Goal: Task Accomplishment & Management: Manage account settings

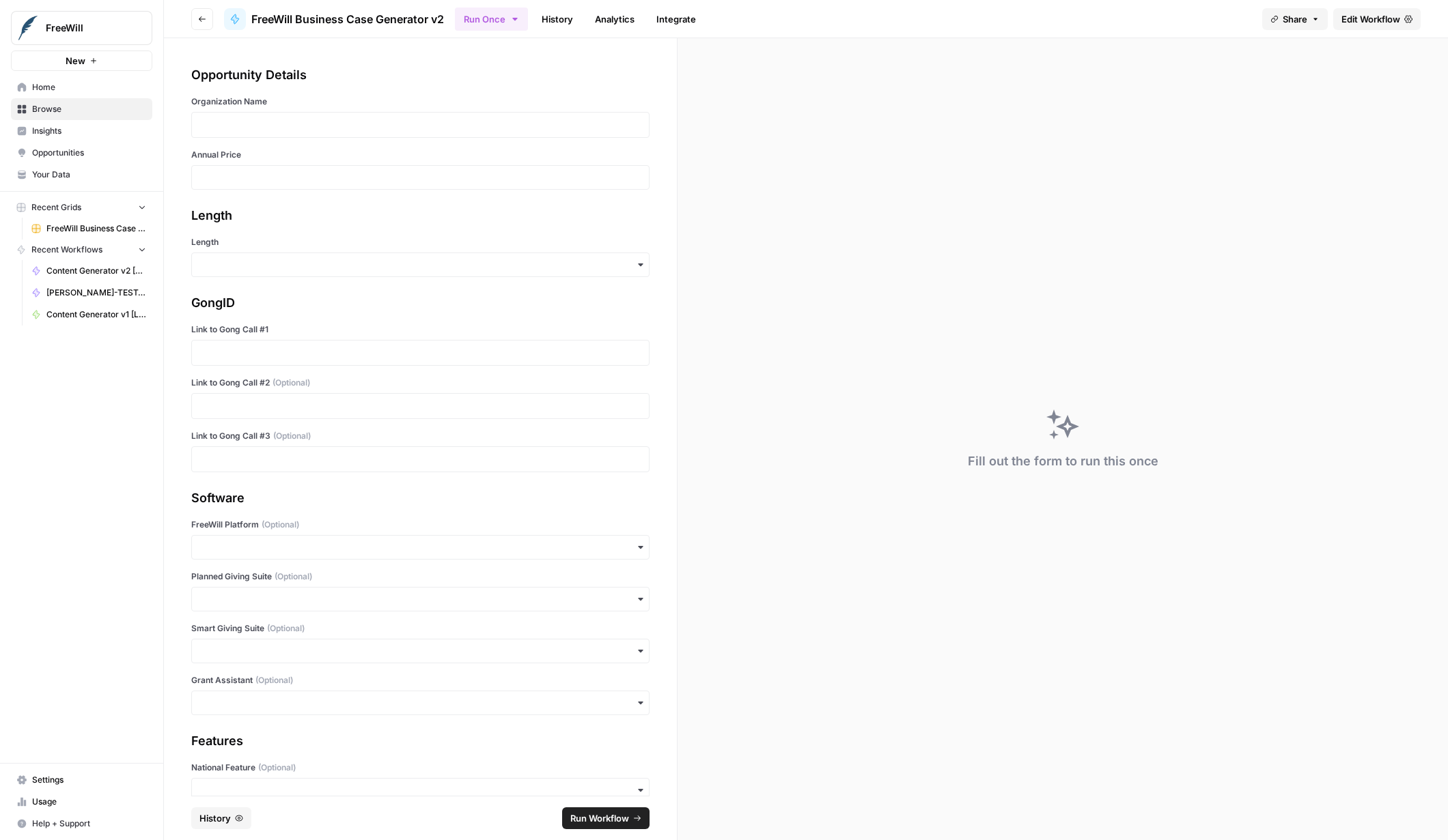
click at [1393, 21] on span "Edit Workflow" at bounding box center [1371, 19] width 59 height 14
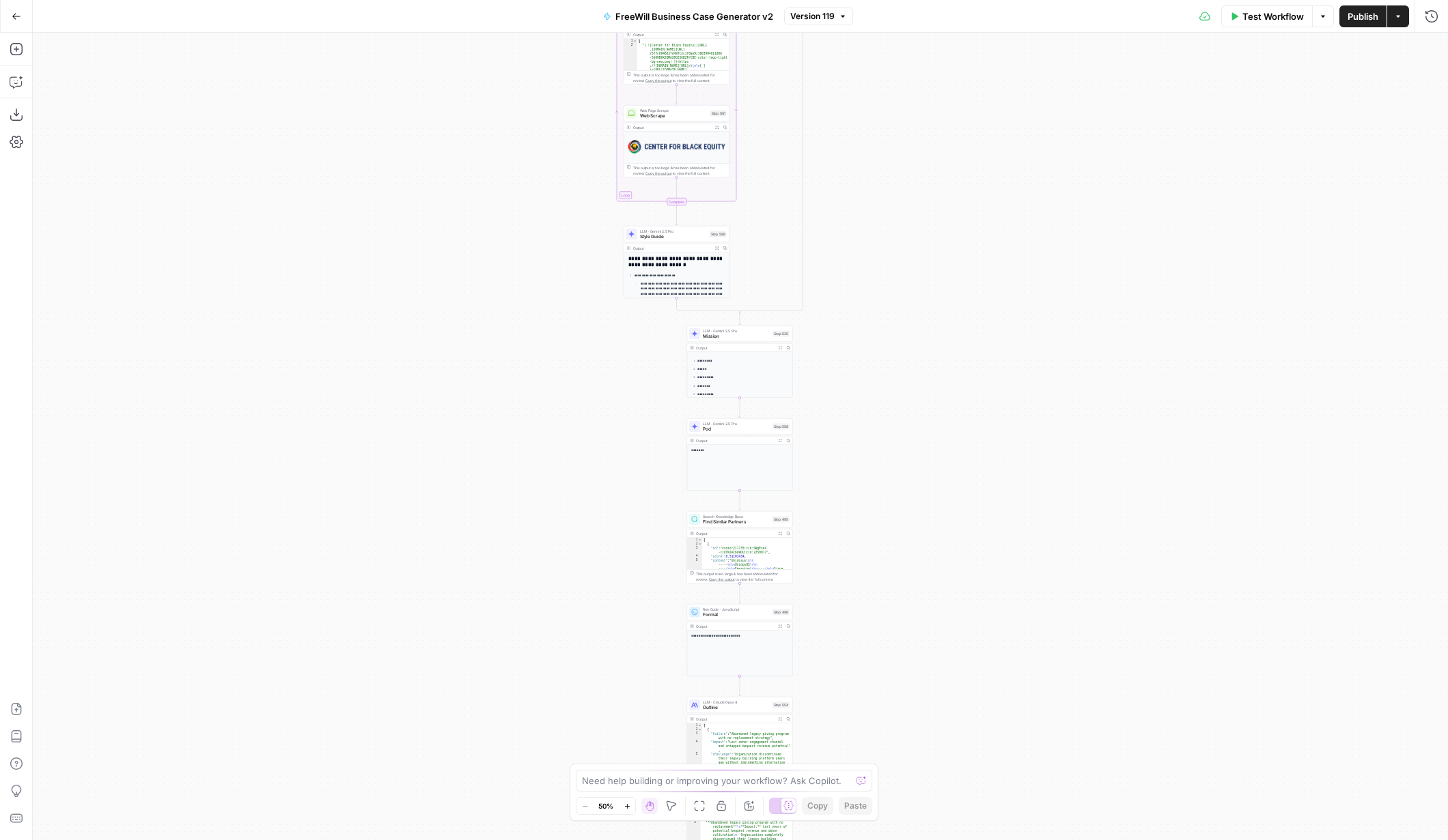
click at [796, 239] on div "true false Workflow Set Inputs Inputs LLM · GPT 3.5 Turbo Extract Call Ids Step…" at bounding box center [740, 436] width 1415 height 808
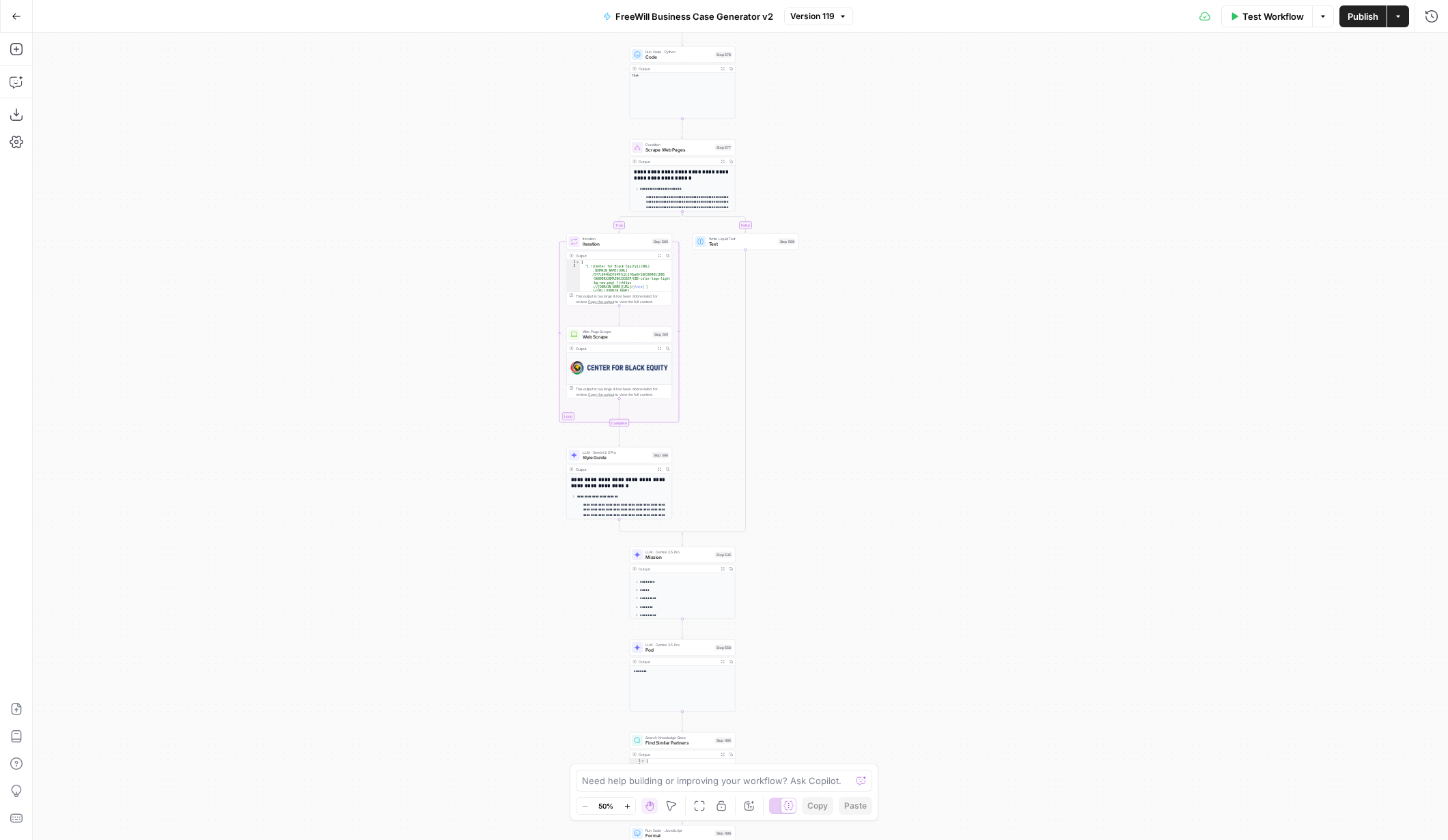
drag, startPoint x: 893, startPoint y: 136, endPoint x: 836, endPoint y: 358, distance: 229.2
click at [836, 358] on div "true false Workflow Set Inputs Inputs LLM · GPT 3.5 Turbo Extract Call Ids Step…" at bounding box center [740, 436] width 1415 height 808
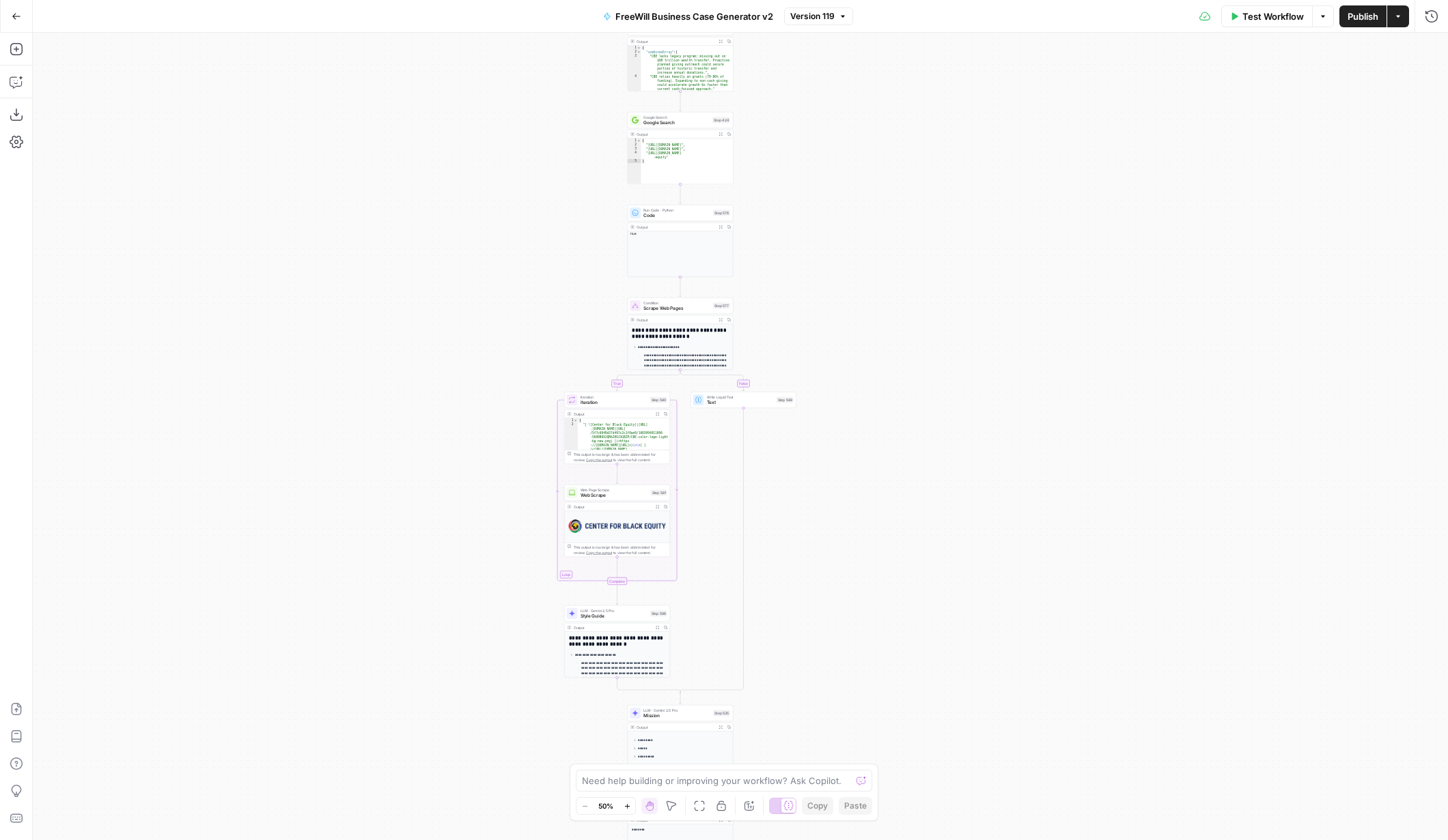
drag, startPoint x: 846, startPoint y: 161, endPoint x: 845, endPoint y: 321, distance: 160.0
click at [845, 321] on div "true false Workflow Set Inputs Inputs LLM · GPT 3.5 Turbo Extract Call Ids Step…" at bounding box center [740, 436] width 1415 height 808
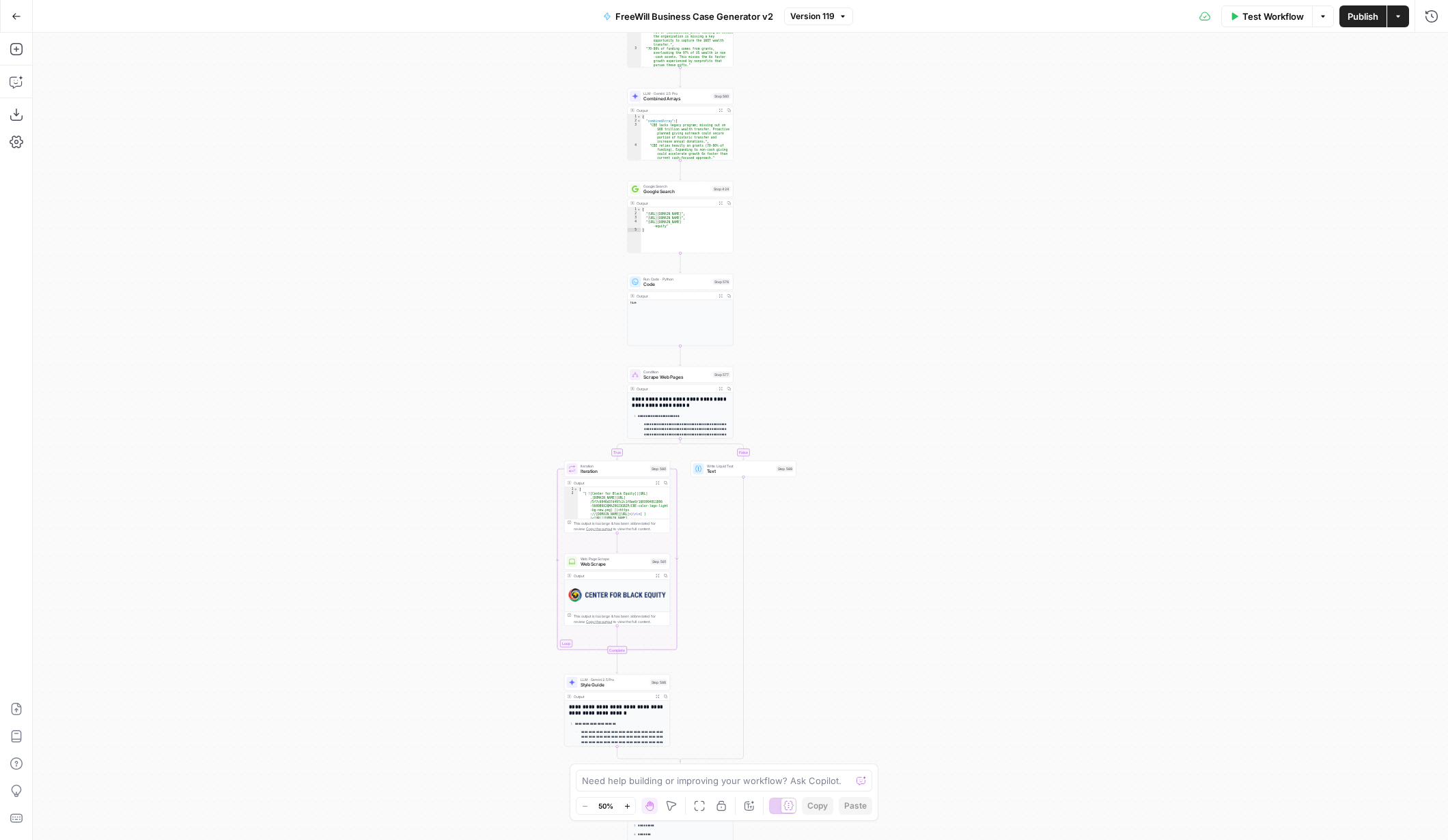
drag, startPoint x: 831, startPoint y: 181, endPoint x: 831, endPoint y: 378, distance: 197.0
click at [831, 379] on div "true false Workflow Set Inputs Inputs LLM · GPT 3.5 Turbo Extract Call Ids Step…" at bounding box center [740, 436] width 1415 height 808
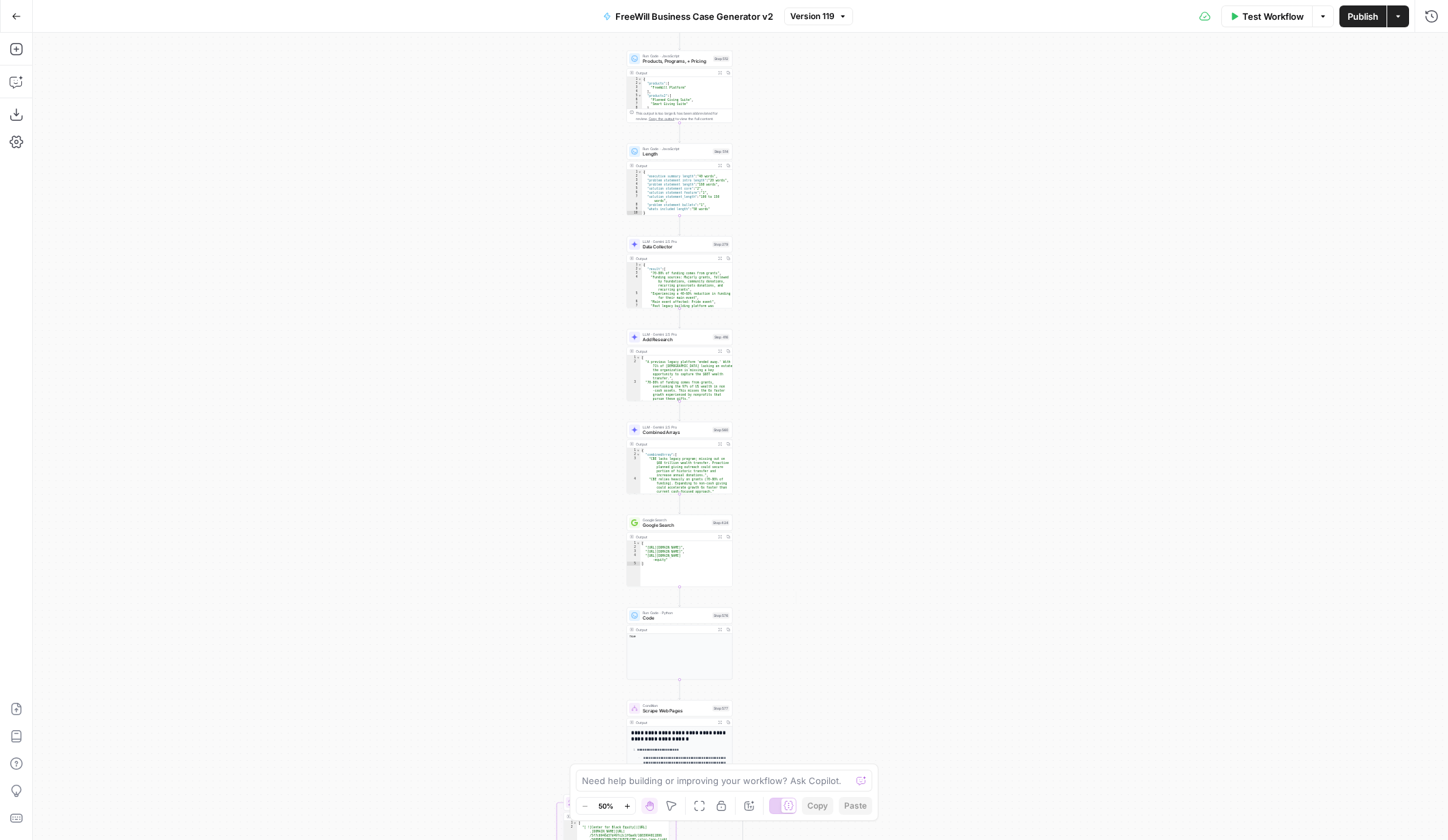
drag, startPoint x: 816, startPoint y: 184, endPoint x: 813, endPoint y: 400, distance: 216.0
click at [815, 402] on div "true false Workflow Set Inputs Inputs LLM · GPT 3.5 Turbo Extract Call Ids Step…" at bounding box center [740, 436] width 1415 height 808
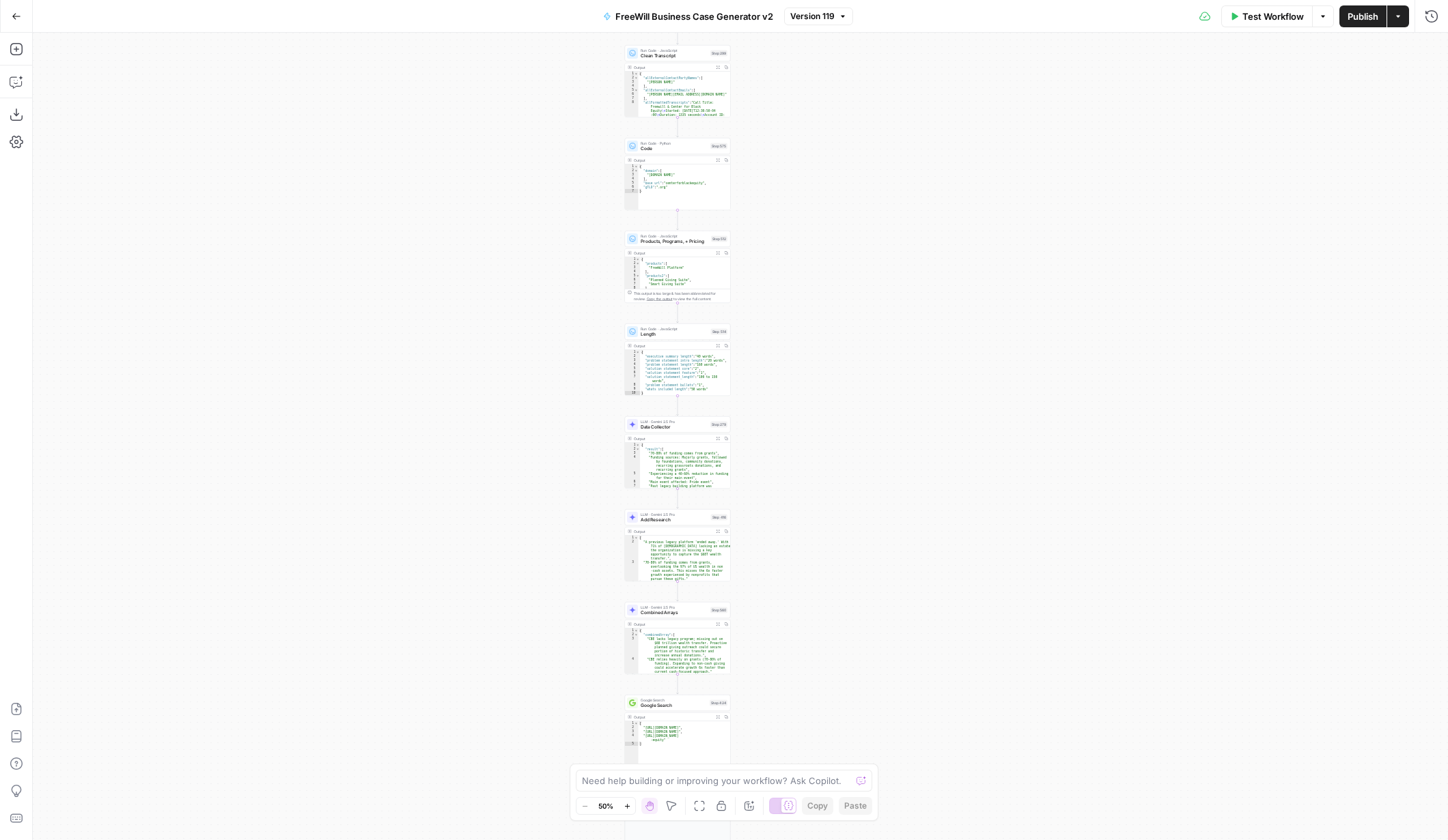
drag, startPoint x: 810, startPoint y: 152, endPoint x: 809, endPoint y: 320, distance: 168.0
click at [809, 322] on div "true false Workflow Set Inputs Inputs LLM · GPT 3.5 Turbo Extract Call Ids Step…" at bounding box center [740, 436] width 1415 height 808
click at [767, 259] on div "true false Workflow Set Inputs Inputs LLM · GPT 3.5 Turbo Extract Call Ids Step…" at bounding box center [740, 436] width 1415 height 808
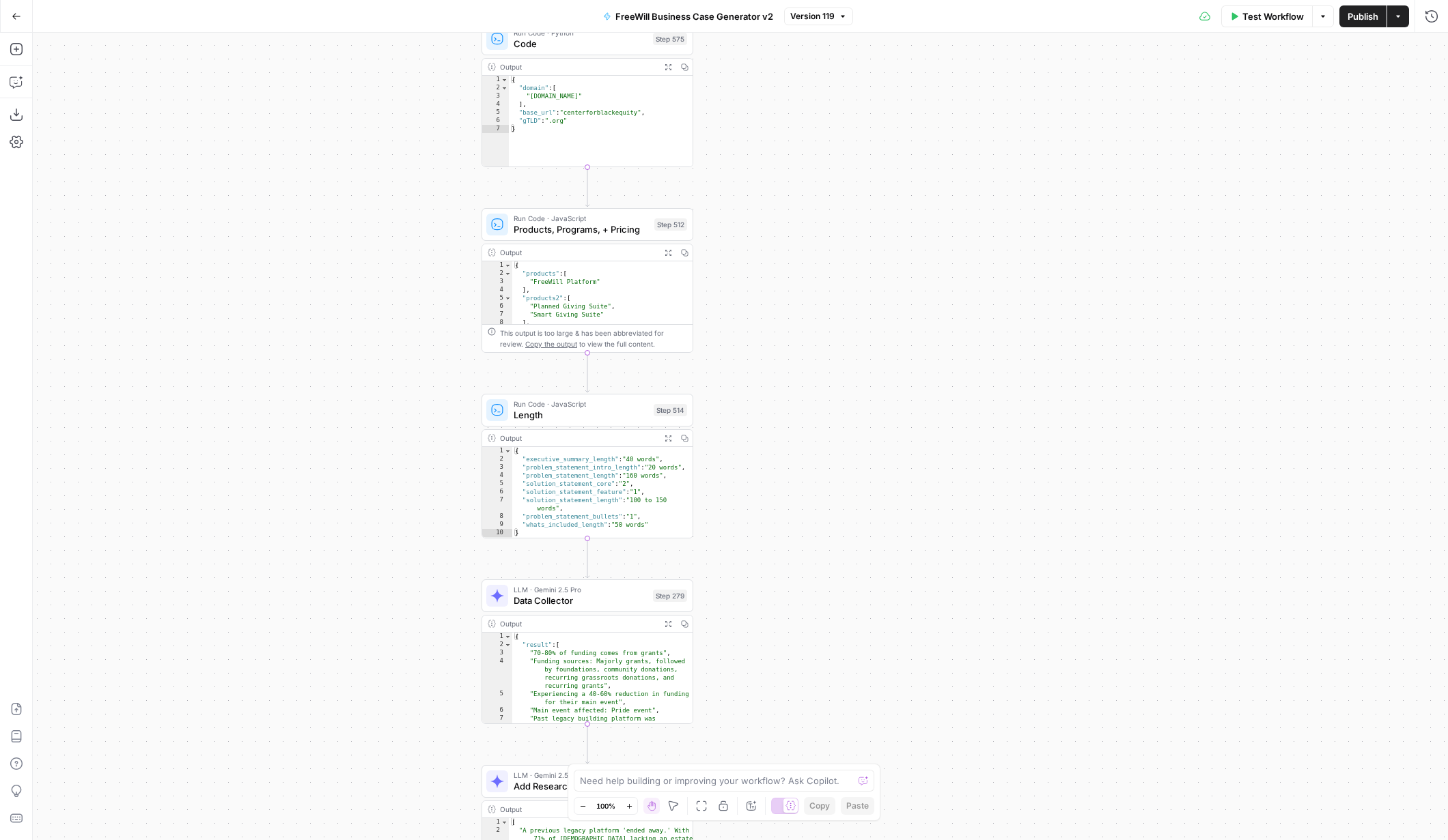
click at [767, 259] on div "true false Workflow Set Inputs Inputs LLM · GPT 3.5 Turbo Extract Call Ids Step…" at bounding box center [740, 436] width 1415 height 808
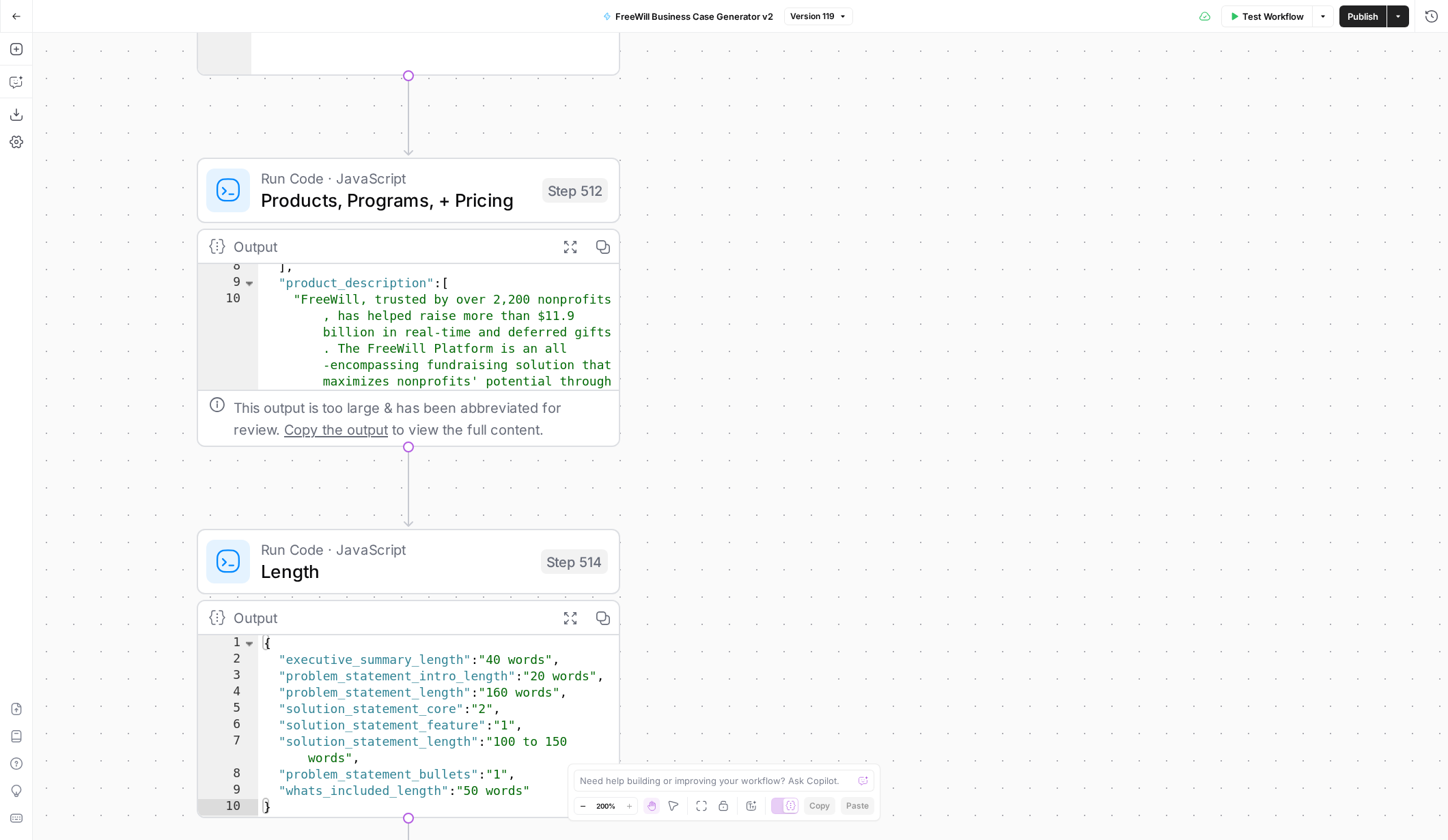
scroll to position [60, 0]
click at [497, 189] on span "Products, Programs, + Pricing" at bounding box center [397, 200] width 271 height 27
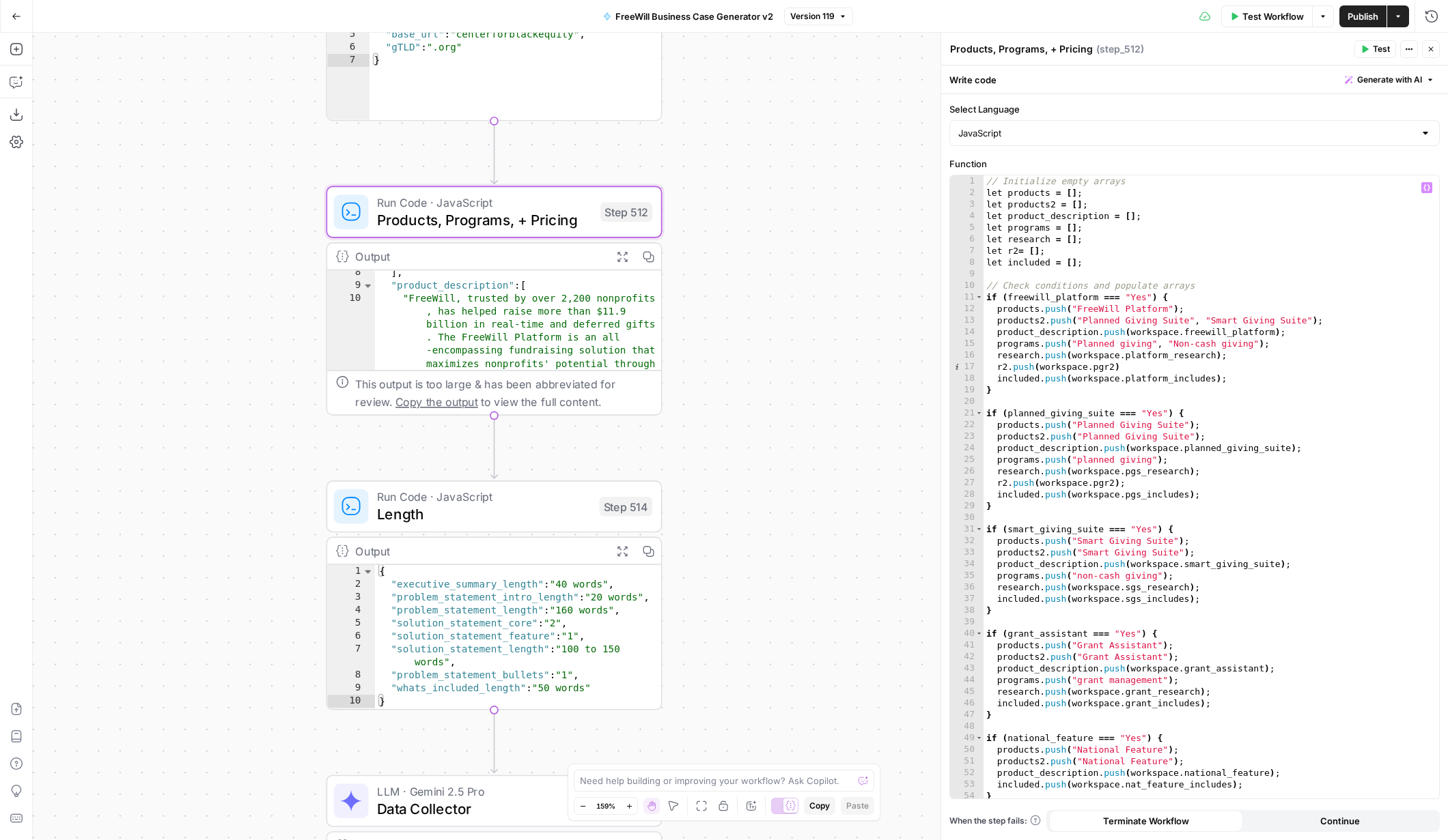
scroll to position [0, 0]
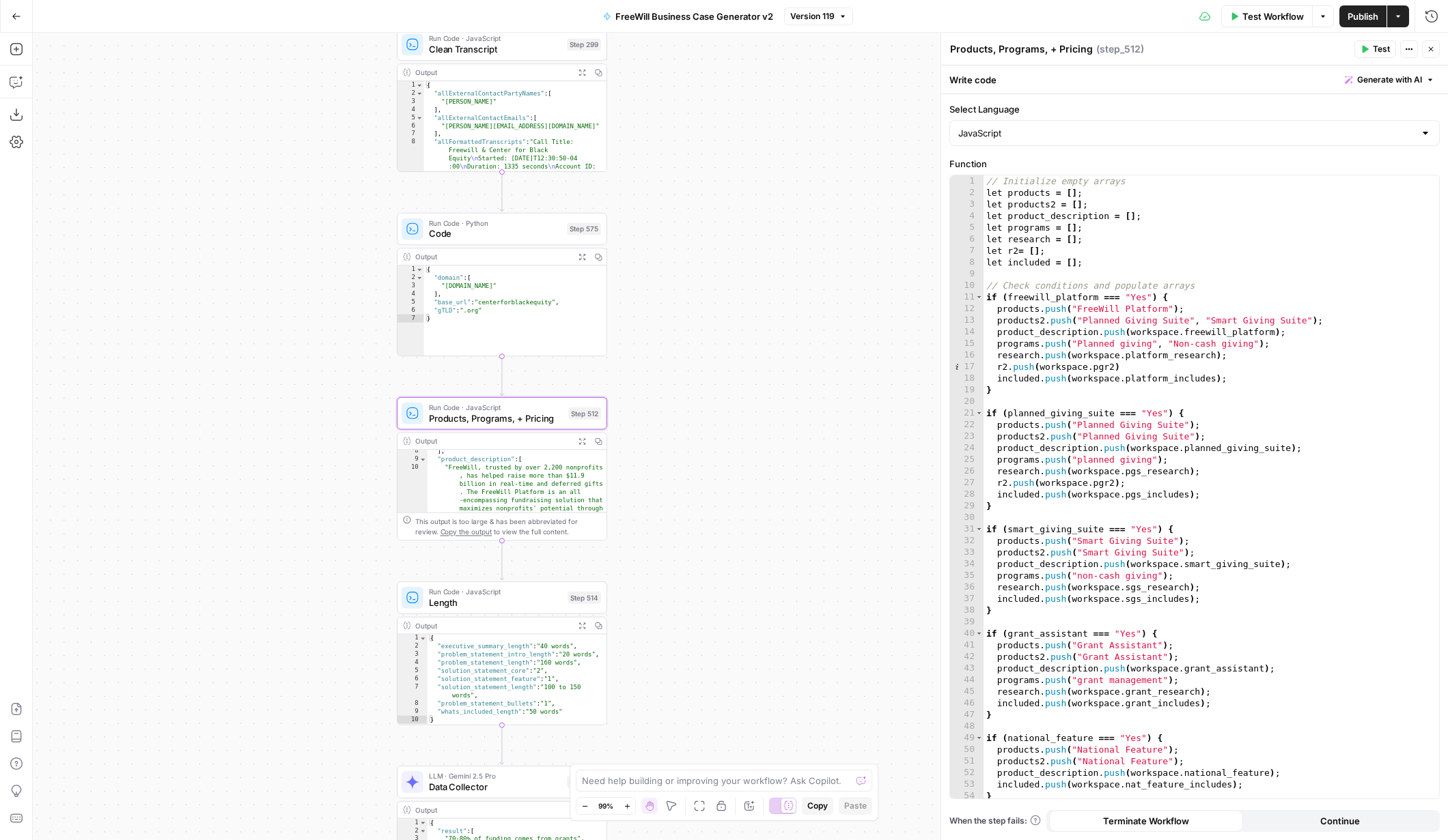
drag, startPoint x: 824, startPoint y: 183, endPoint x: 708, endPoint y: 395, distance: 241.7
click at [708, 396] on div "true false Workflow Set Inputs Inputs LLM · GPT 3.5 Turbo Extract Call Ids Step…" at bounding box center [740, 436] width 1415 height 808
click at [811, 12] on span "Version 119" at bounding box center [812, 16] width 44 height 12
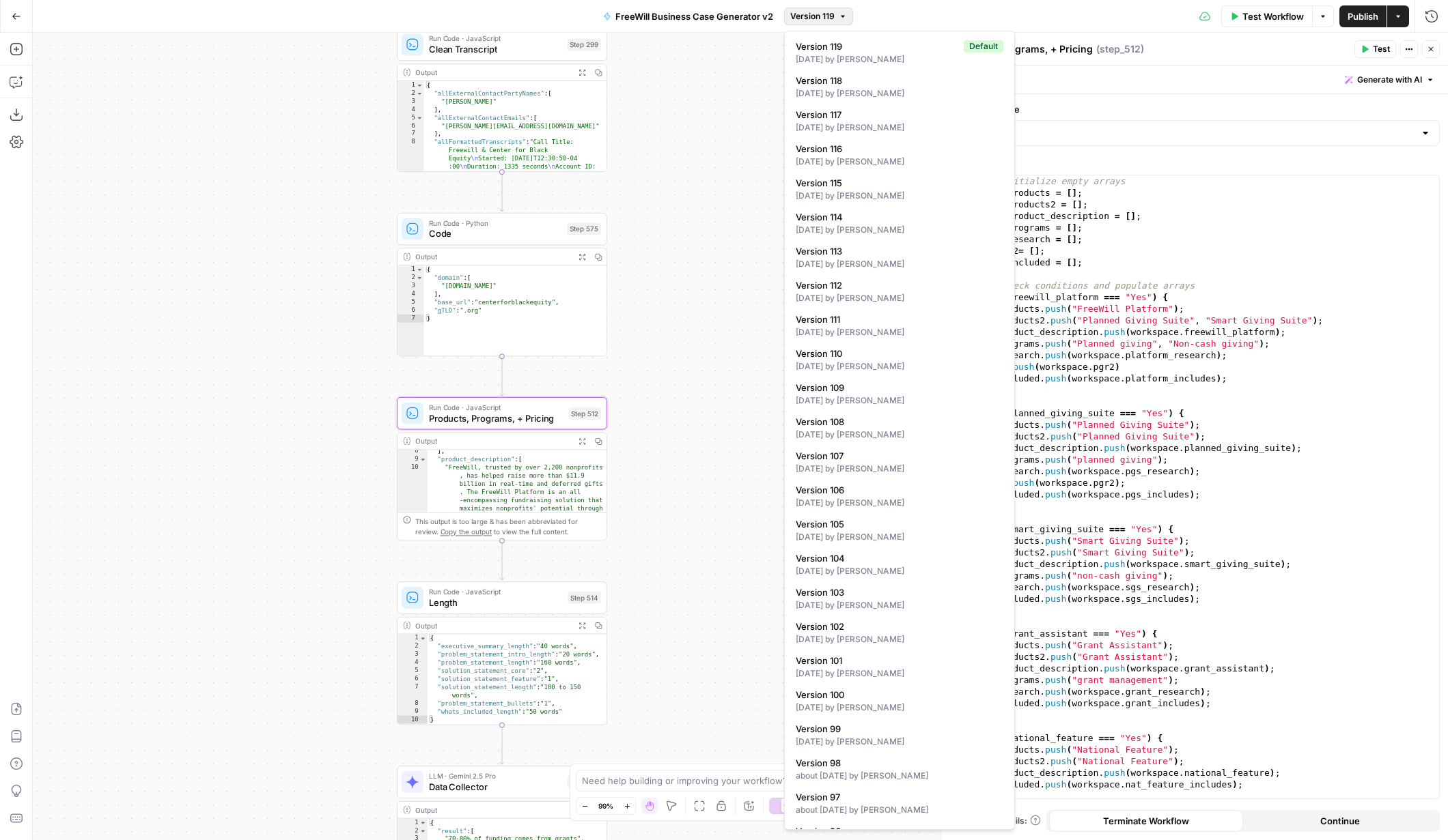
click at [811, 12] on span "Version 119" at bounding box center [812, 16] width 44 height 12
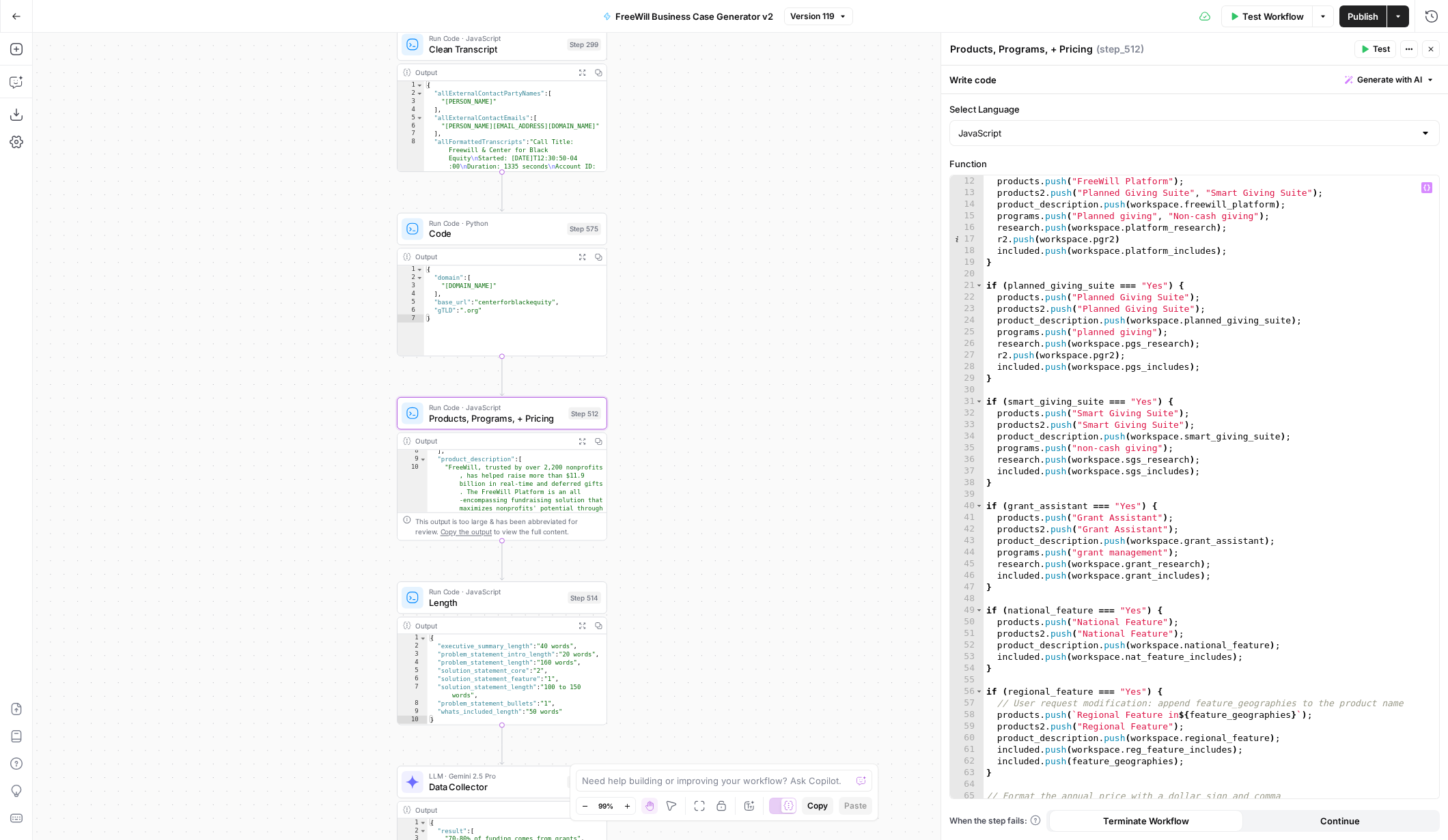
scroll to position [128, 0]
click at [1183, 447] on div "products . push ( "FreeWill Platform" ) ; products2 . push ( "Planned Giving Su…" at bounding box center [1211, 498] width 456 height 646
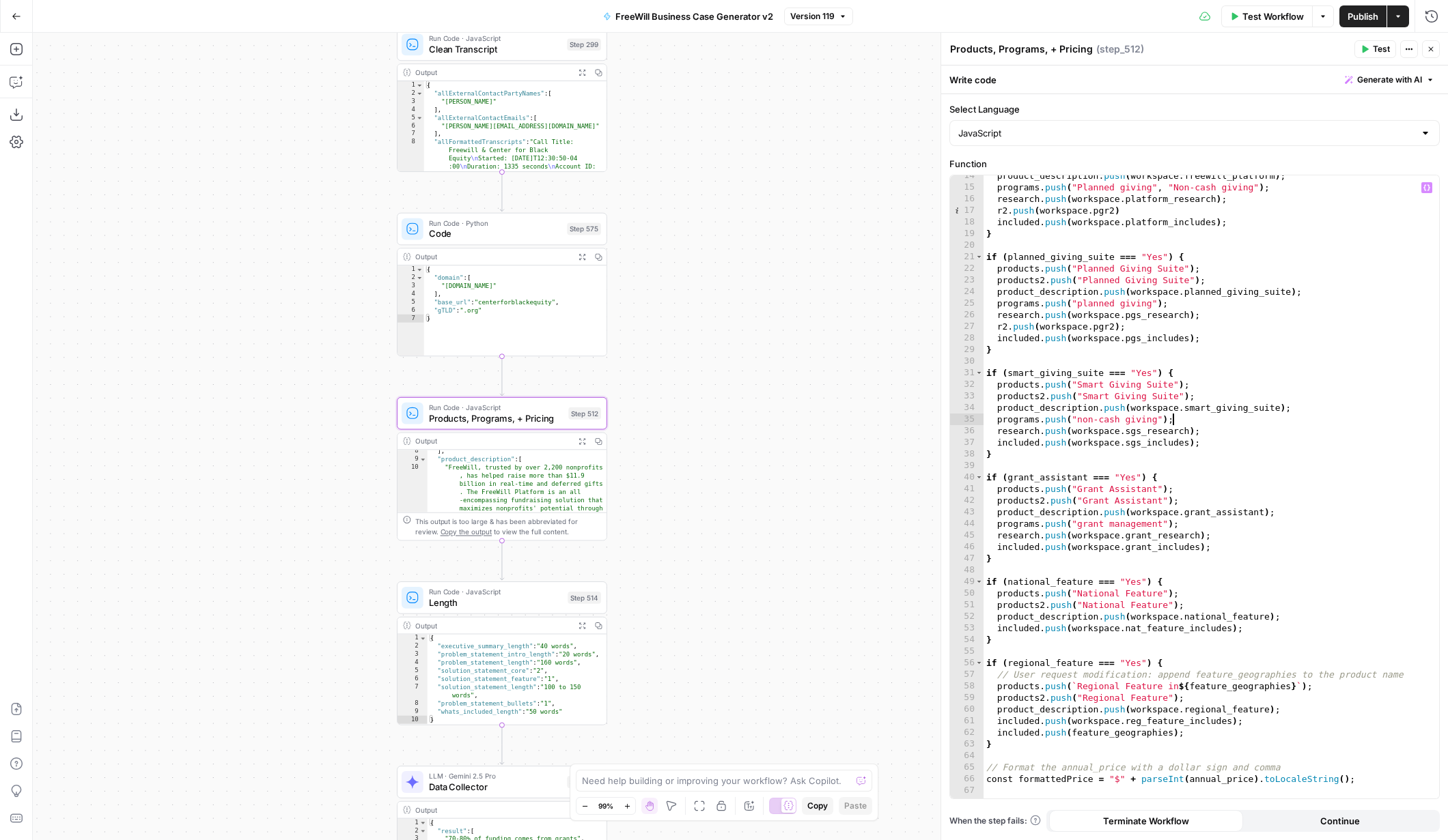
scroll to position [156, 0]
click at [1228, 440] on div "product_description . push ( workspace . freewill_platform ) ; programs . push …" at bounding box center [1211, 493] width 456 height 646
click at [1220, 422] on div "product_description . push ( workspace . freewill_platform ) ; programs . push …" at bounding box center [1211, 493] width 456 height 646
click at [1221, 437] on div "product_description . push ( workspace . freewill_platform ) ; programs . push …" at bounding box center [1211, 493] width 456 height 646
type textarea "**********"
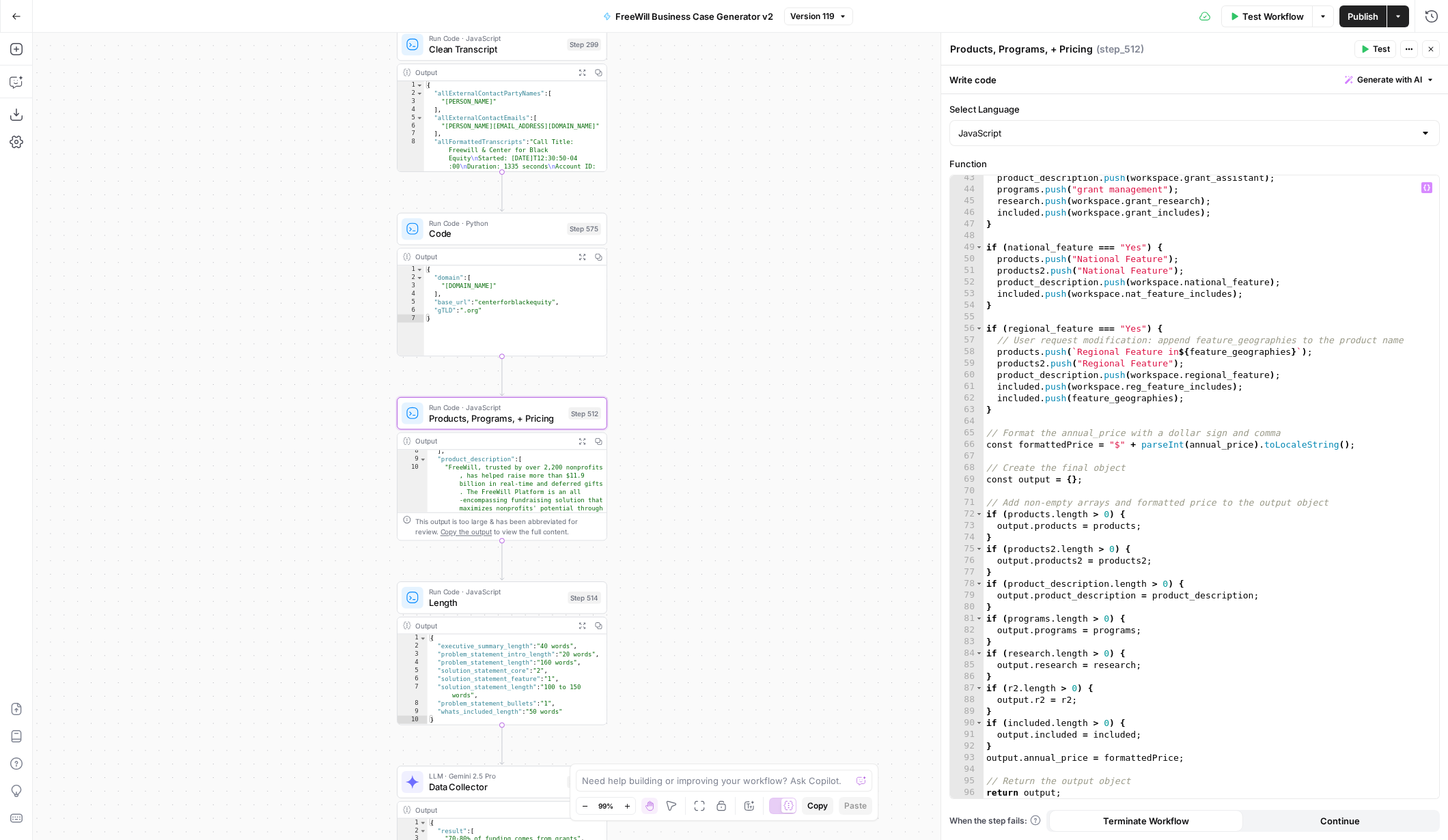
scroll to position [491, 0]
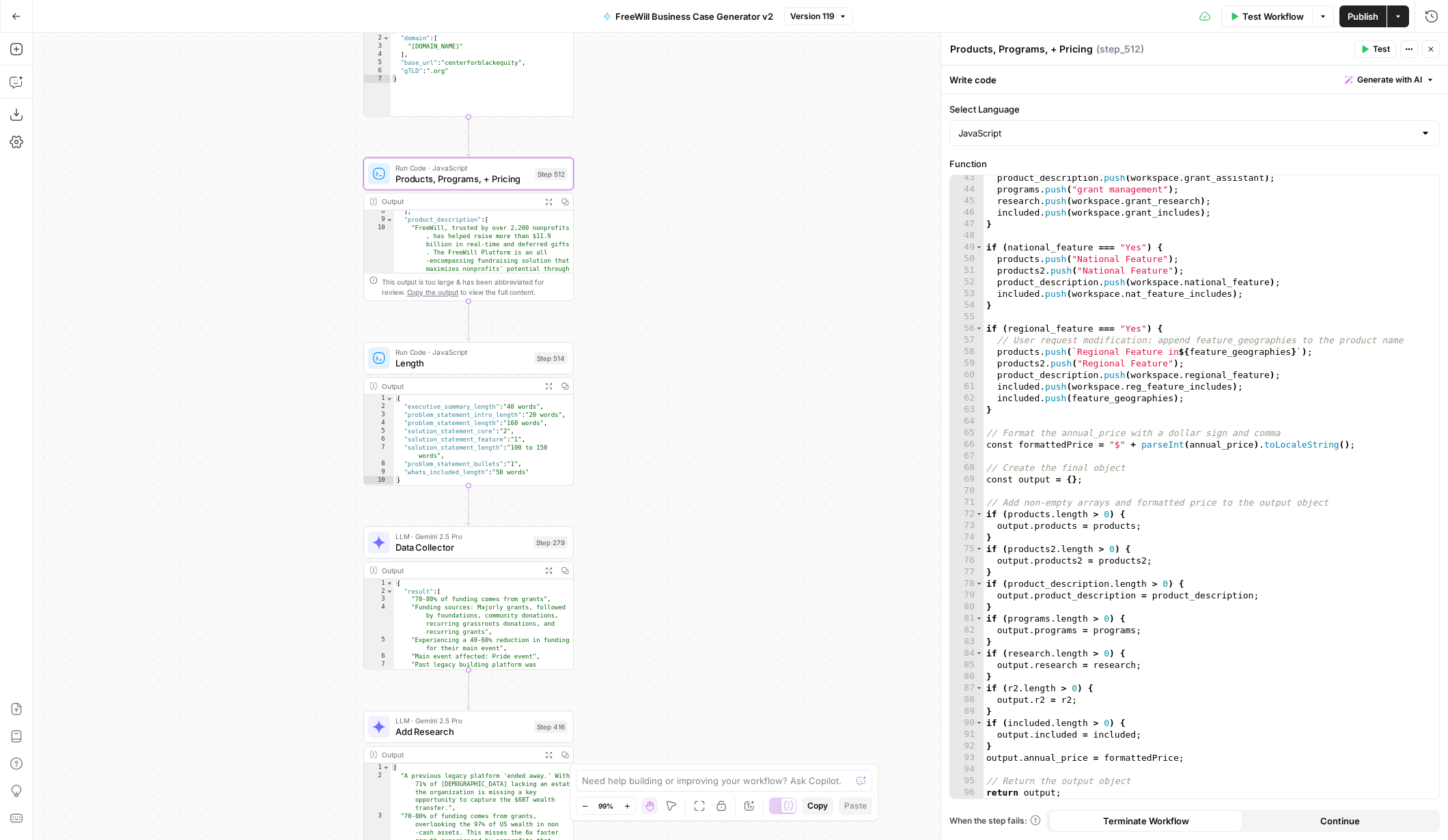
drag, startPoint x: 746, startPoint y: 618, endPoint x: 712, endPoint y: 371, distance: 249.3
click at [712, 371] on div "true false Workflow Set Inputs Inputs LLM · GPT 3.5 Turbo Extract Call Ids Step…" at bounding box center [740, 436] width 1415 height 808
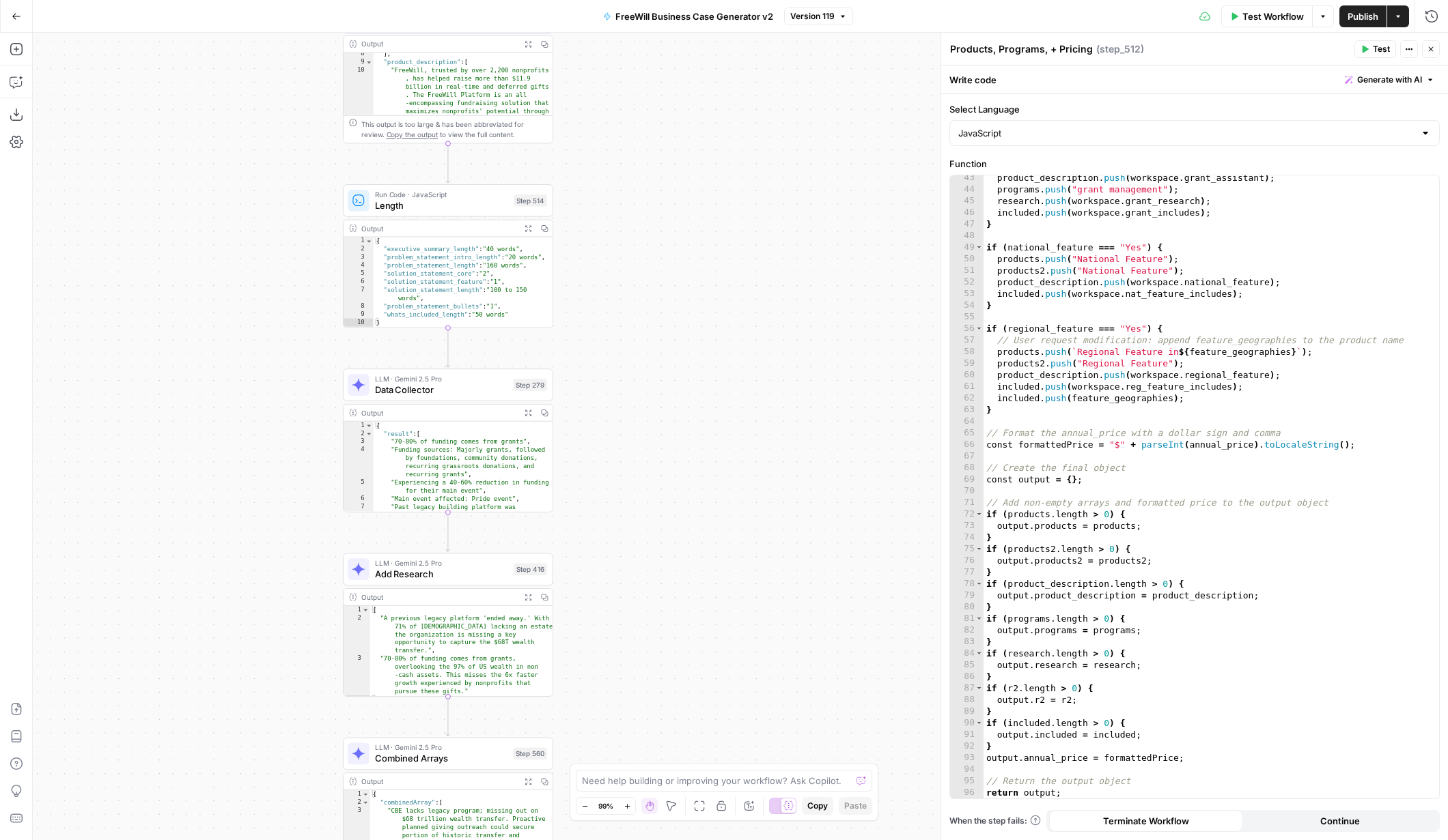
drag, startPoint x: 694, startPoint y: 514, endPoint x: 670, endPoint y: 338, distance: 177.6
click at [670, 338] on div "true false Workflow Set Inputs Inputs LLM · GPT 3.5 Turbo Extract Call Ids Step…" at bounding box center [740, 436] width 1415 height 808
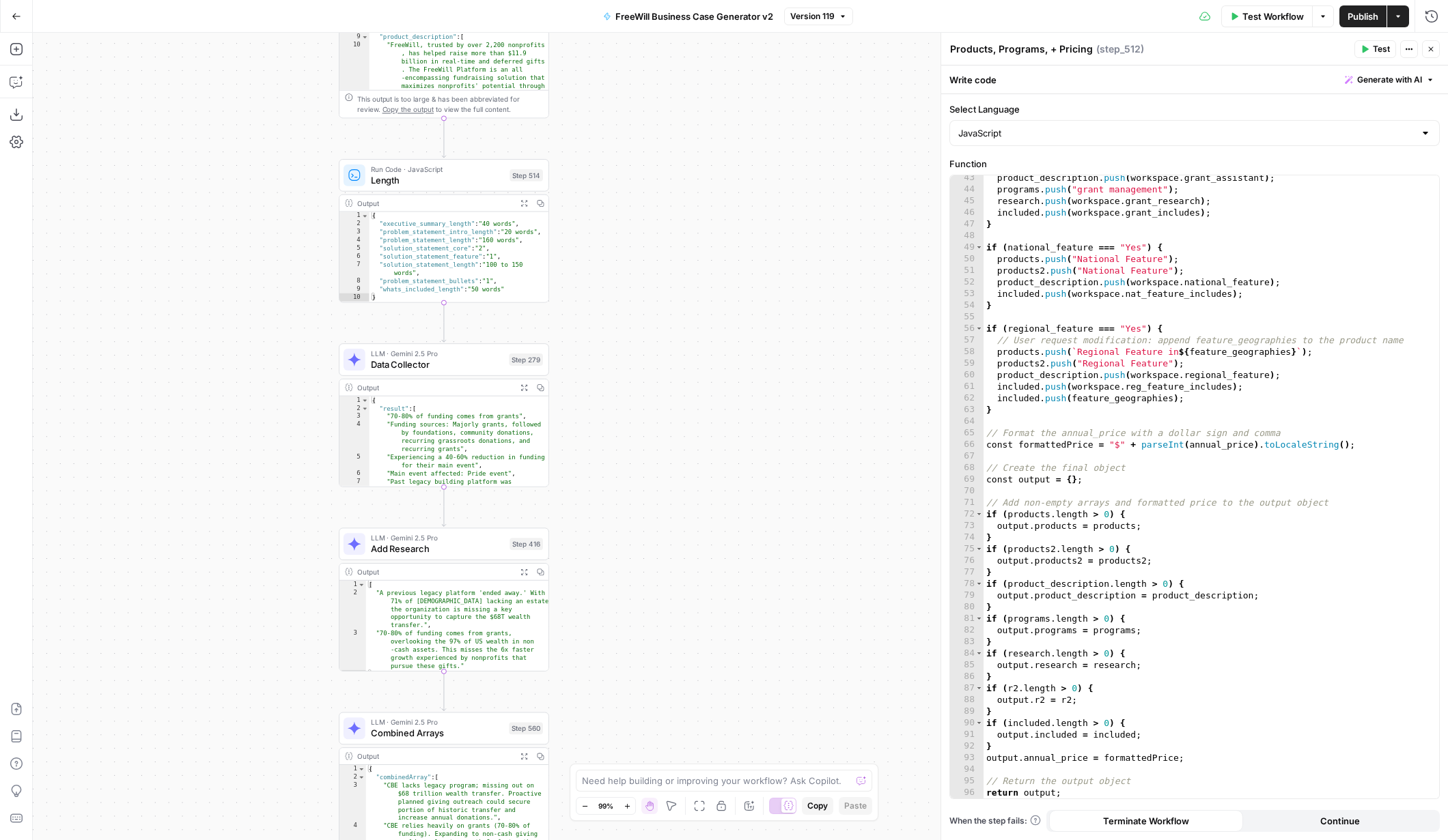
click at [444, 175] on span "Length" at bounding box center [438, 180] width 134 height 14
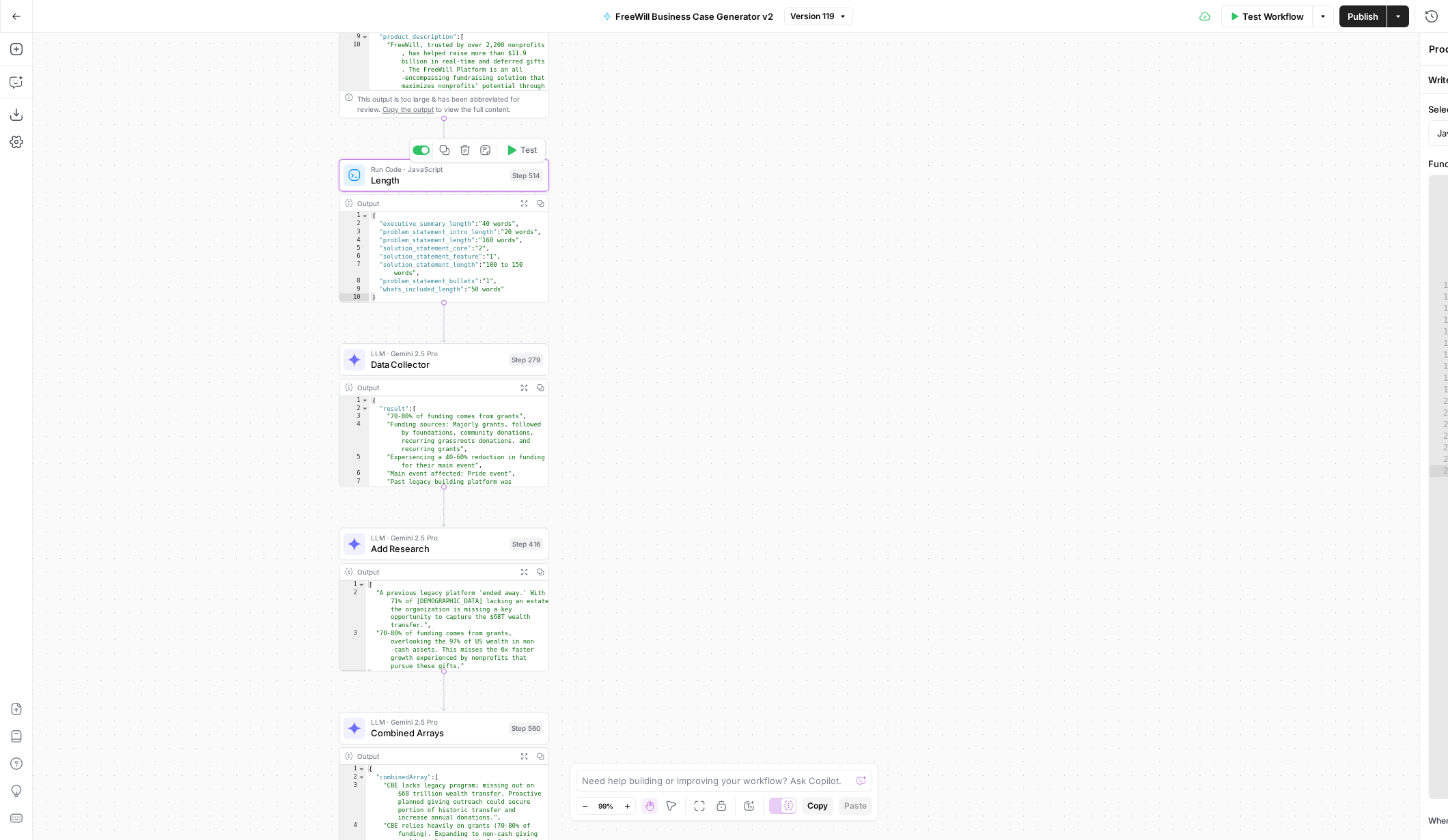
type textarea "Length"
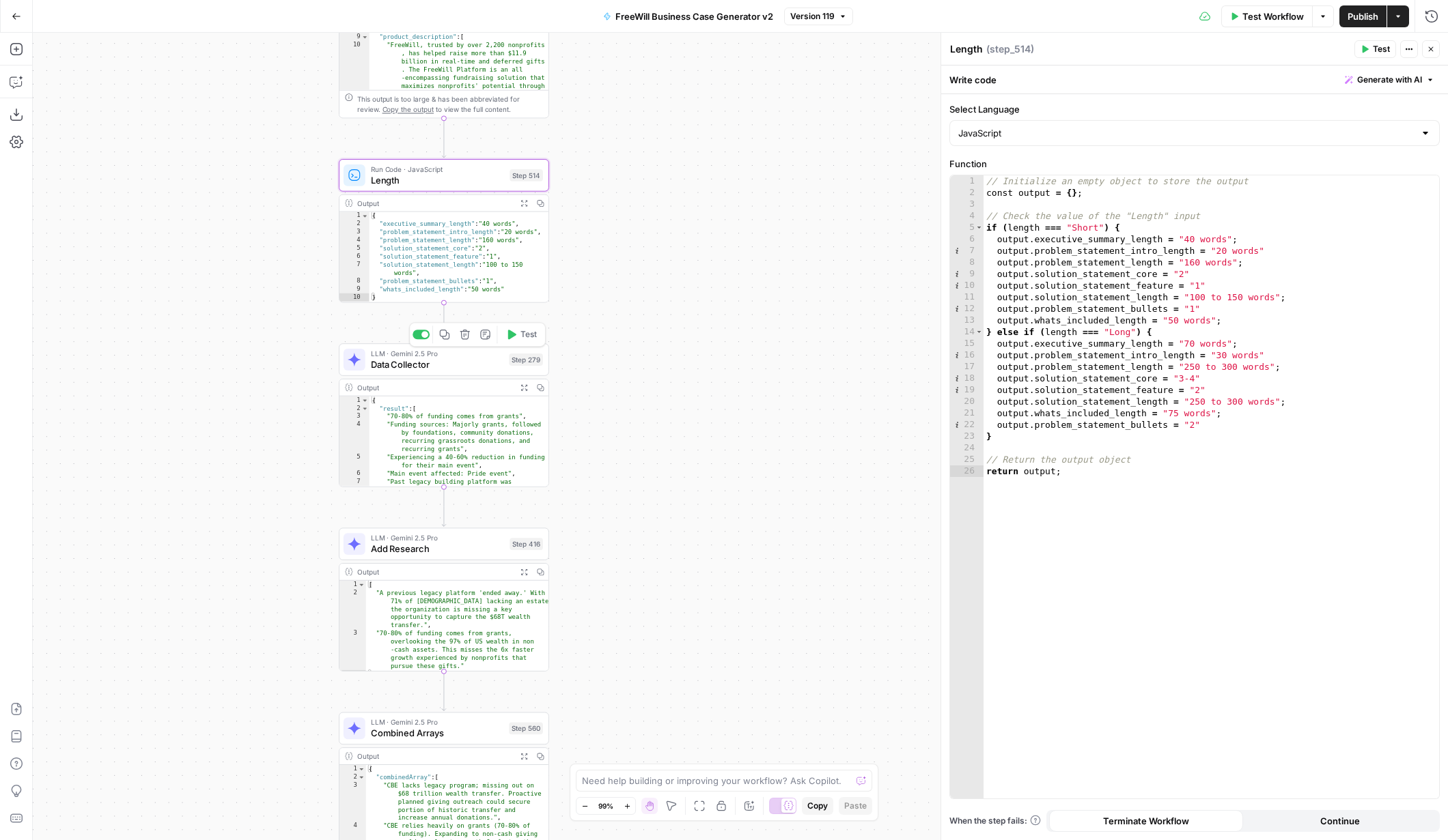
click at [453, 357] on span "LLM · Gemini 2.5 Pro" at bounding box center [437, 353] width 133 height 11
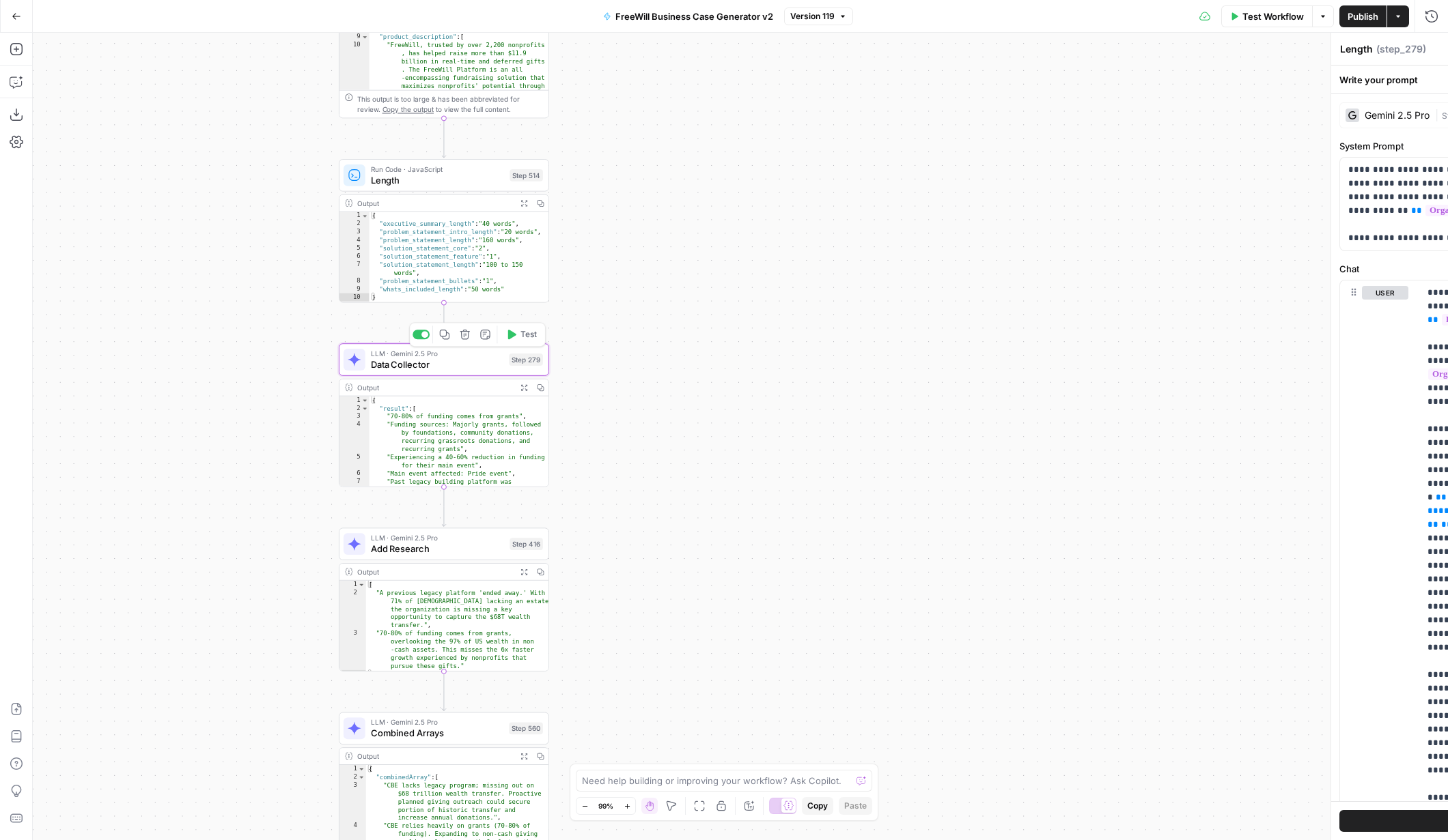
type textarea "Data Collector"
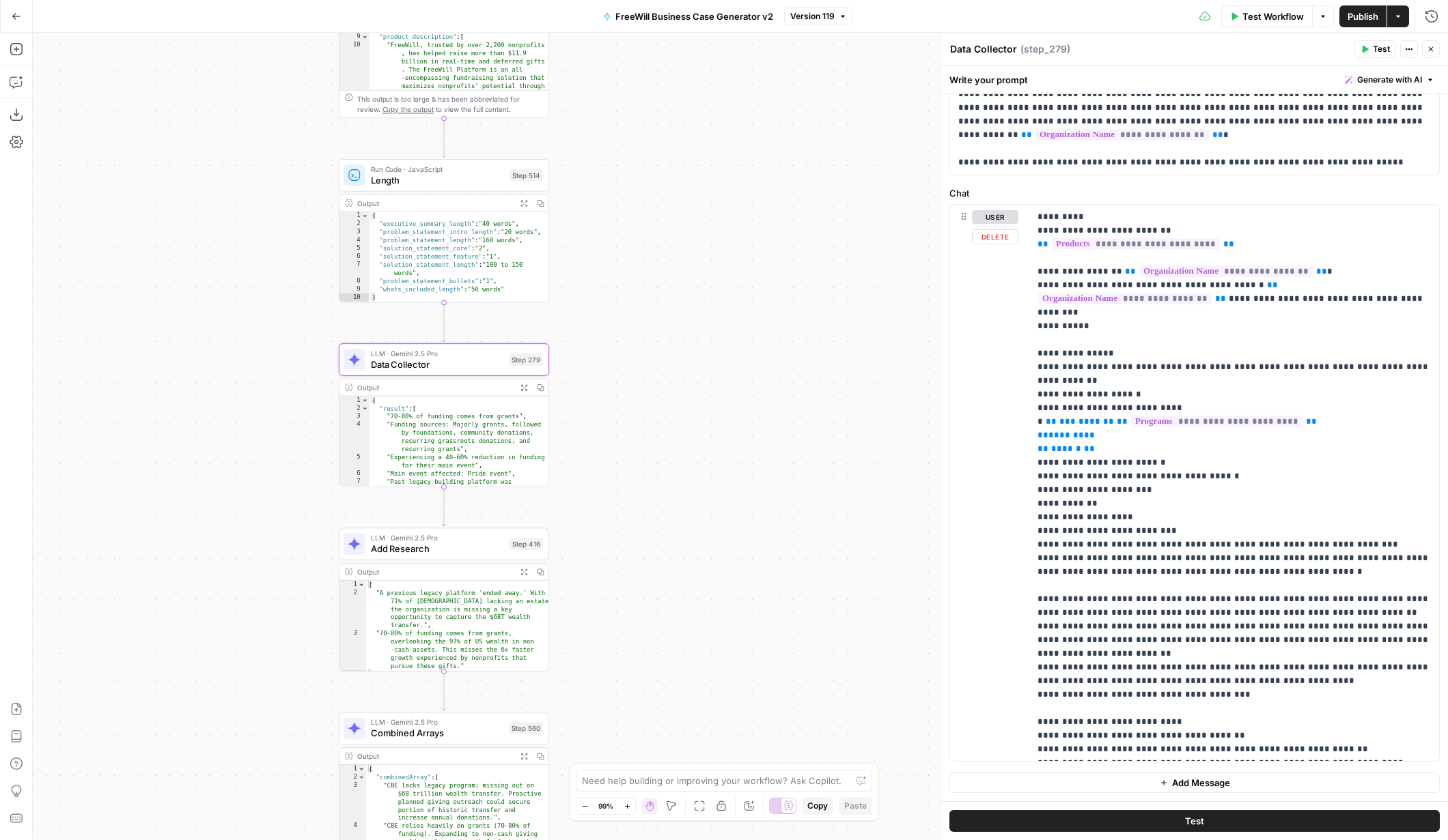
scroll to position [75, 0]
click at [458, 544] on span "Add Research" at bounding box center [438, 549] width 134 height 14
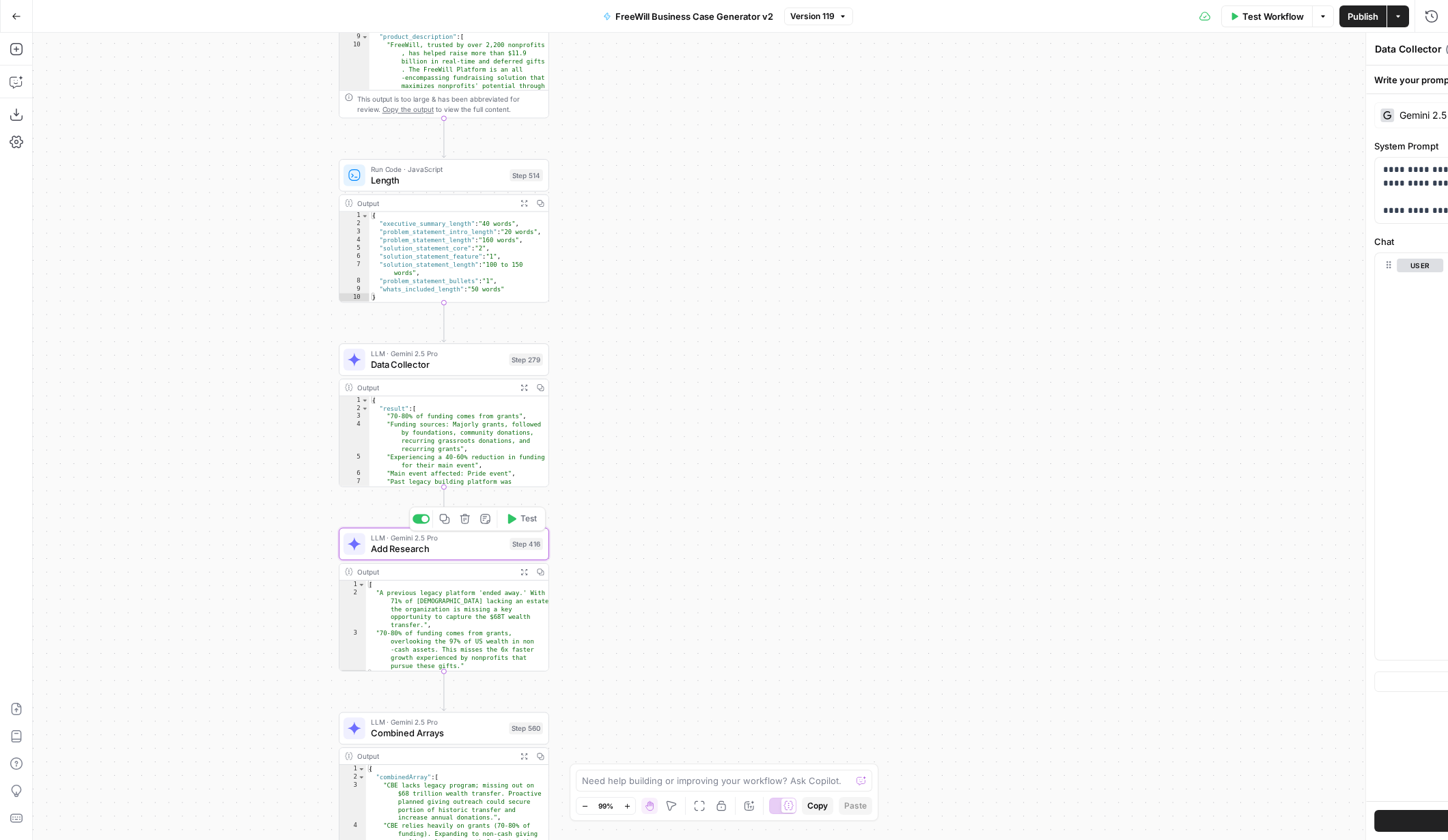
type textarea "Add Research"
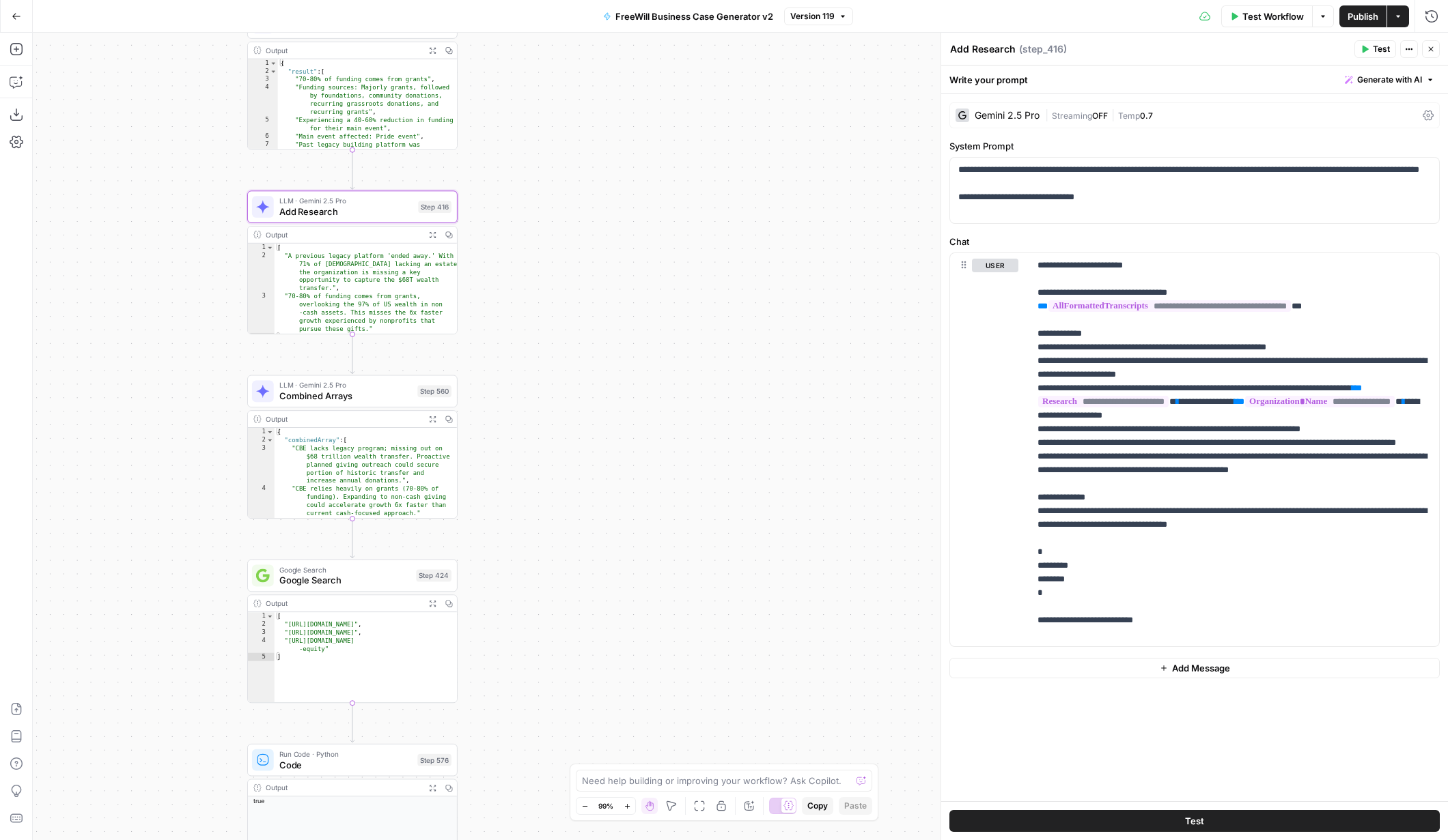
drag, startPoint x: 812, startPoint y: 633, endPoint x: 719, endPoint y: 264, distance: 380.5
click at [719, 264] on div "true false Workflow Set Inputs Inputs LLM · GPT 3.5 Turbo Extract Call Ids Step…" at bounding box center [740, 436] width 1415 height 808
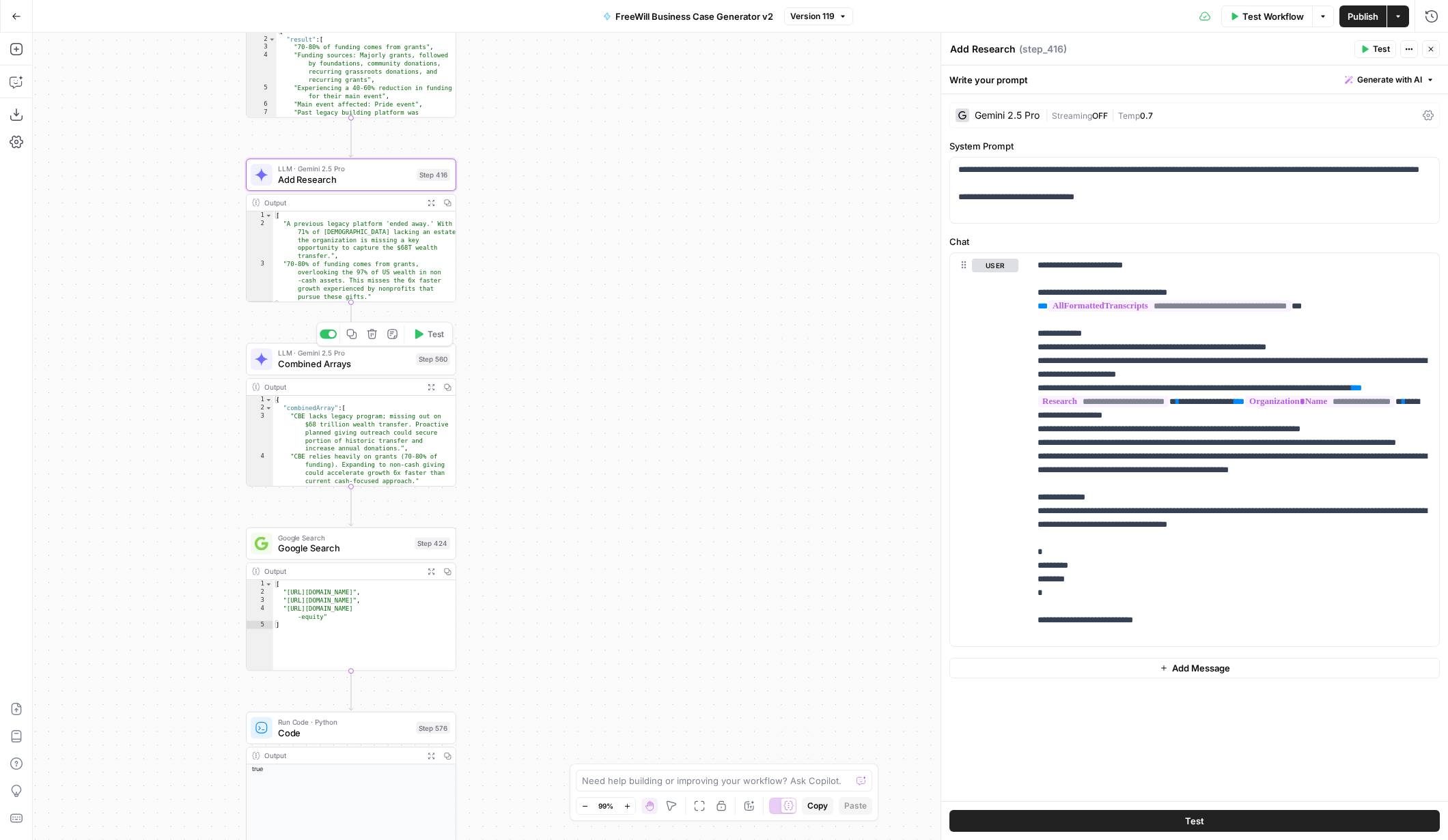
click at [399, 364] on span "Combined Arrays" at bounding box center [344, 364] width 133 height 14
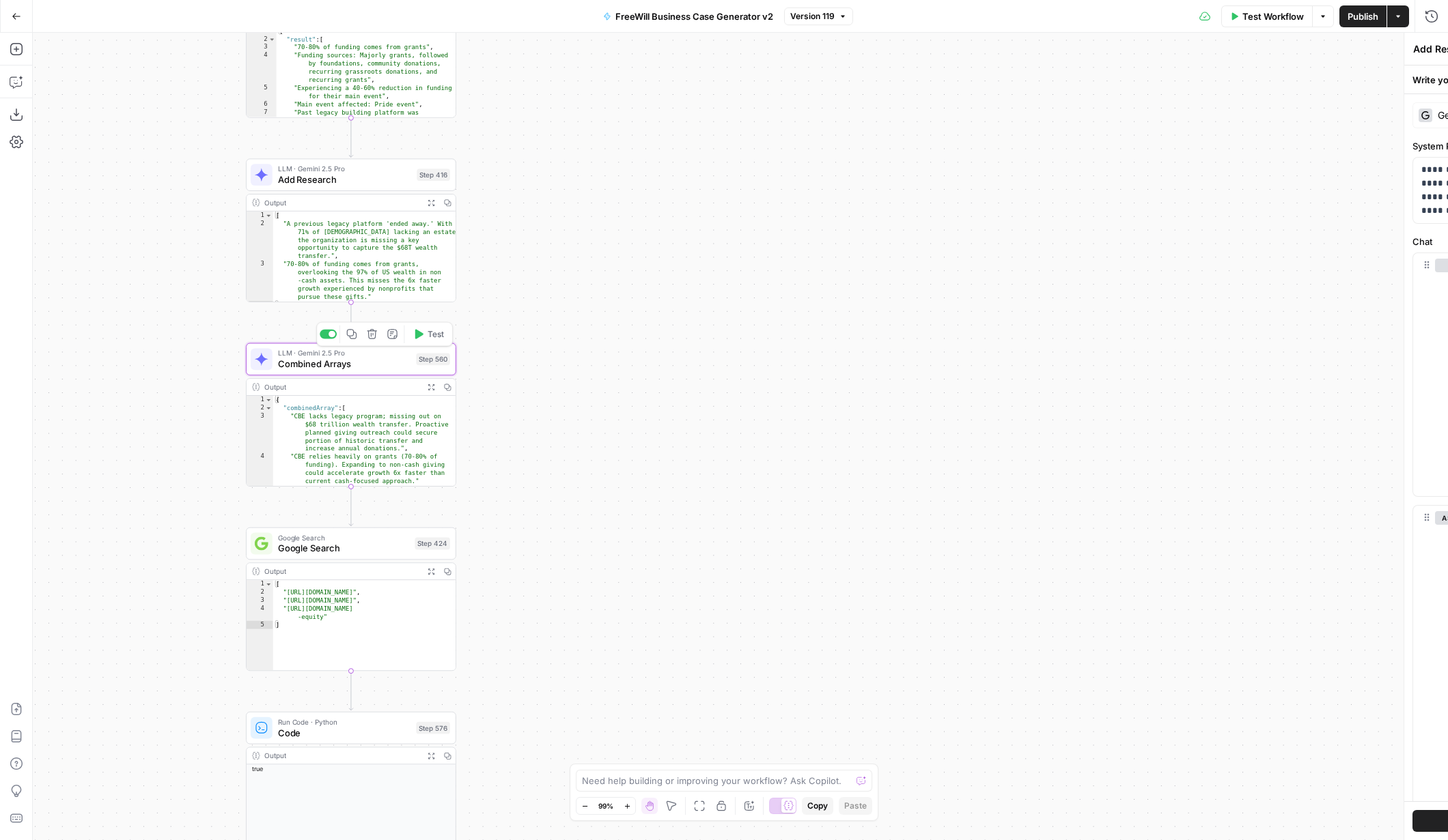
type textarea "Combined Arrays"
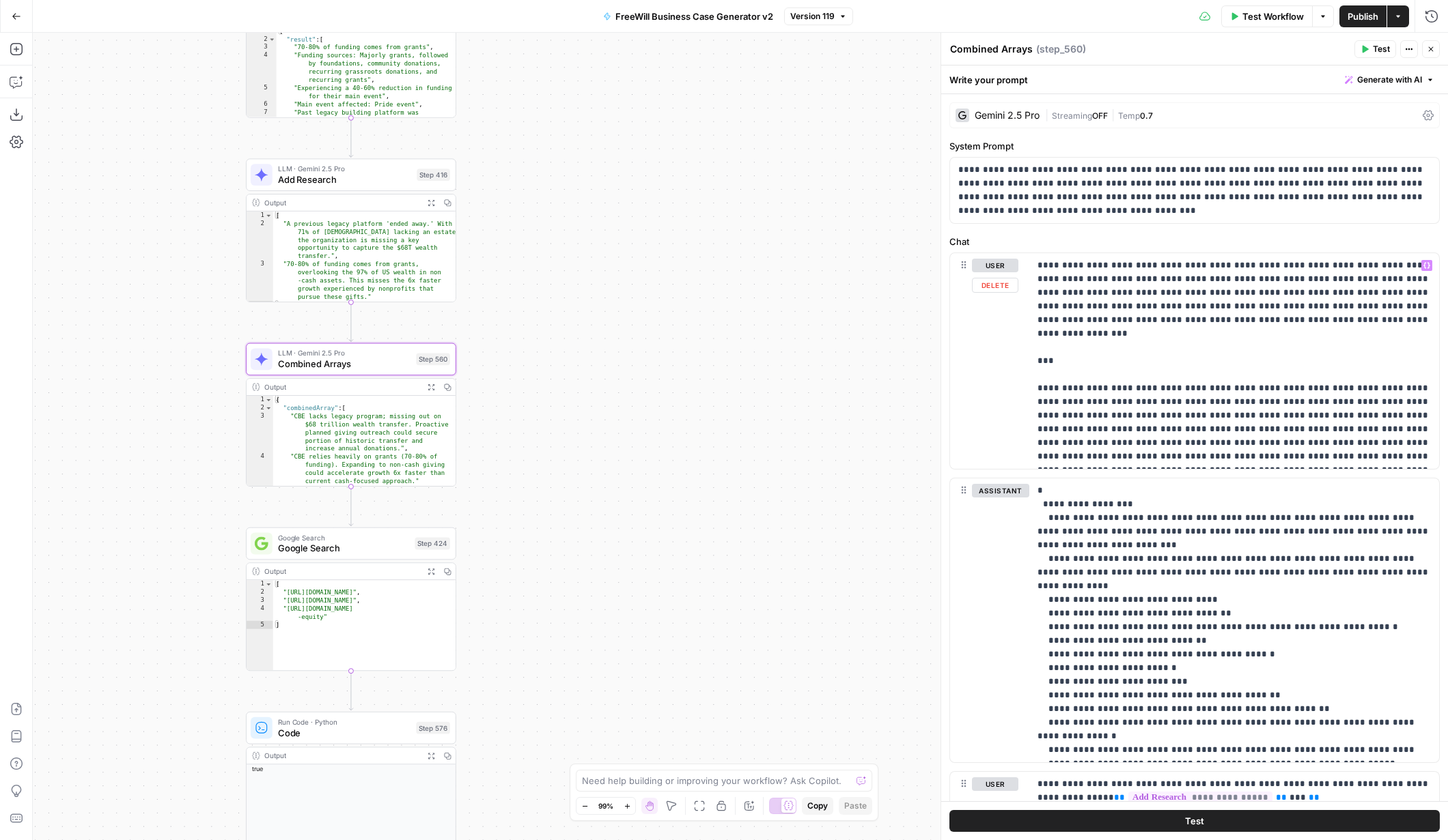
scroll to position [74, 0]
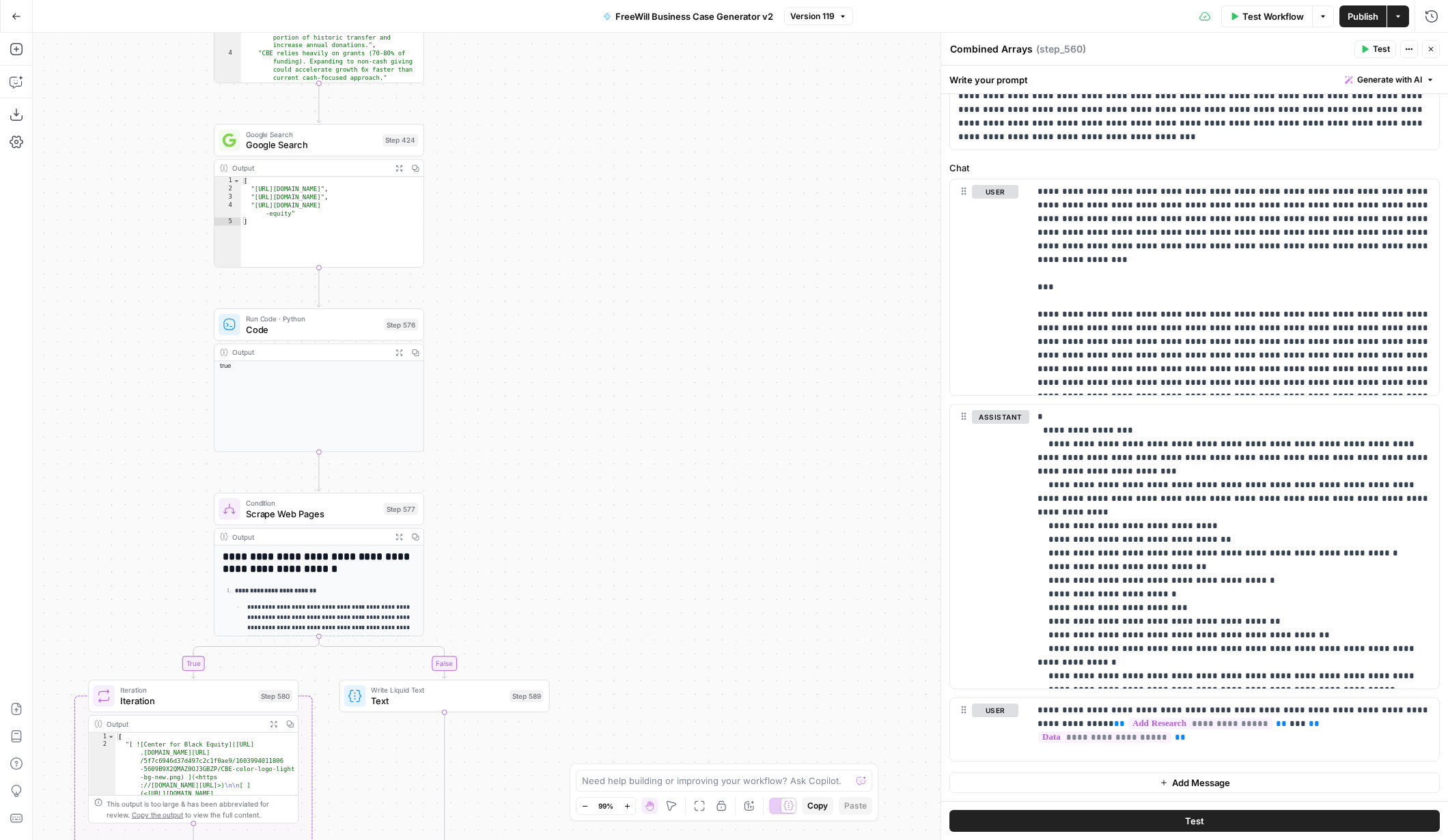
drag, startPoint x: 590, startPoint y: 687, endPoint x: 558, endPoint y: 253, distance: 435.2
click at [558, 252] on div "true false Workflow Set Inputs Inputs LLM · GPT 3.5 Turbo Extract Call Ids Step…" at bounding box center [740, 436] width 1415 height 808
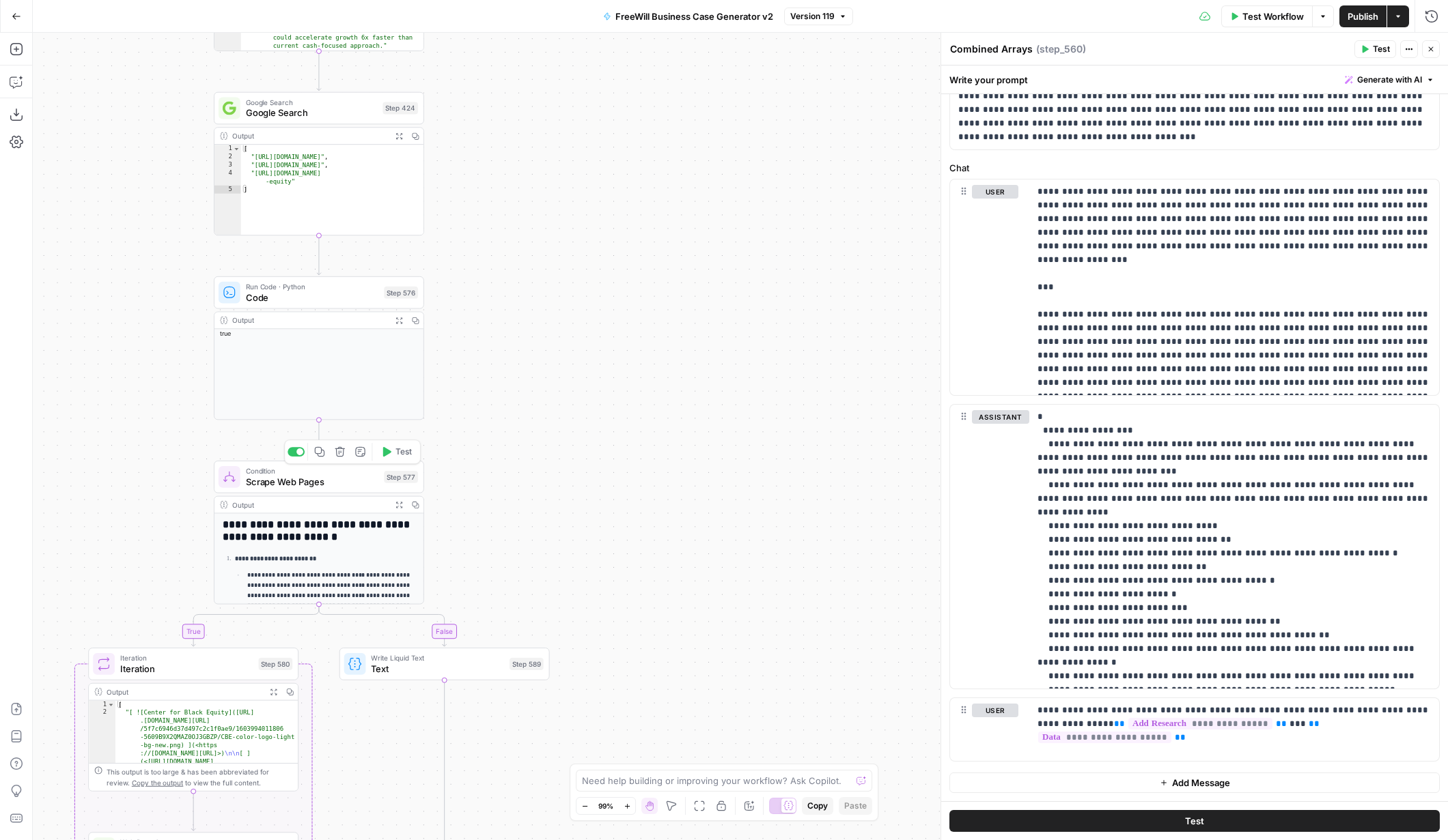
click at [312, 485] on span "Scrape Web Pages" at bounding box center [312, 482] width 133 height 14
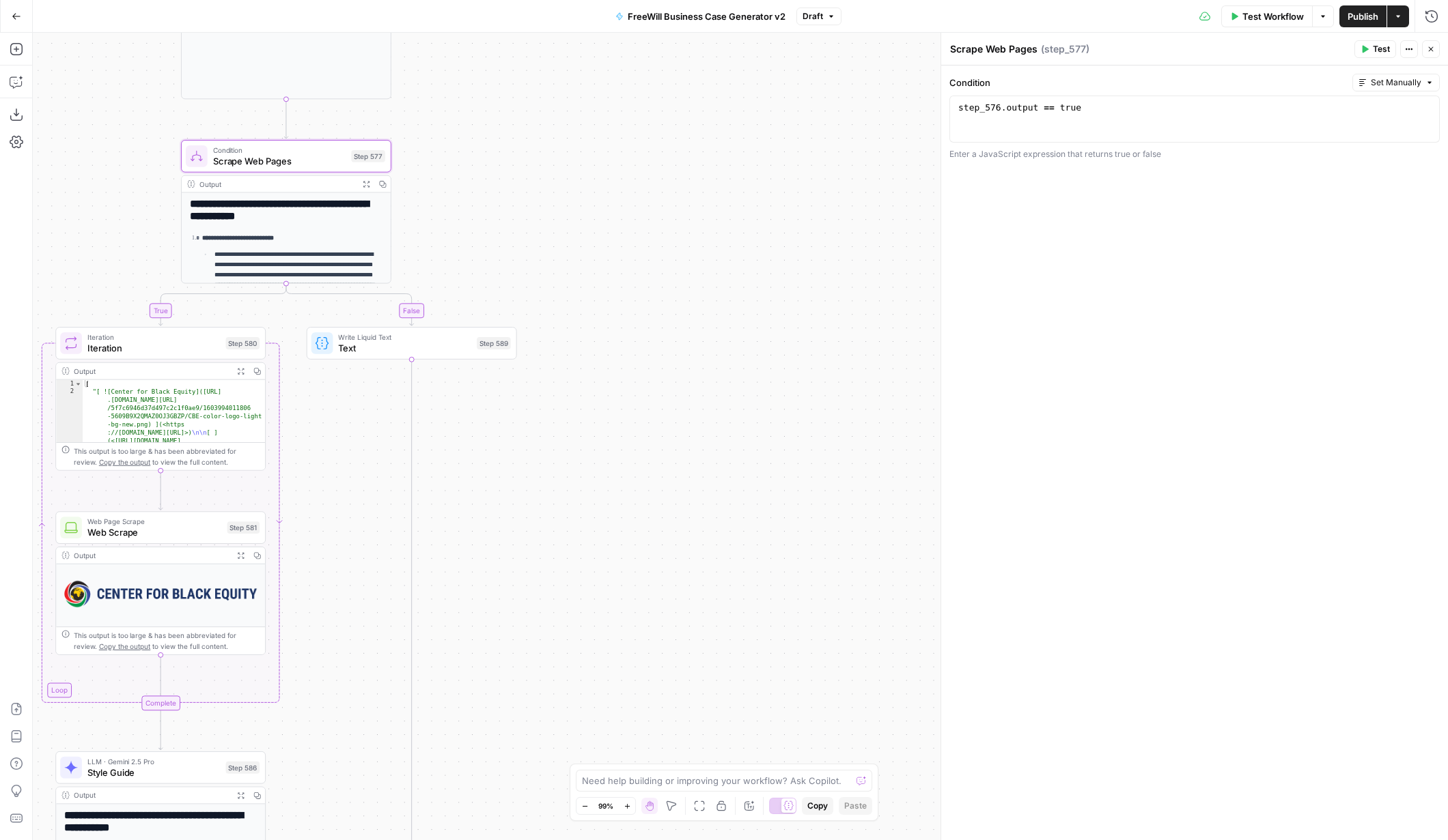
drag, startPoint x: 525, startPoint y: 578, endPoint x: 493, endPoint y: 246, distance: 333.5
click at [493, 246] on div "true false Workflow Set Inputs Inputs LLM · GPT 3.5 Turbo Extract Call Ids Step…" at bounding box center [740, 436] width 1415 height 808
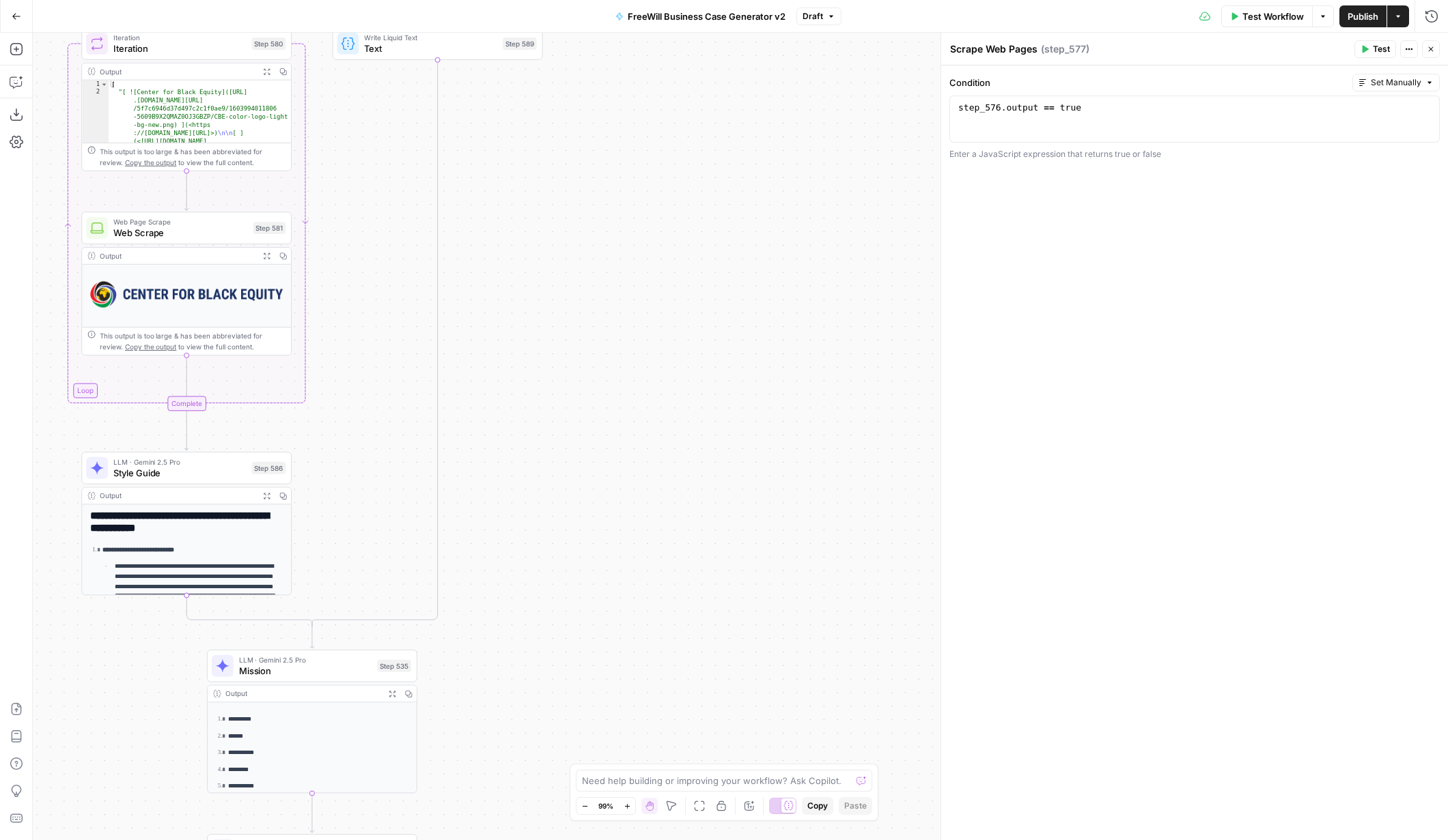
drag, startPoint x: 553, startPoint y: 717, endPoint x: 584, endPoint y: 392, distance: 326.5
click at [585, 392] on div "true false Workflow Set Inputs Inputs LLM · GPT 3.5 Turbo Extract Call Ids Step…" at bounding box center [740, 436] width 1415 height 808
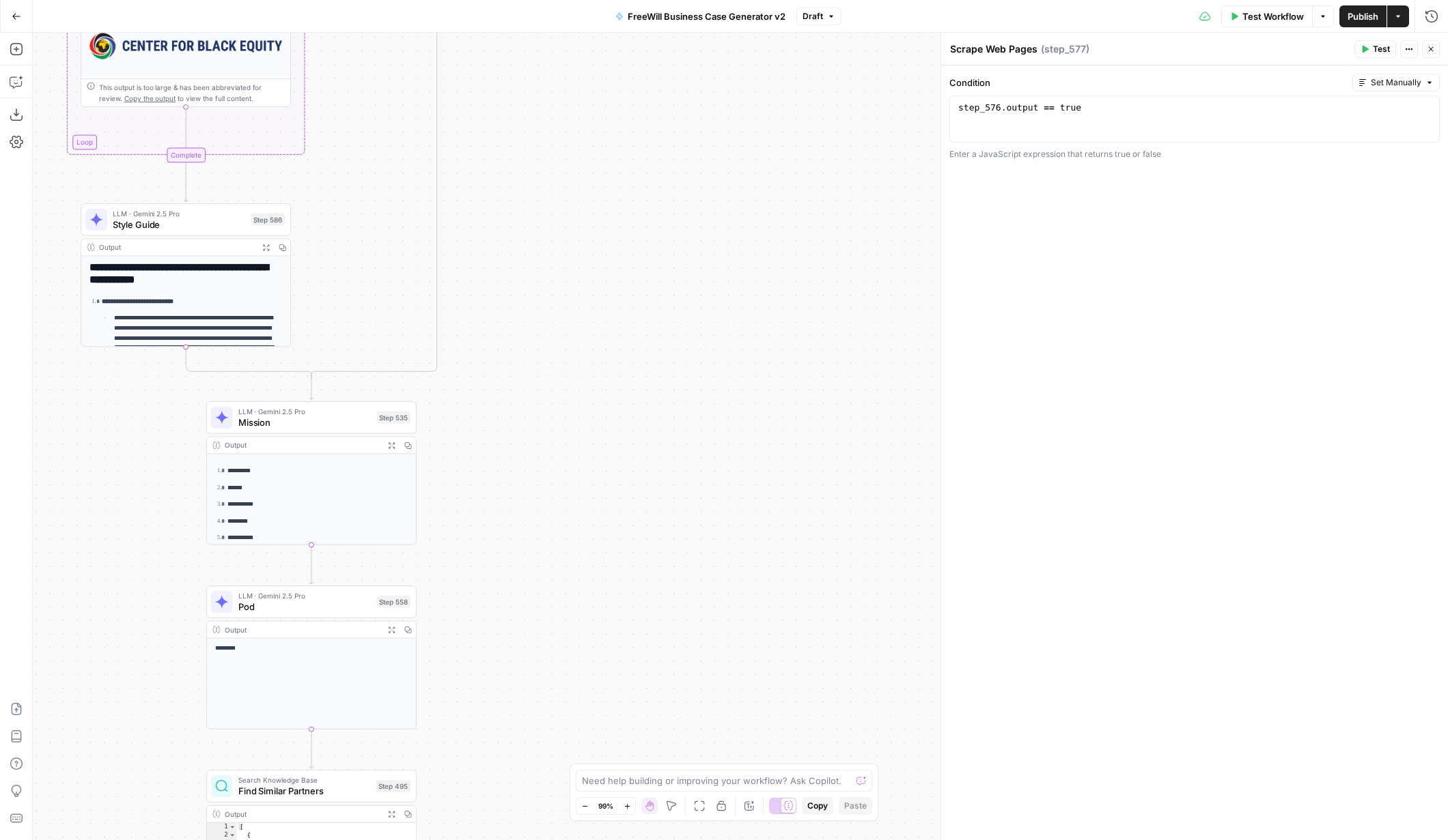
drag, startPoint x: 576, startPoint y: 623, endPoint x: 569, endPoint y: 410, distance: 213.1
click at [569, 410] on div "true false Workflow Set Inputs Inputs LLM · GPT 3.5 Turbo Extract Call Ids Step…" at bounding box center [740, 436] width 1415 height 808
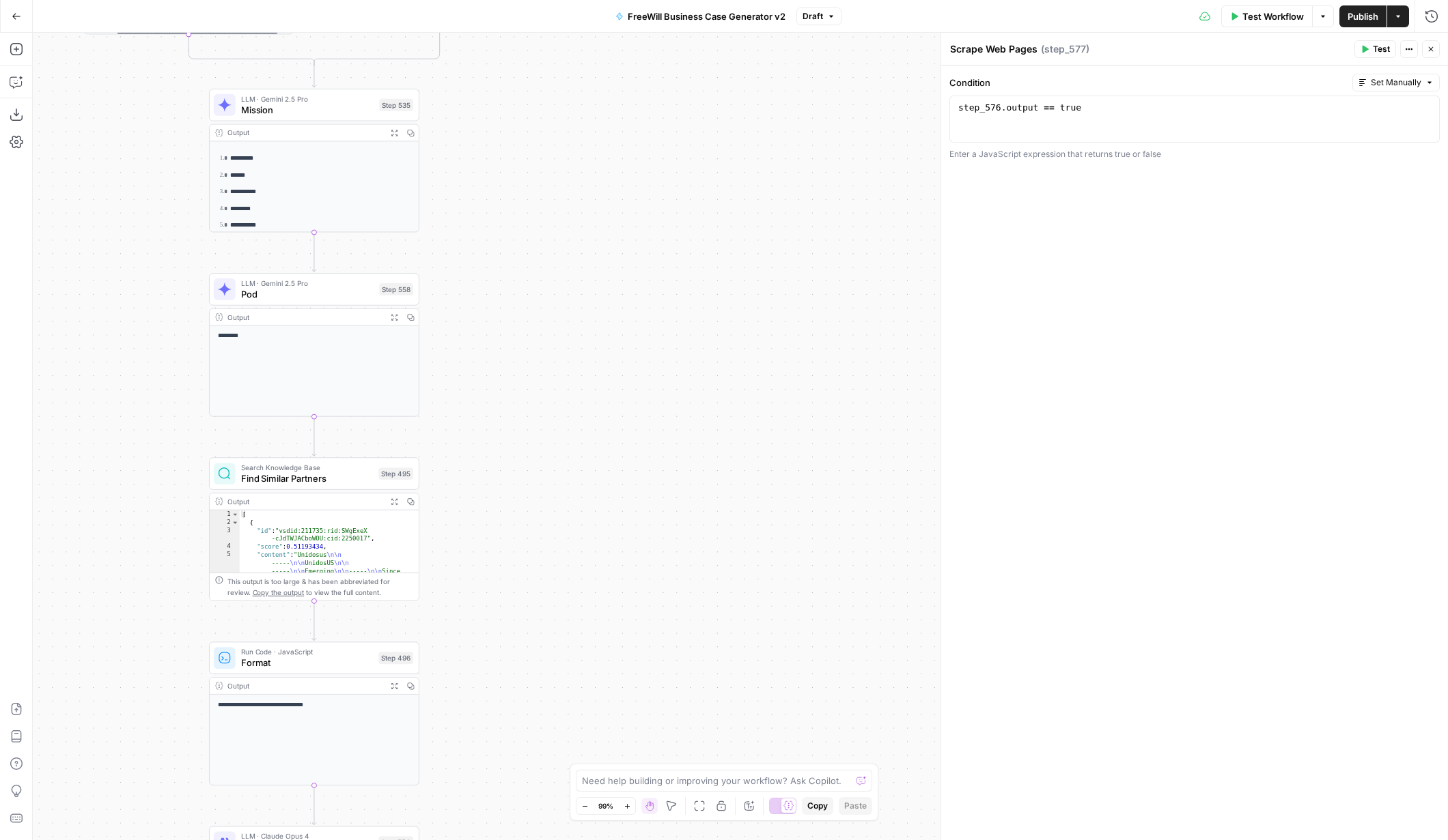
drag, startPoint x: 503, startPoint y: 532, endPoint x: 505, endPoint y: 215, distance: 317.0
click at [505, 215] on div "true false Workflow Set Inputs Inputs LLM · GPT 3.5 Turbo Extract Call Ids Step…" at bounding box center [740, 436] width 1415 height 808
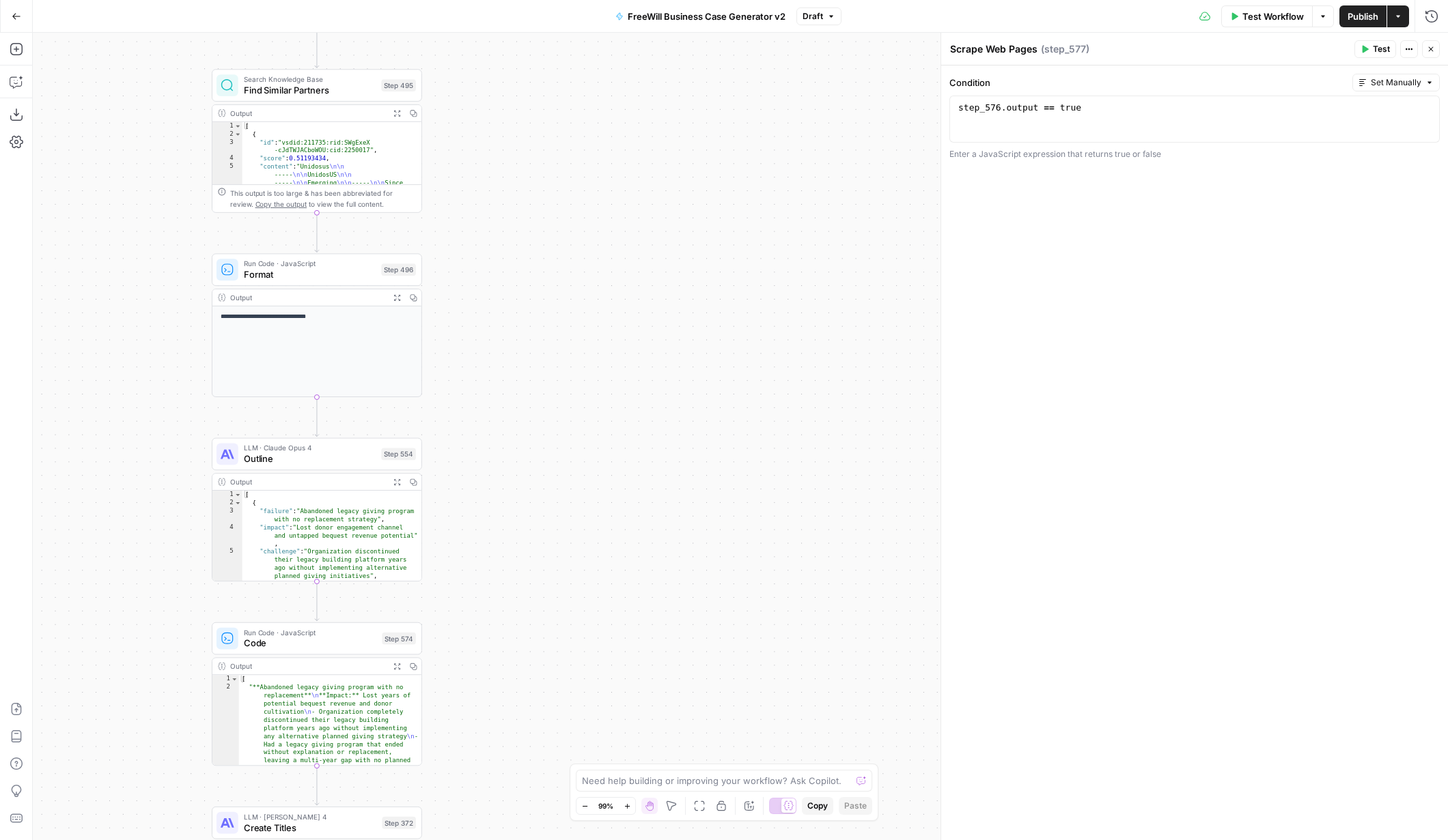
drag, startPoint x: 479, startPoint y: 567, endPoint x: 482, endPoint y: 183, distance: 384.0
click at [482, 182] on div "true false Workflow Set Inputs Inputs LLM · GPT 3.5 Turbo Extract Call Ids Step…" at bounding box center [740, 436] width 1415 height 808
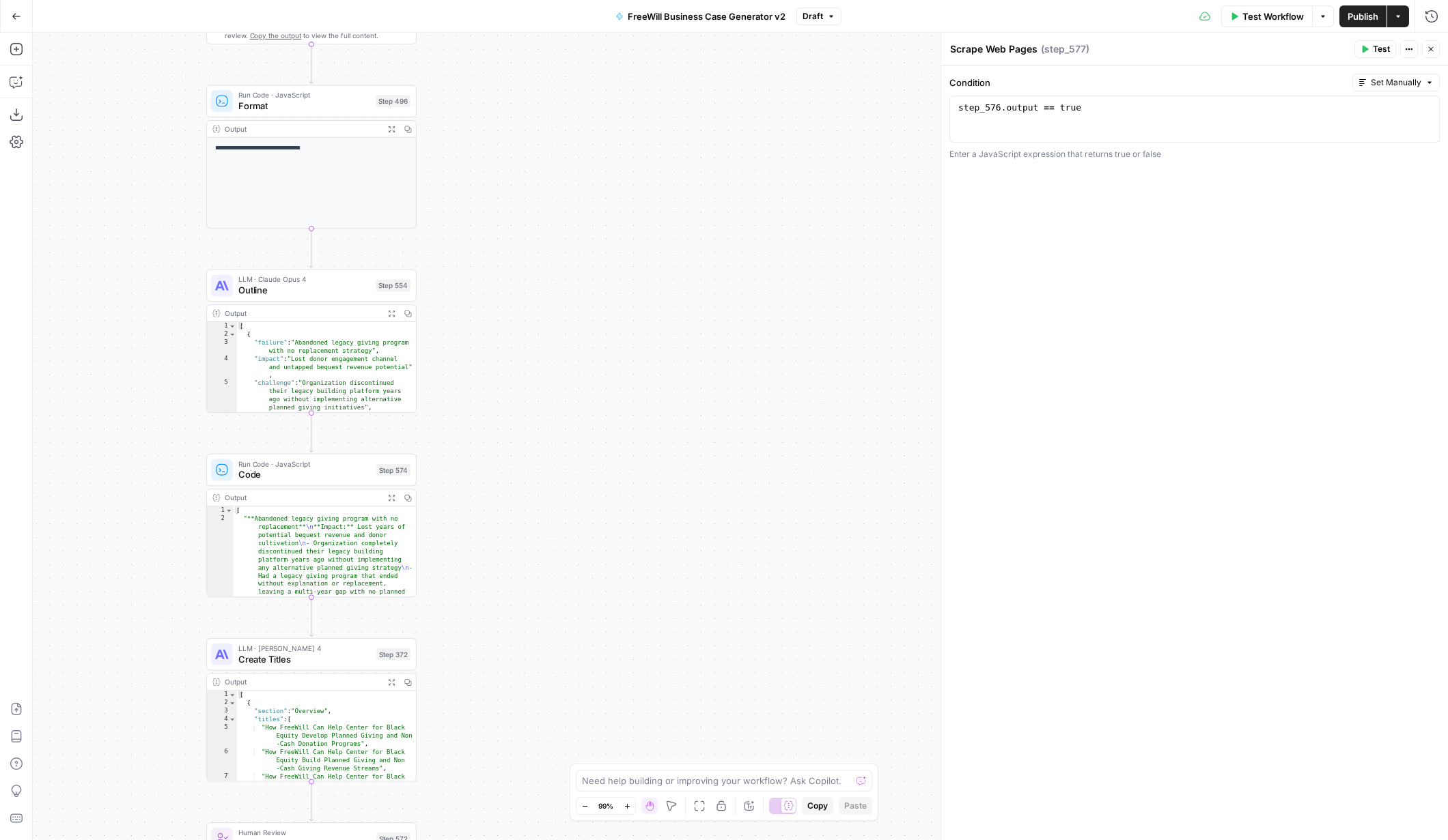
drag, startPoint x: 468, startPoint y: 559, endPoint x: 457, endPoint y: 350, distance: 209.3
click at [457, 350] on div "true false Workflow Set Inputs Inputs LLM · GPT 3.5 Turbo Extract Call Ids Step…" at bounding box center [740, 436] width 1415 height 808
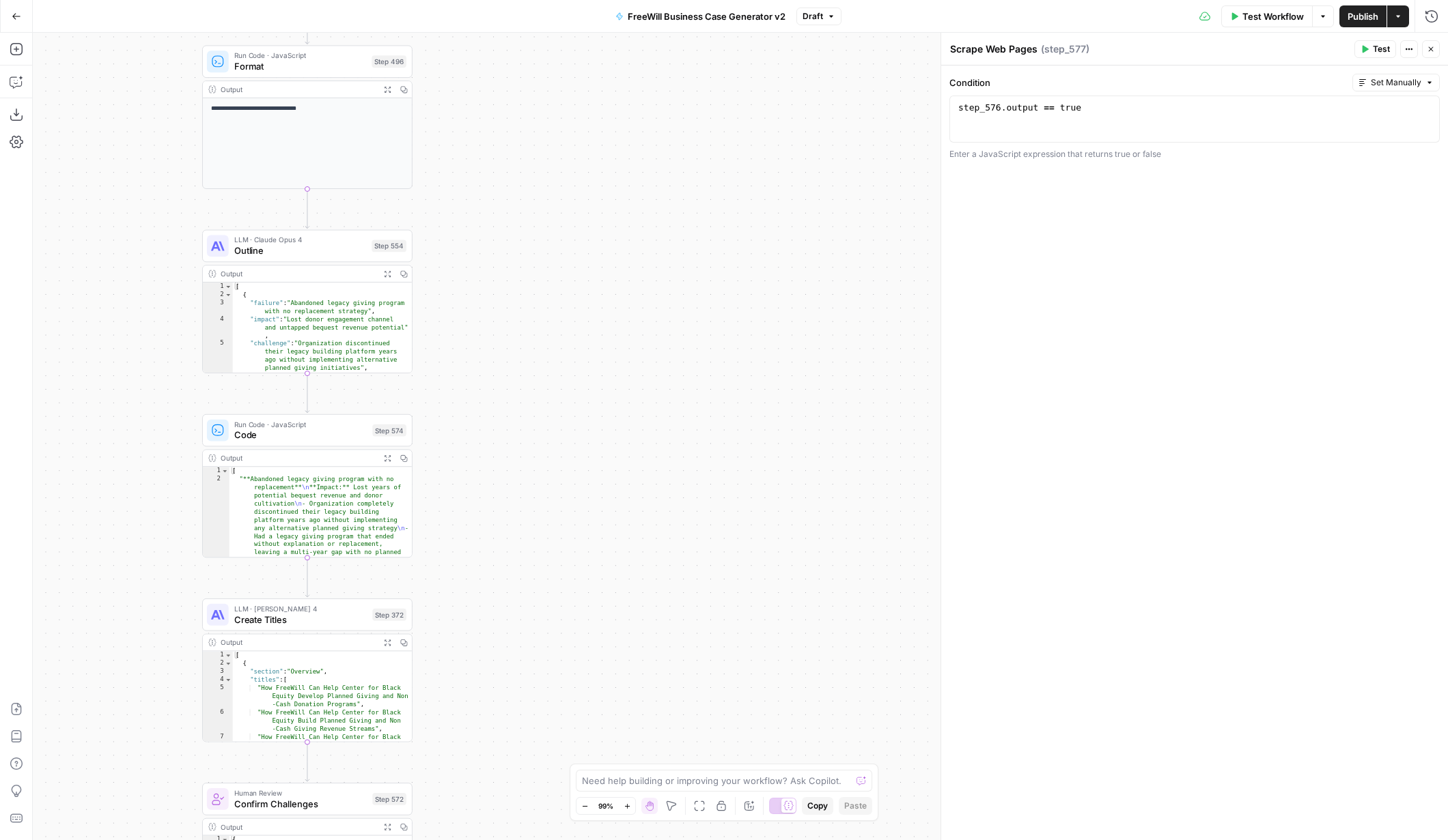
click at [261, 253] on span "Outline" at bounding box center [300, 251] width 133 height 14
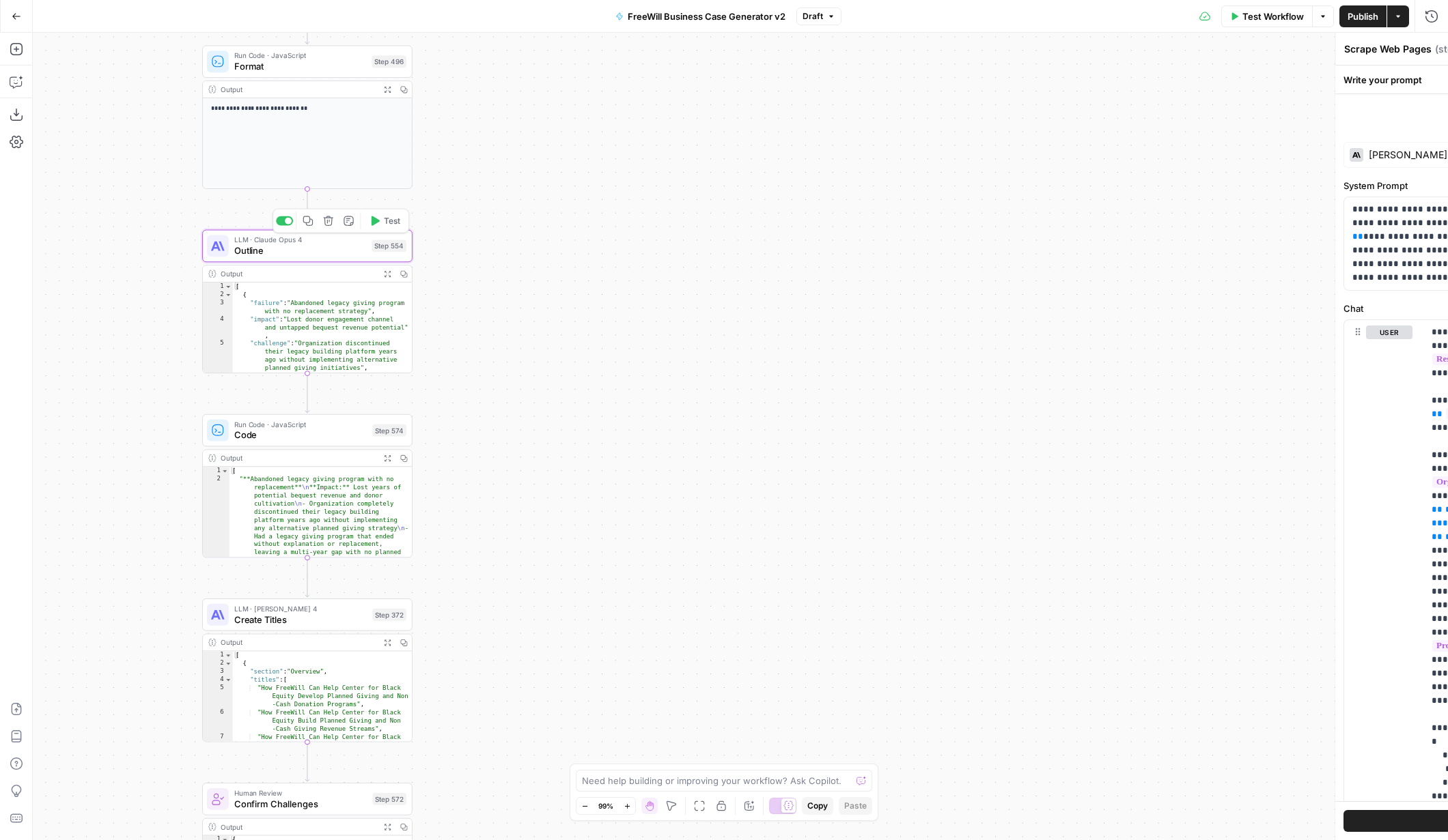
type textarea "Outline"
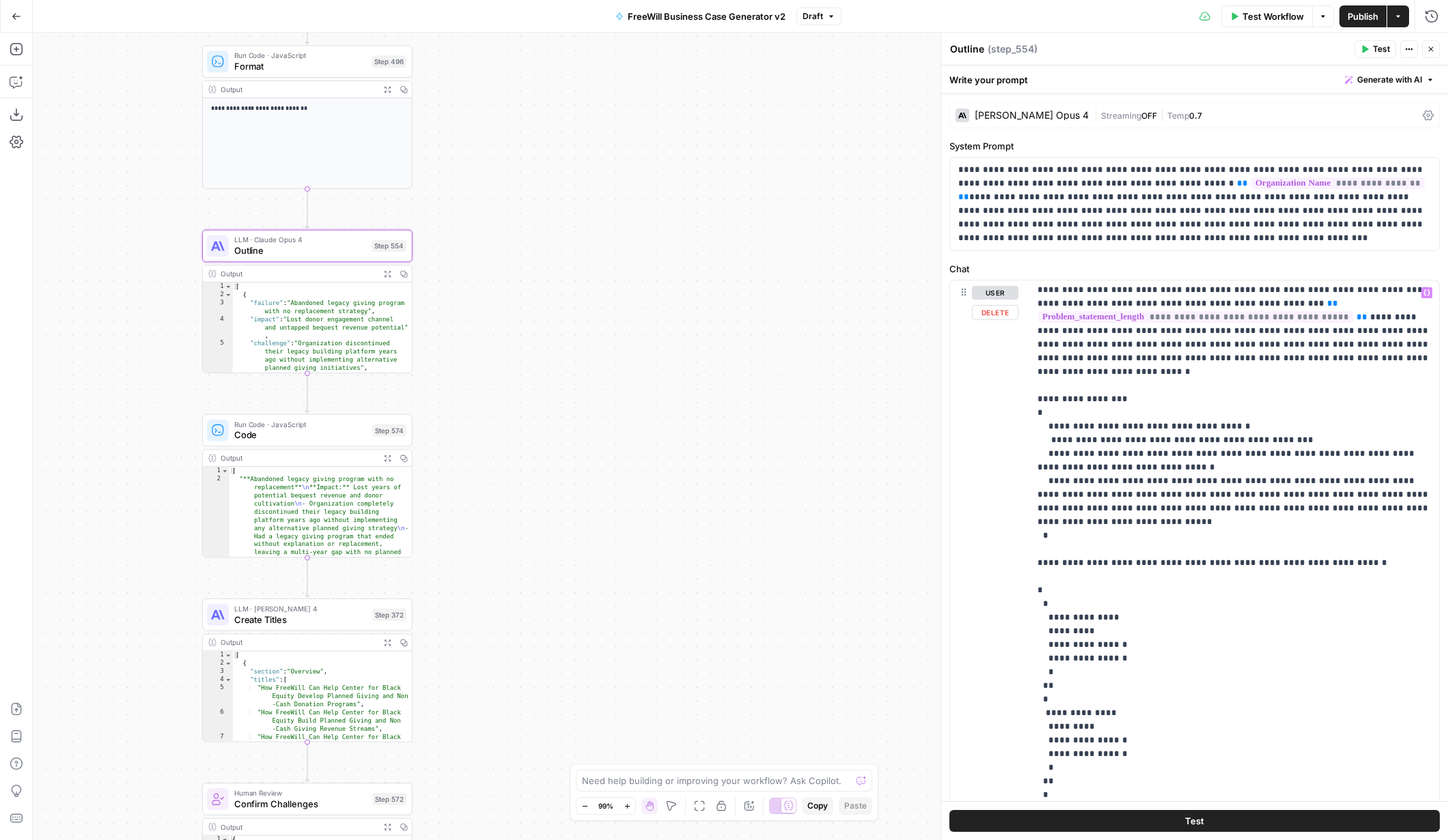
scroll to position [370, 0]
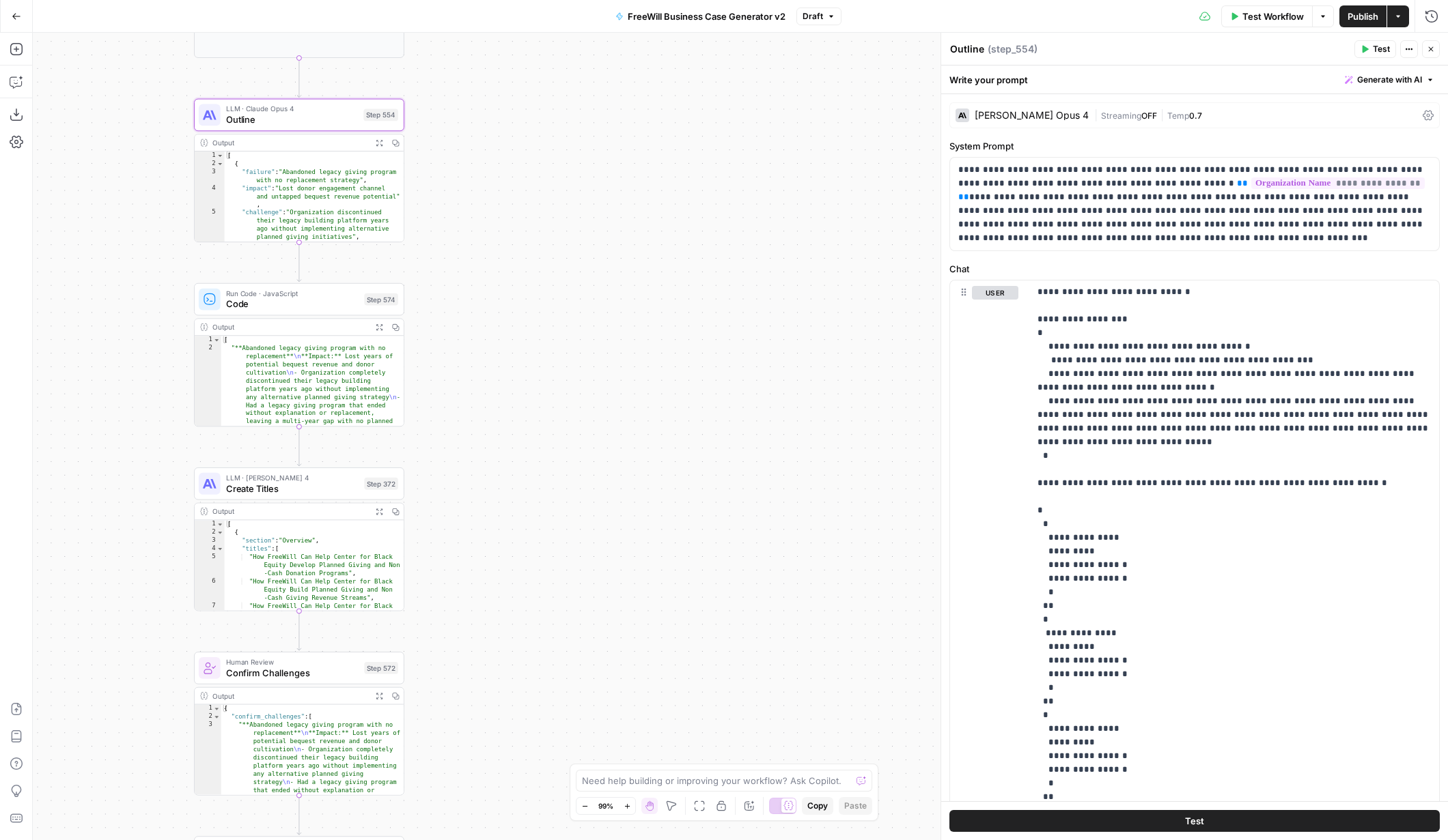
drag, startPoint x: 534, startPoint y: 590, endPoint x: 528, endPoint y: 450, distance: 140.1
click at [528, 450] on div "true false Workflow Set Inputs Inputs LLM · GPT 3.5 Turbo Extract Call Ids Step…" at bounding box center [740, 436] width 1415 height 808
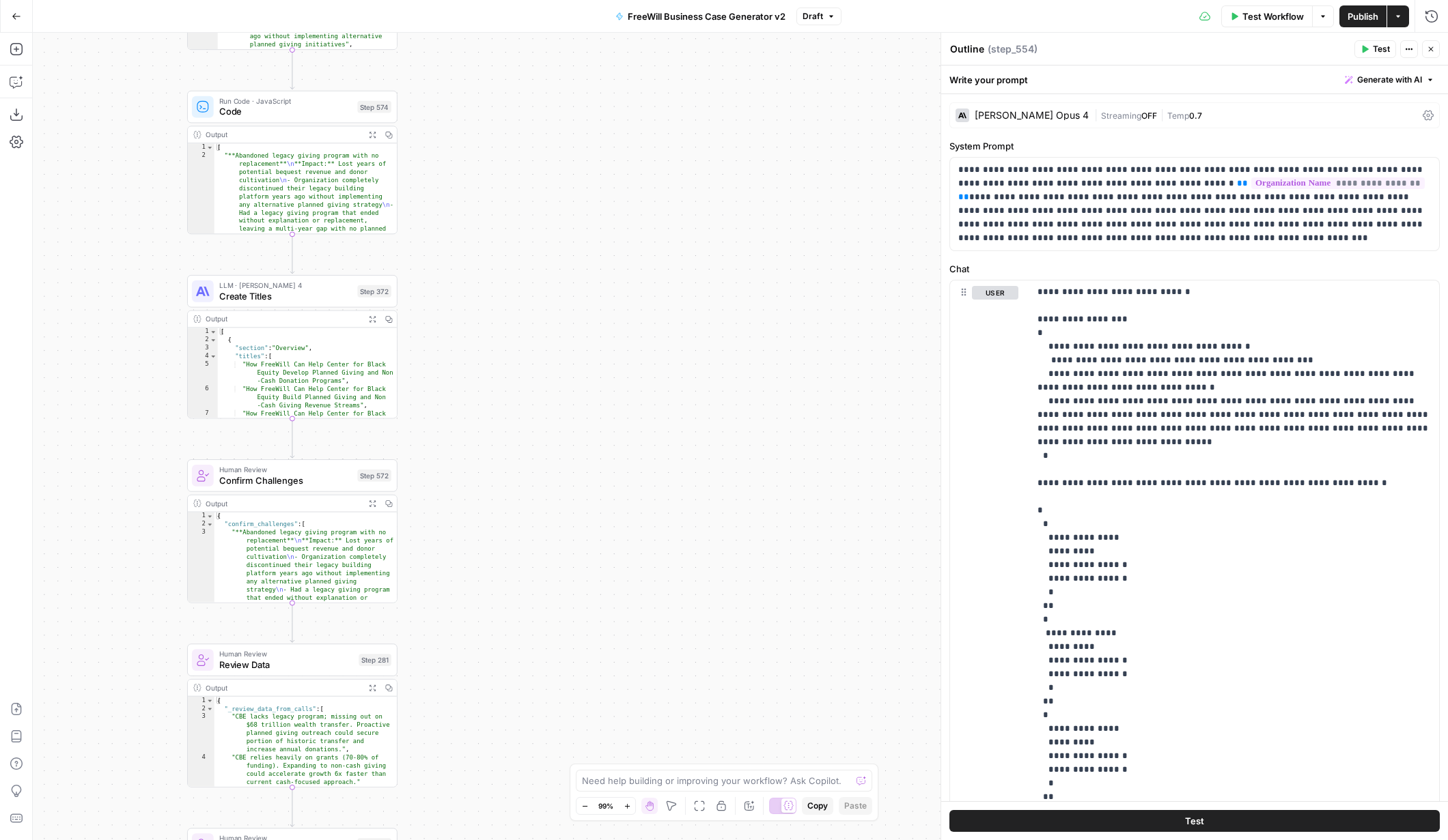
drag, startPoint x: 523, startPoint y: 565, endPoint x: 514, endPoint y: 380, distance: 185.2
click at [514, 380] on div "true false Workflow Set Inputs Inputs LLM · GPT 3.5 Turbo Extract Call Ids Step…" at bounding box center [740, 436] width 1415 height 808
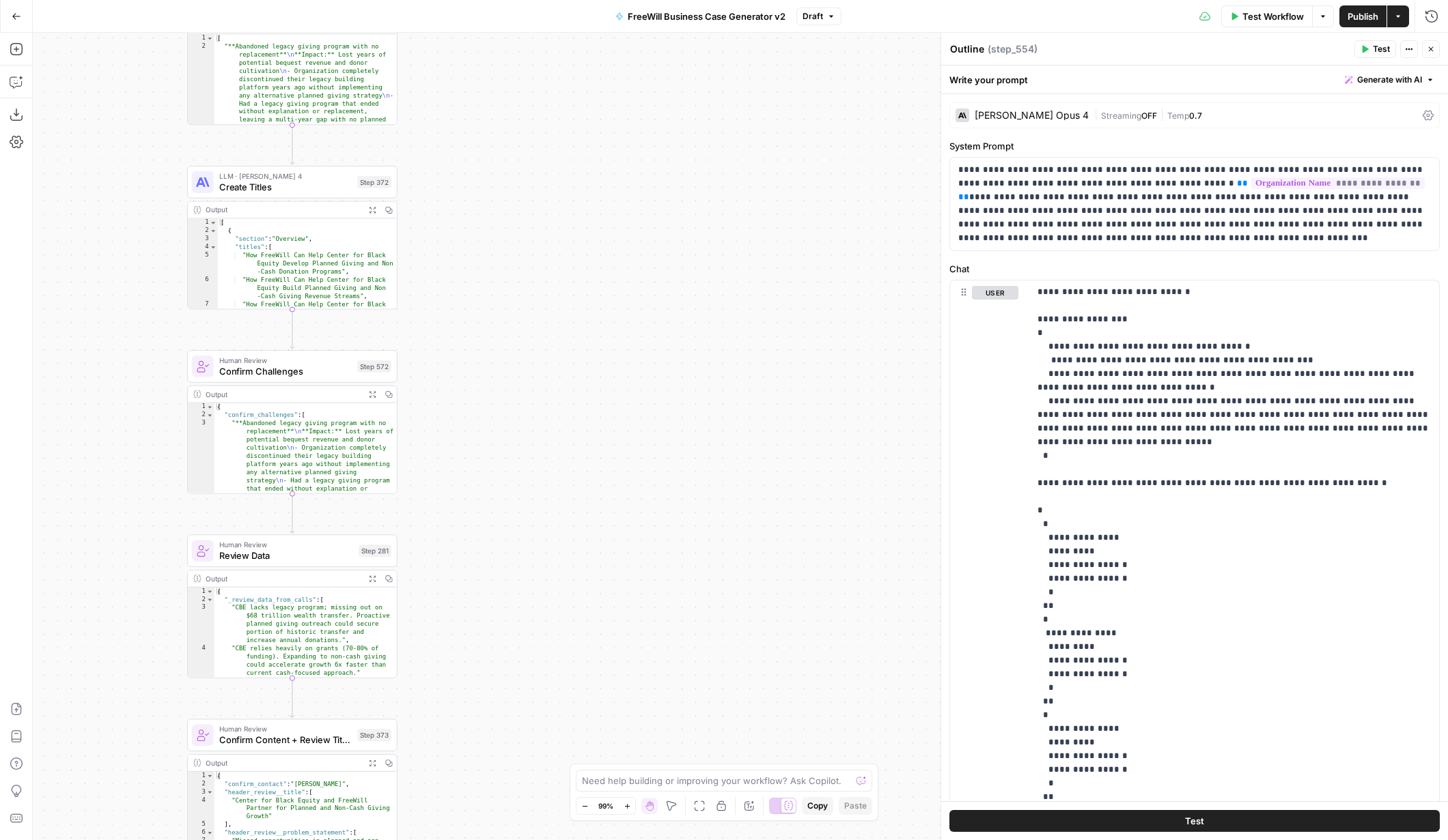
drag, startPoint x: 506, startPoint y: 610, endPoint x: 504, endPoint y: 495, distance: 115.0
click at [505, 495] on div "true false Workflow Set Inputs Inputs LLM · GPT 3.5 Turbo Extract Call Ids Step…" at bounding box center [740, 436] width 1415 height 808
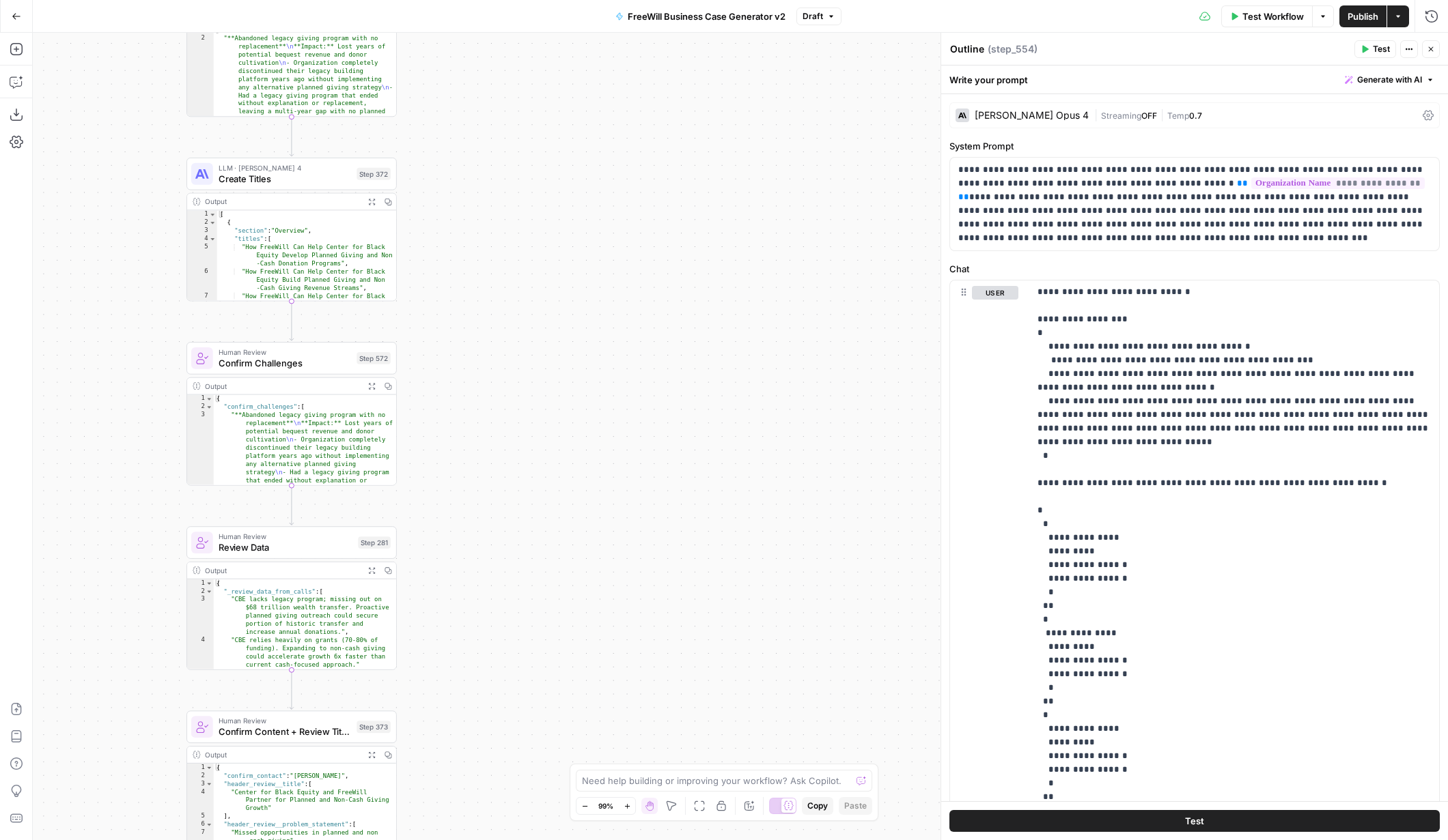
click at [279, 360] on span "Confirm Challenges" at bounding box center [285, 364] width 133 height 14
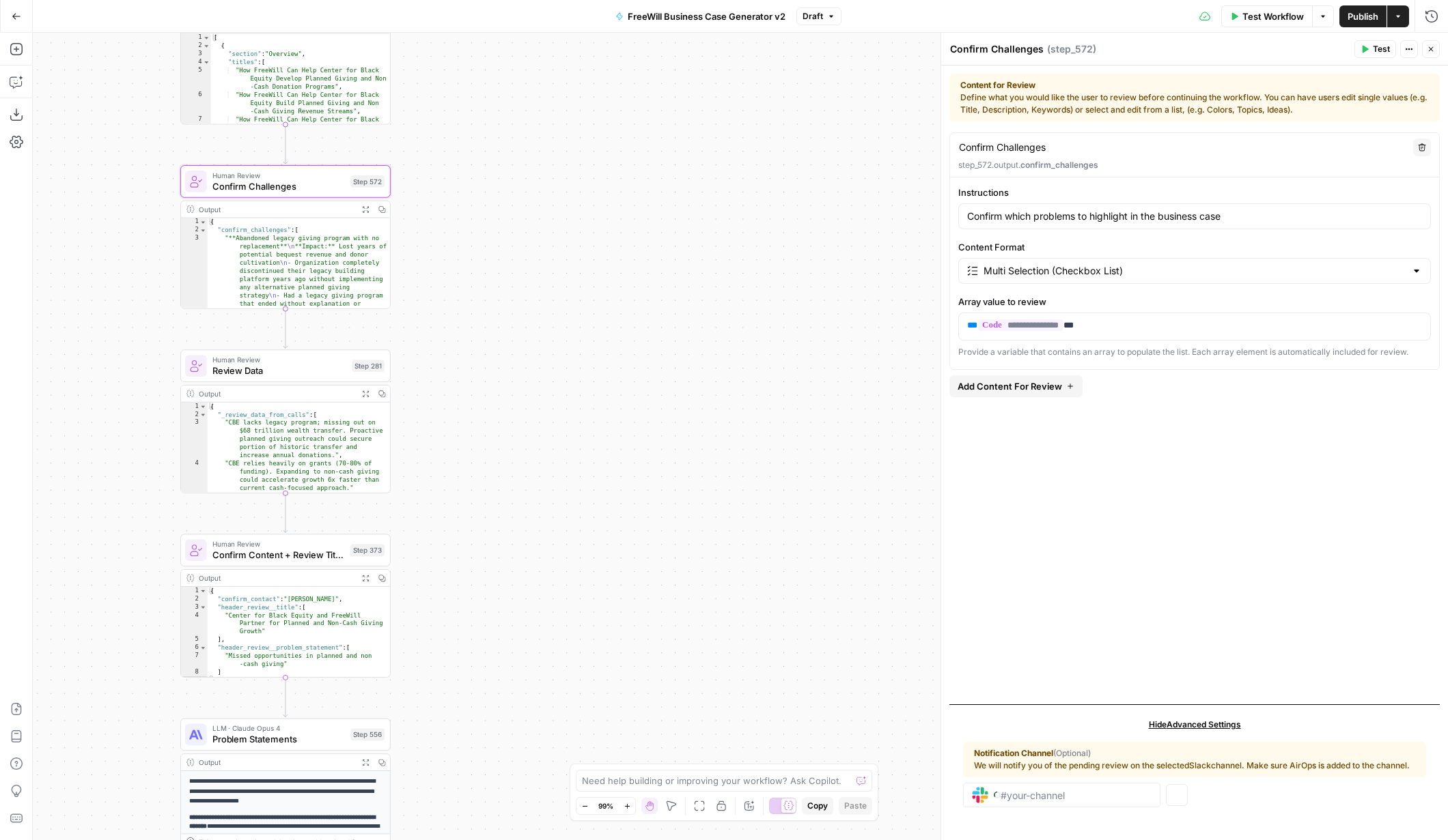
drag, startPoint x: 517, startPoint y: 563, endPoint x: 510, endPoint y: 386, distance: 177.1
click at [510, 386] on div "true false Workflow Set Inputs Inputs LLM · GPT 3.5 Turbo Extract Call Ids Step…" at bounding box center [740, 436] width 1415 height 808
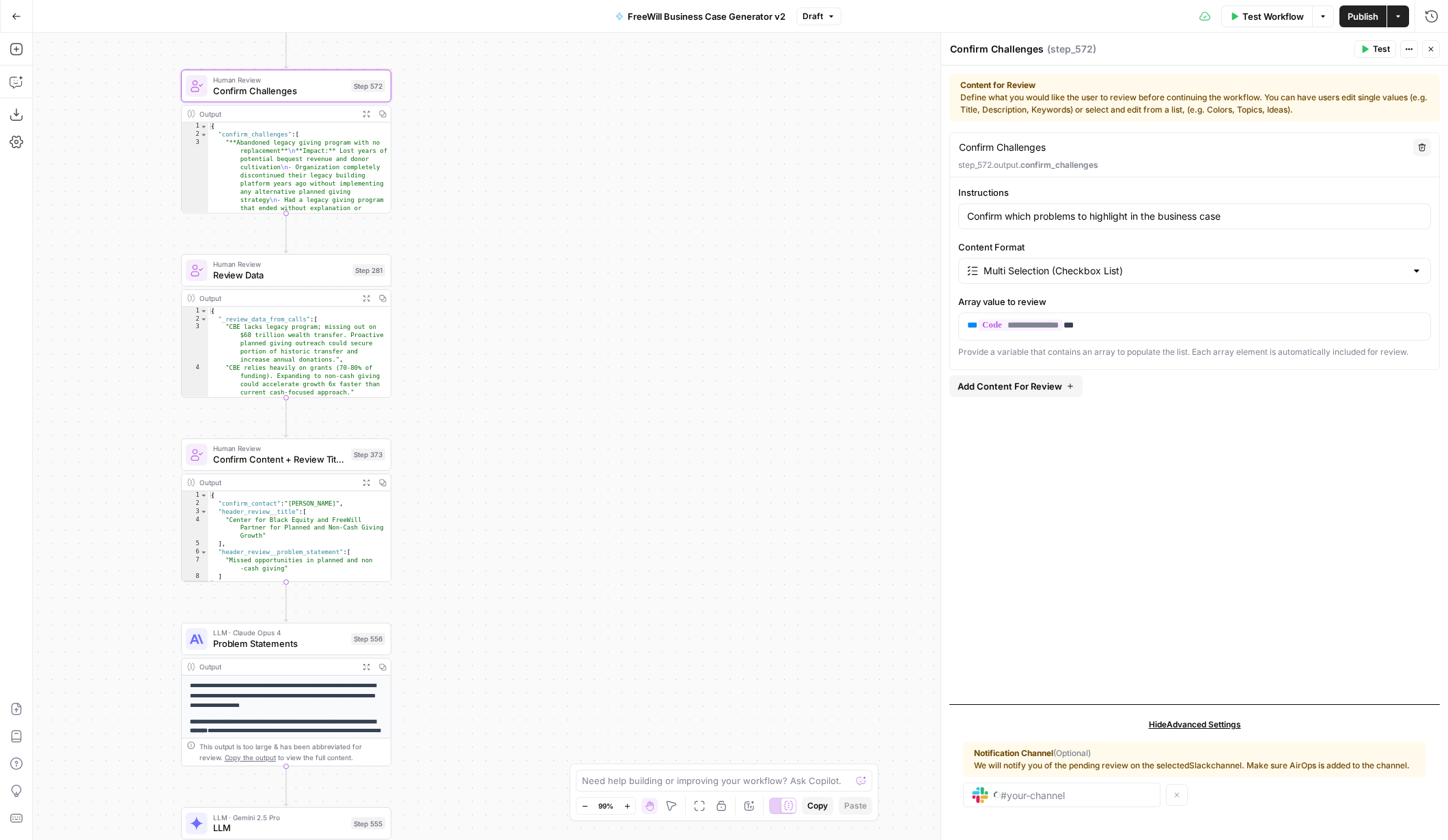
drag, startPoint x: 496, startPoint y: 516, endPoint x: 497, endPoint y: 422, distance: 94.0
click at [497, 422] on div "true false Workflow Set Inputs Inputs LLM · GPT 3.5 Turbo Extract Call Ids Step…" at bounding box center [740, 436] width 1415 height 808
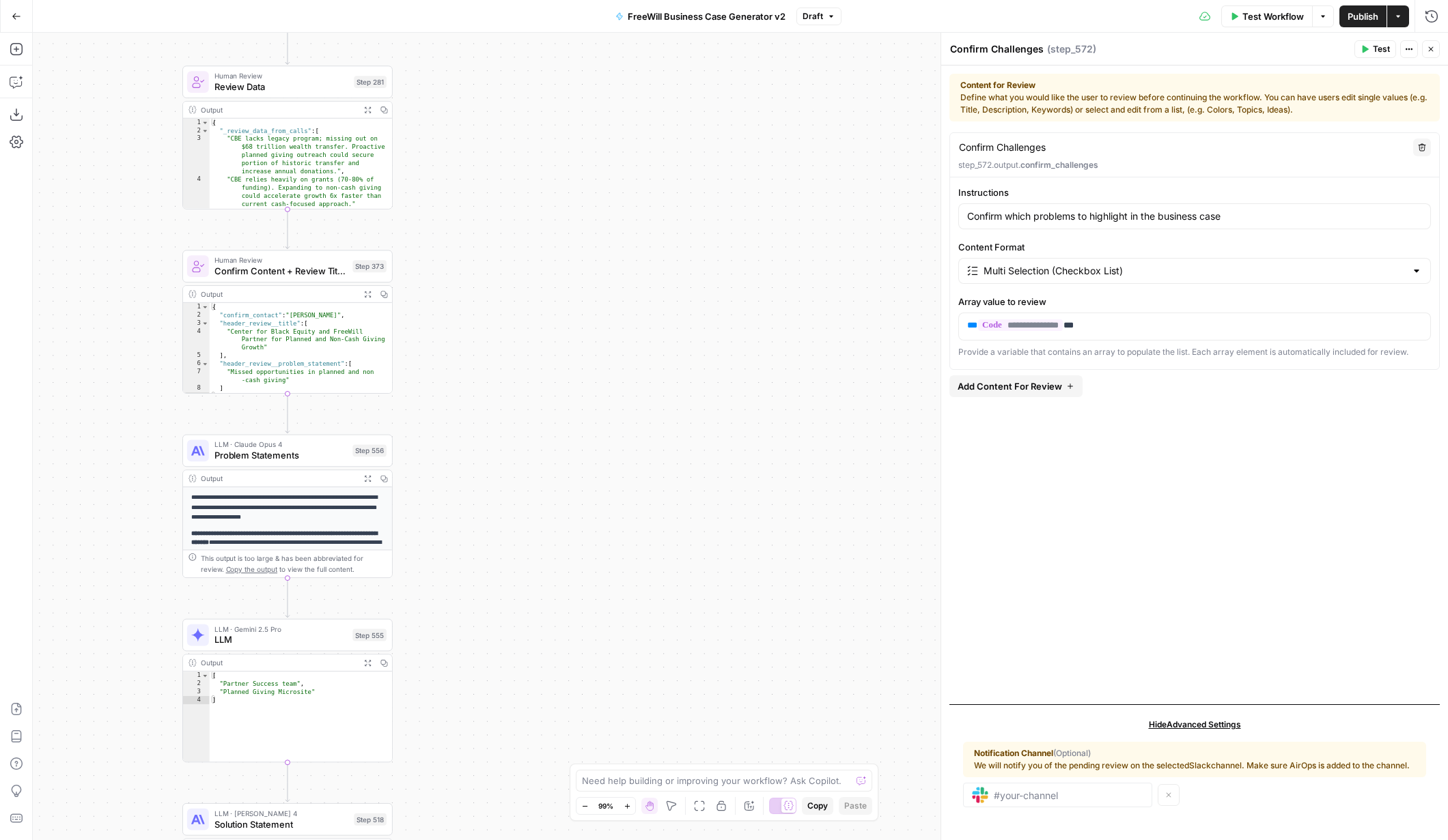
drag, startPoint x: 488, startPoint y: 506, endPoint x: 489, endPoint y: 317, distance: 189.0
click at [489, 317] on div "true false Workflow Set Inputs Inputs LLM · GPT 3.5 Turbo Extract Call Ids Step…" at bounding box center [740, 436] width 1415 height 808
click at [302, 462] on span "Problem Statements" at bounding box center [280, 456] width 133 height 14
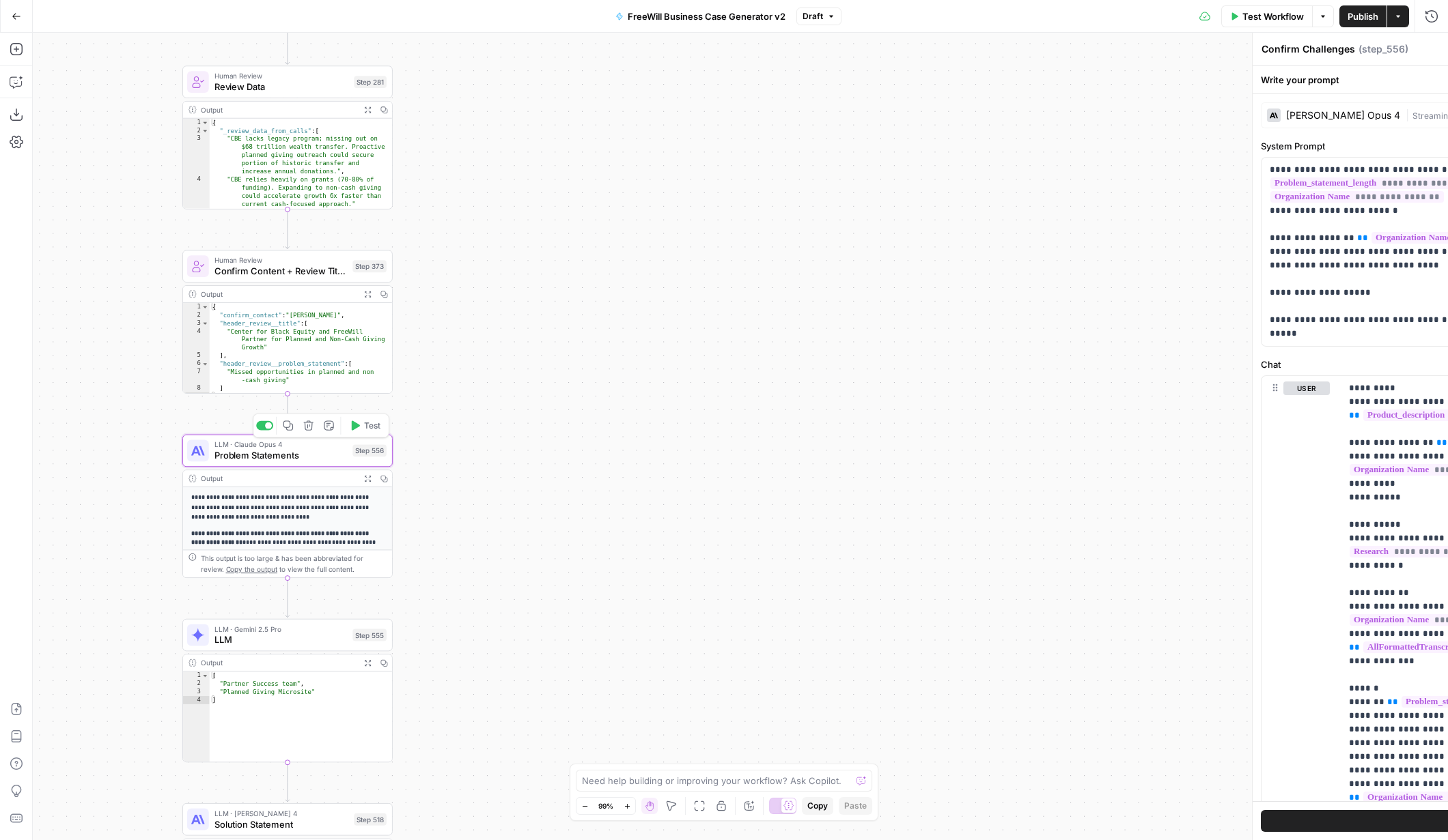
type textarea "Problem Statements"
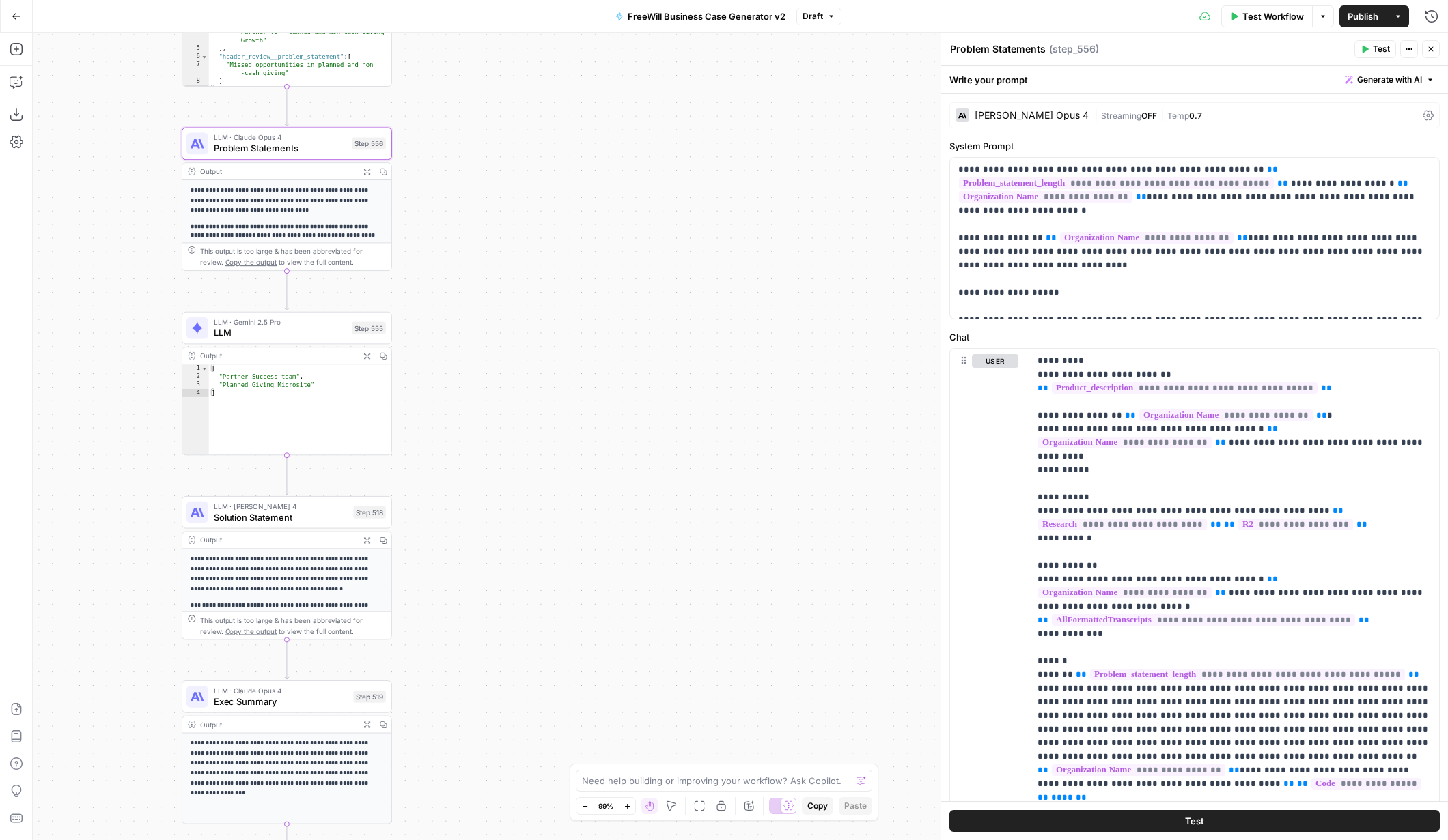
drag, startPoint x: 521, startPoint y: 564, endPoint x: 517, endPoint y: 258, distance: 306.0
click at [517, 258] on div "true false Workflow Set Inputs Inputs LLM · GPT 3.5 Turbo Extract Call Ids Step…" at bounding box center [740, 436] width 1415 height 808
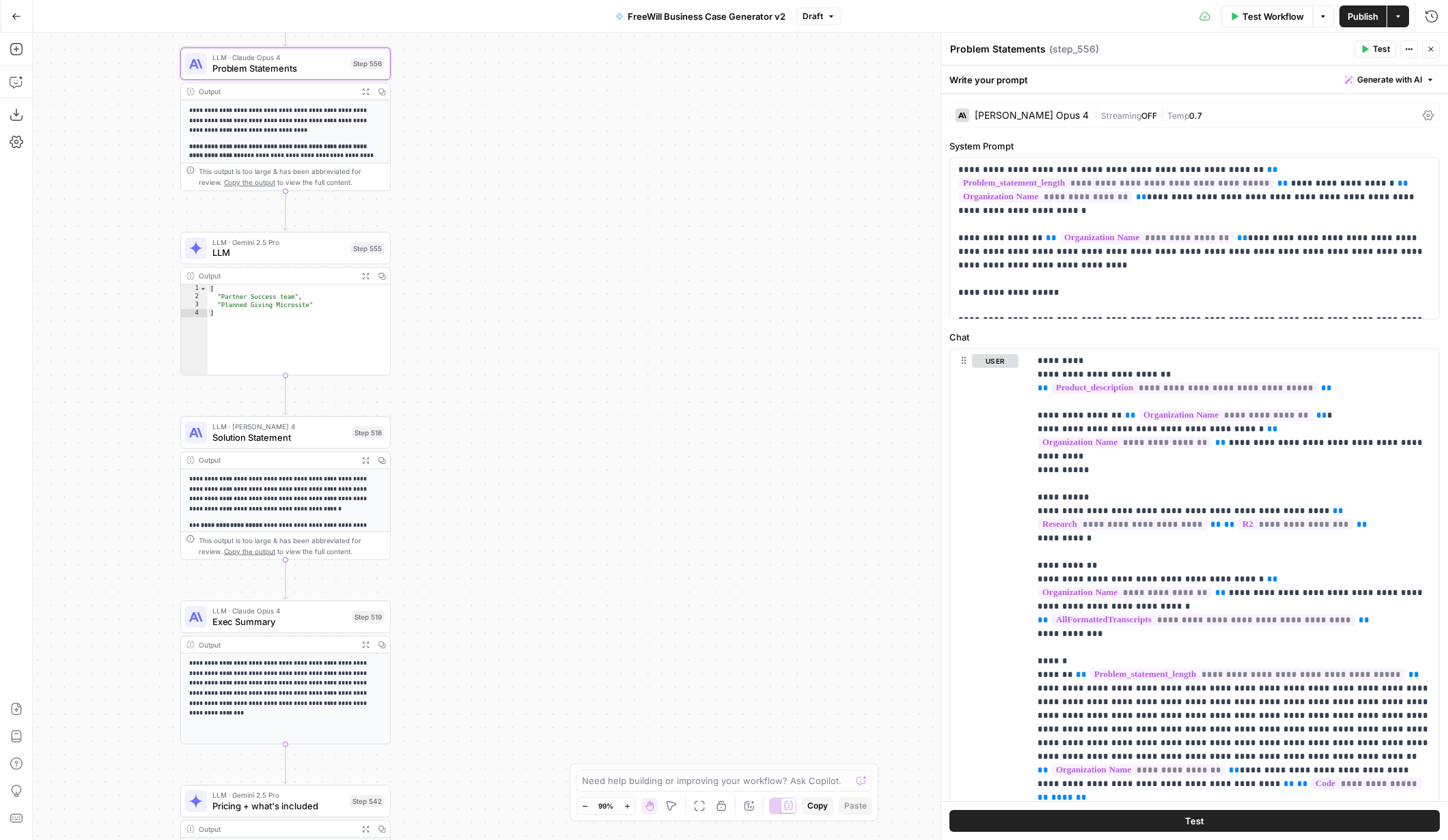
drag, startPoint x: 535, startPoint y: 666, endPoint x: 534, endPoint y: 506, distance: 160.0
click at [534, 506] on div "true false Workflow Set Inputs Inputs LLM · GPT 3.5 Turbo Extract Call Ids Step…" at bounding box center [740, 436] width 1415 height 808
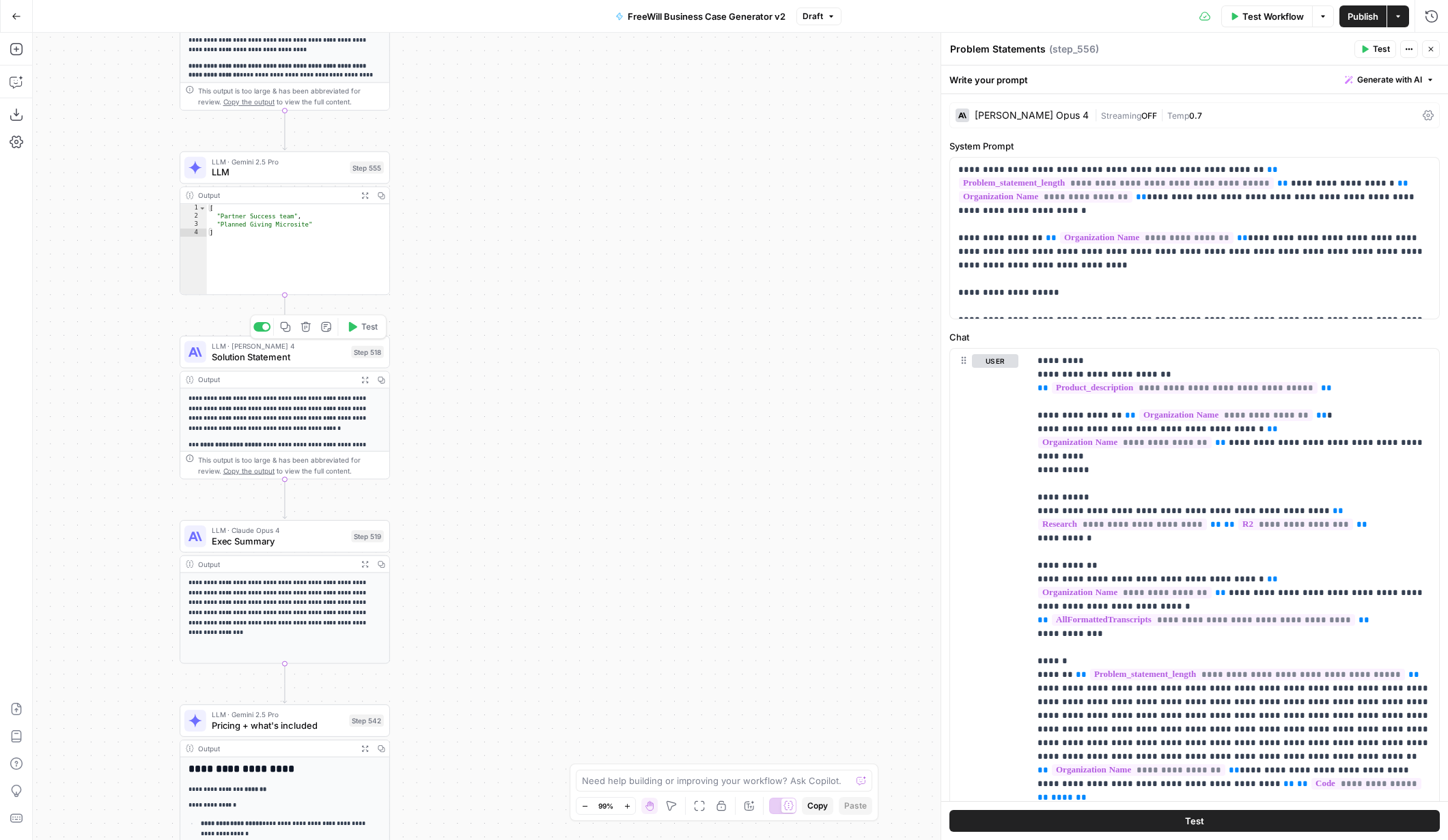
click at [306, 351] on span "Solution Statement" at bounding box center [279, 358] width 135 height 14
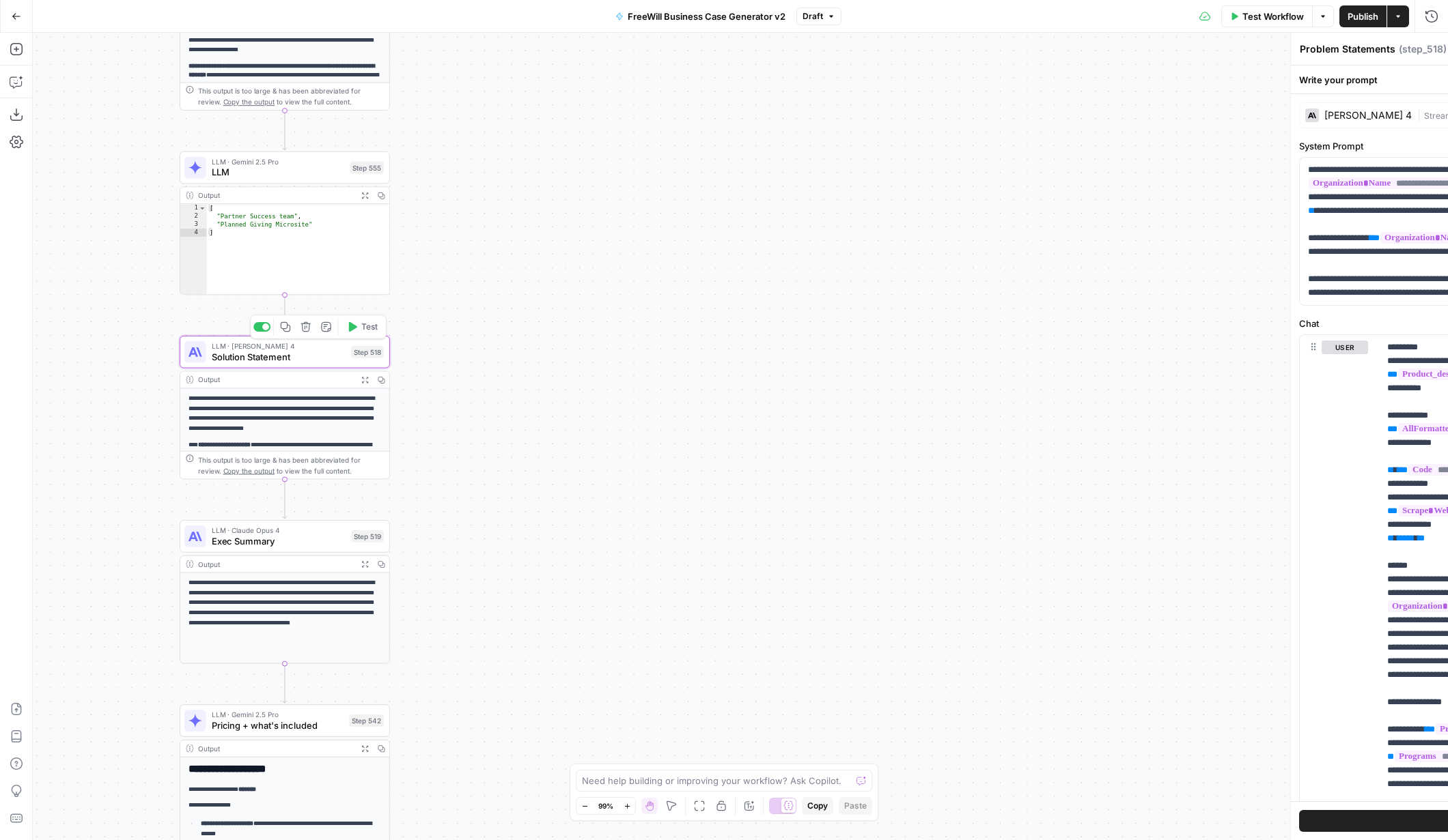
type textarea "Solution Statement"
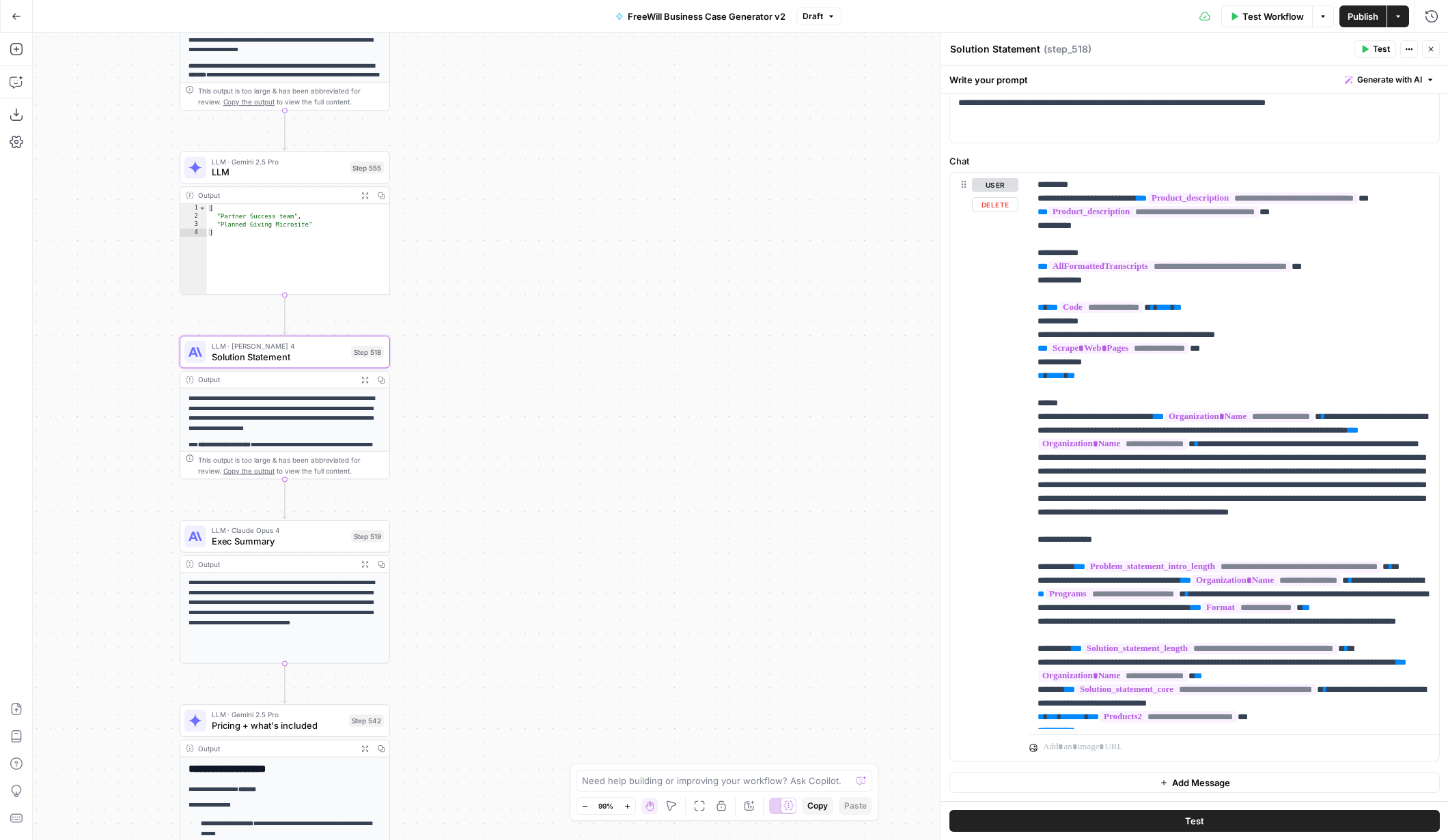
scroll to position [0, 0]
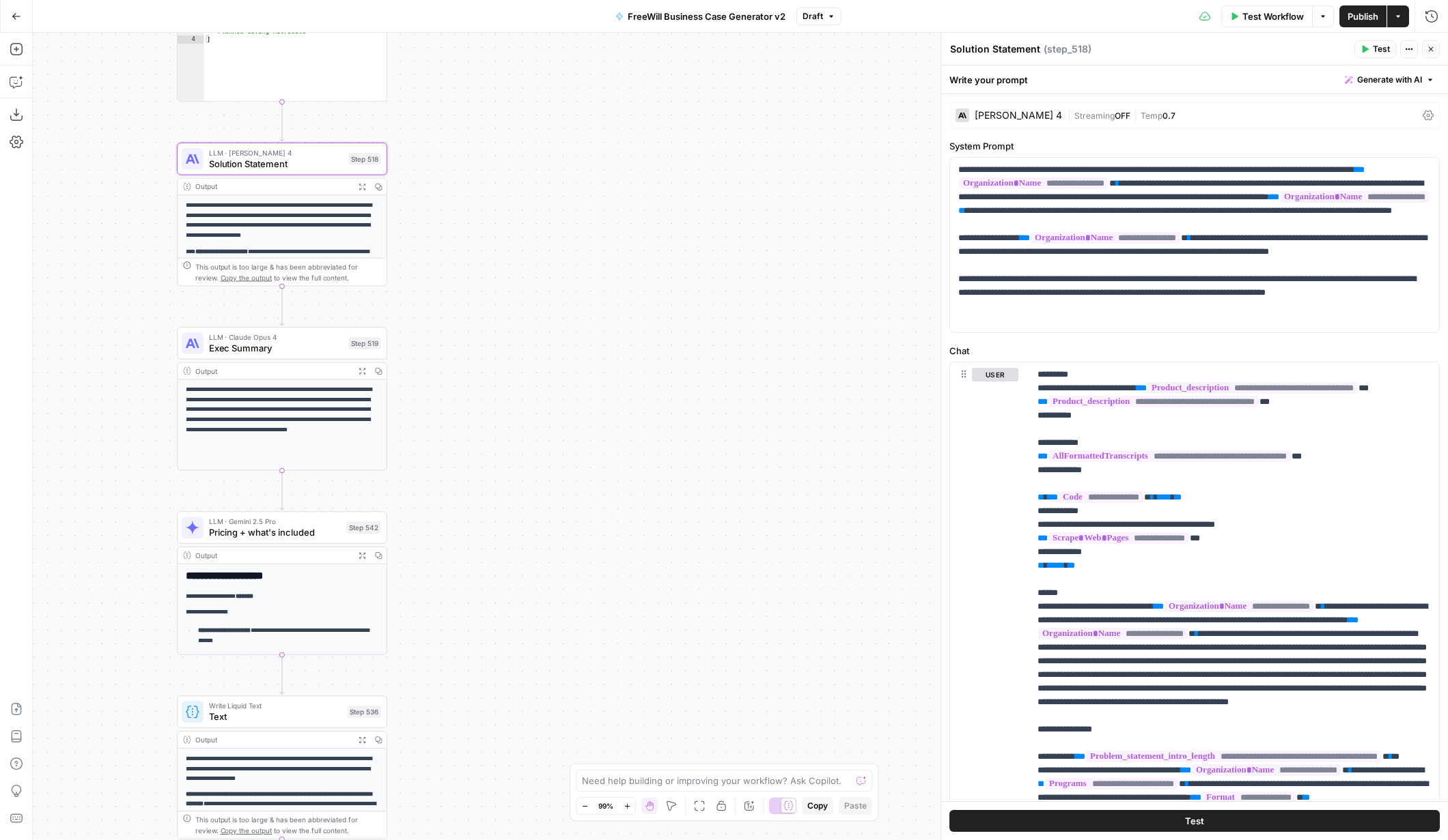
drag, startPoint x: 560, startPoint y: 644, endPoint x: 557, endPoint y: 394, distance: 250.0
click at [557, 394] on div "true false Workflow Set Inputs Inputs LLM · GPT 3.5 Turbo Extract Call Ids Step…" at bounding box center [740, 436] width 1415 height 808
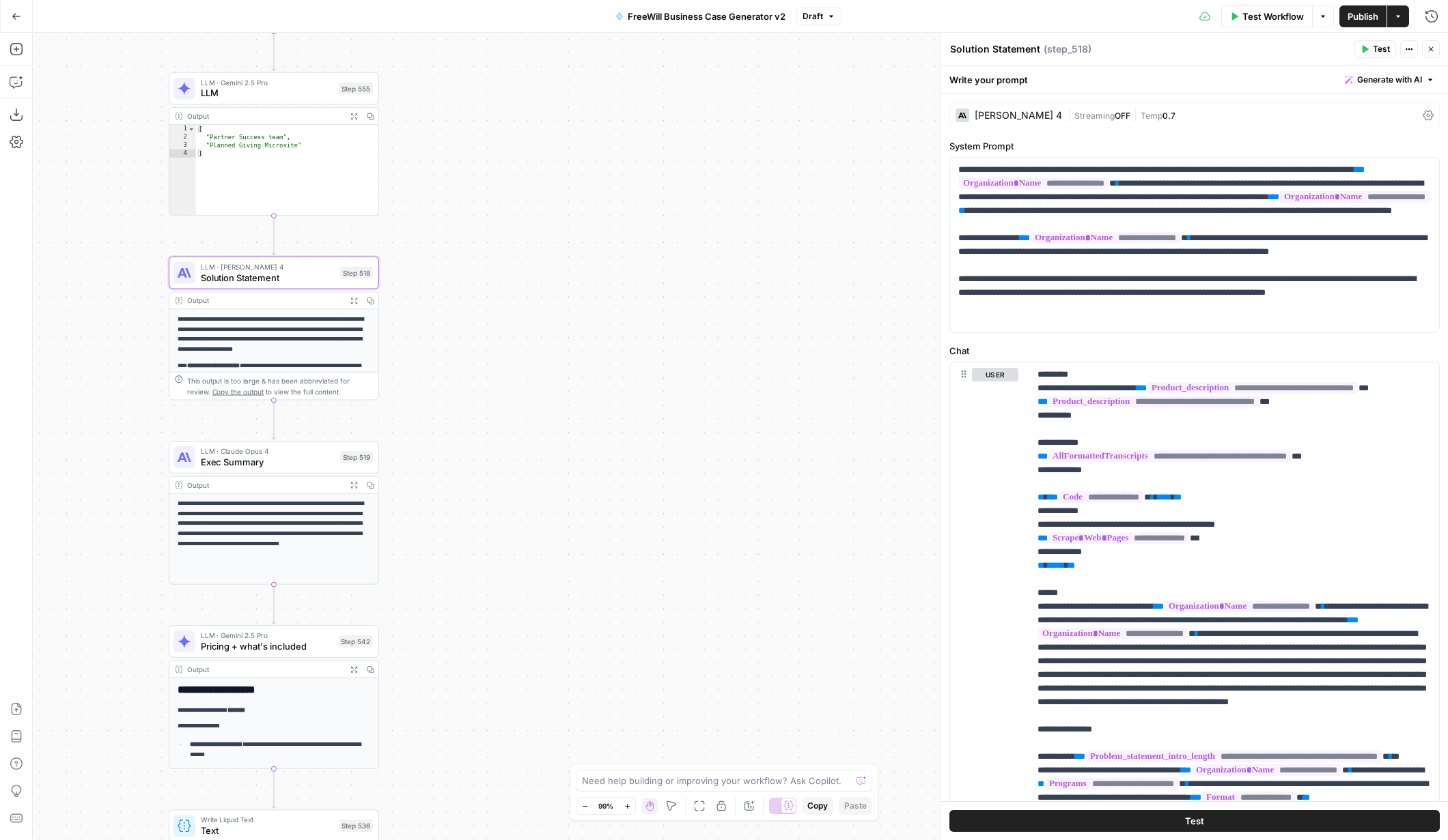
drag, startPoint x: 559, startPoint y: 397, endPoint x: 548, endPoint y: 582, distance: 185.3
click at [549, 582] on div "true false Workflow Set Inputs Inputs LLM · GPT 3.5 Turbo Extract Call Ids Step…" at bounding box center [740, 436] width 1415 height 808
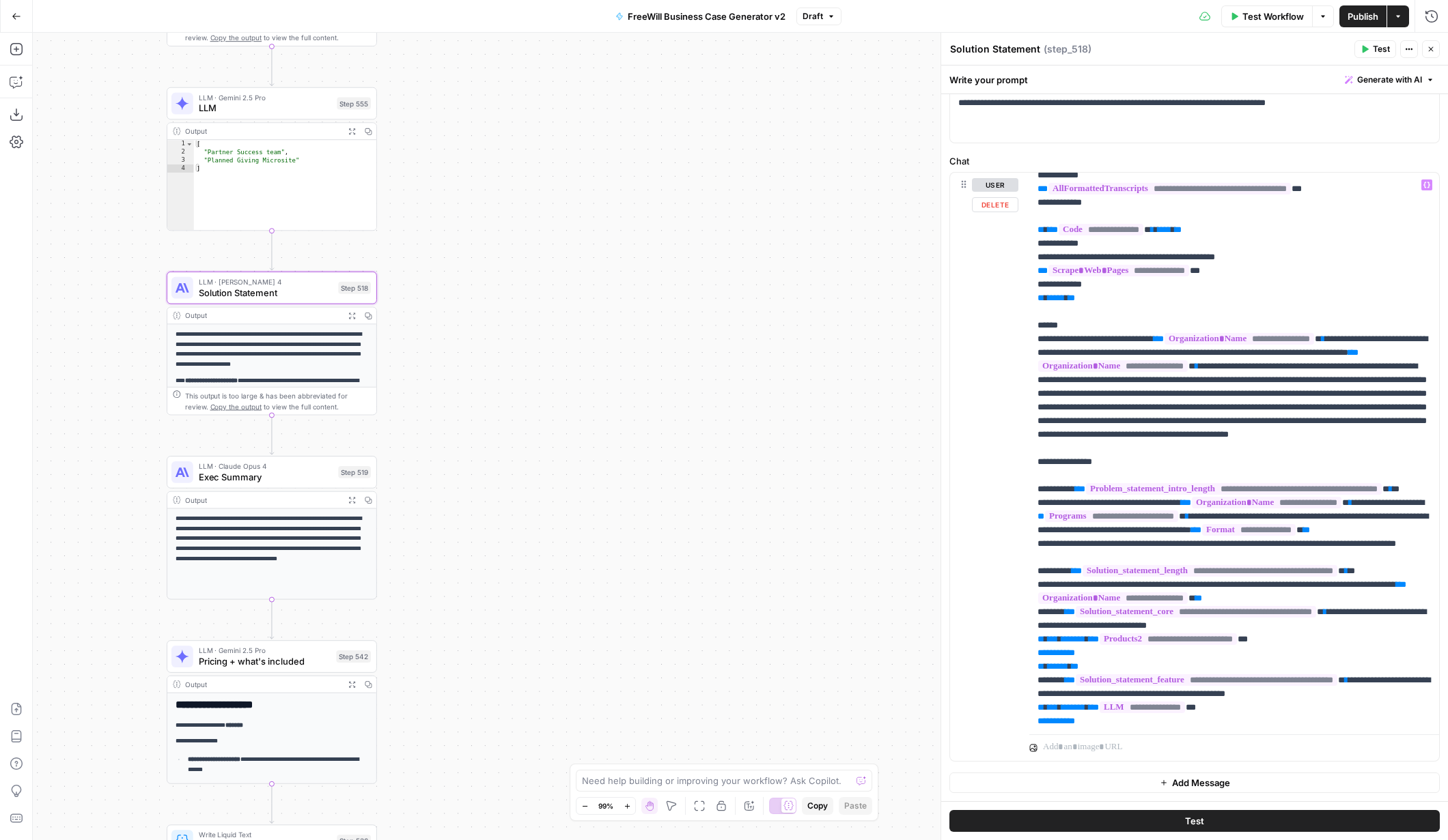
scroll to position [84, 0]
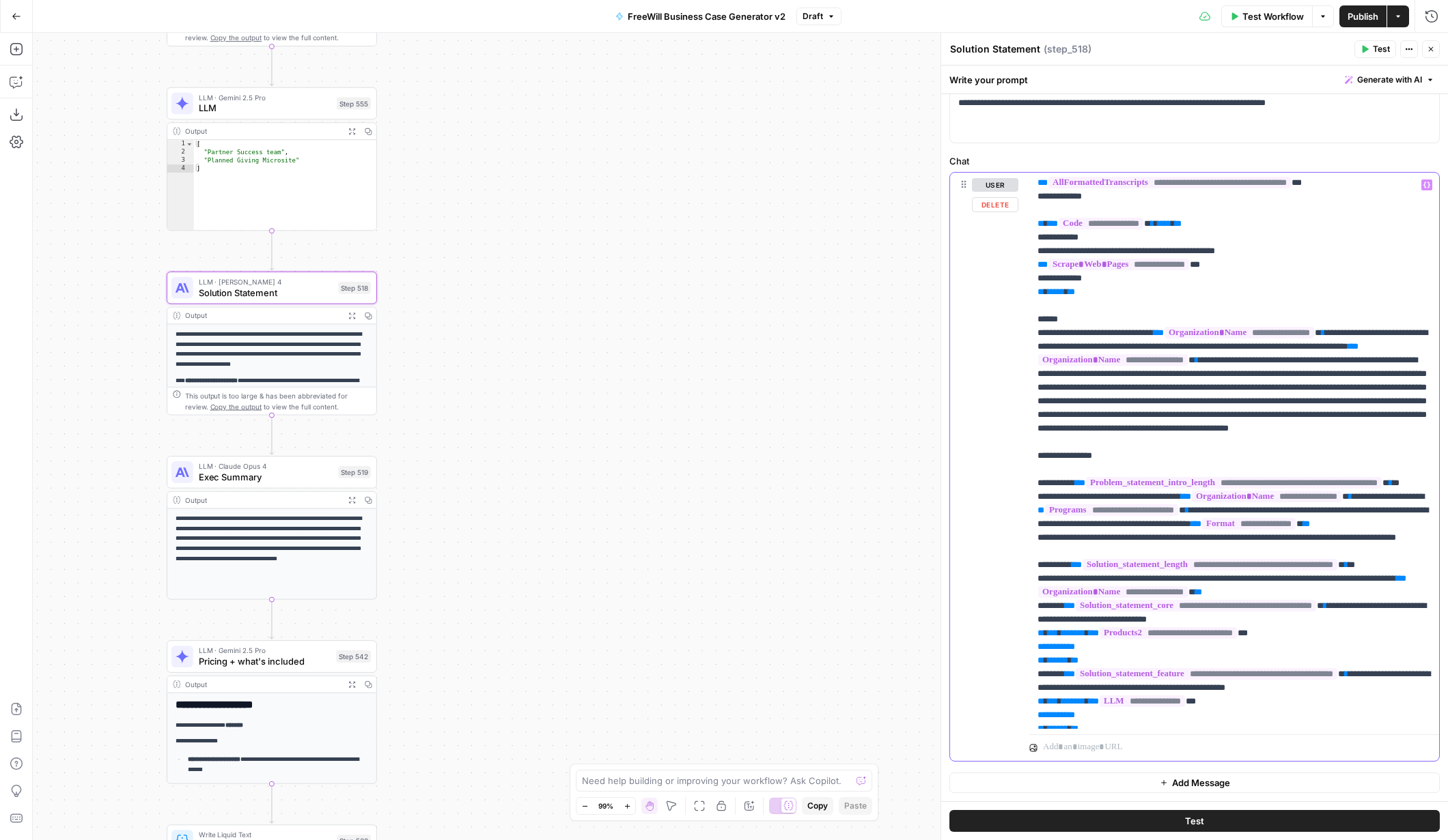
click at [1180, 404] on p "**********" at bounding box center [1234, 476] width 393 height 765
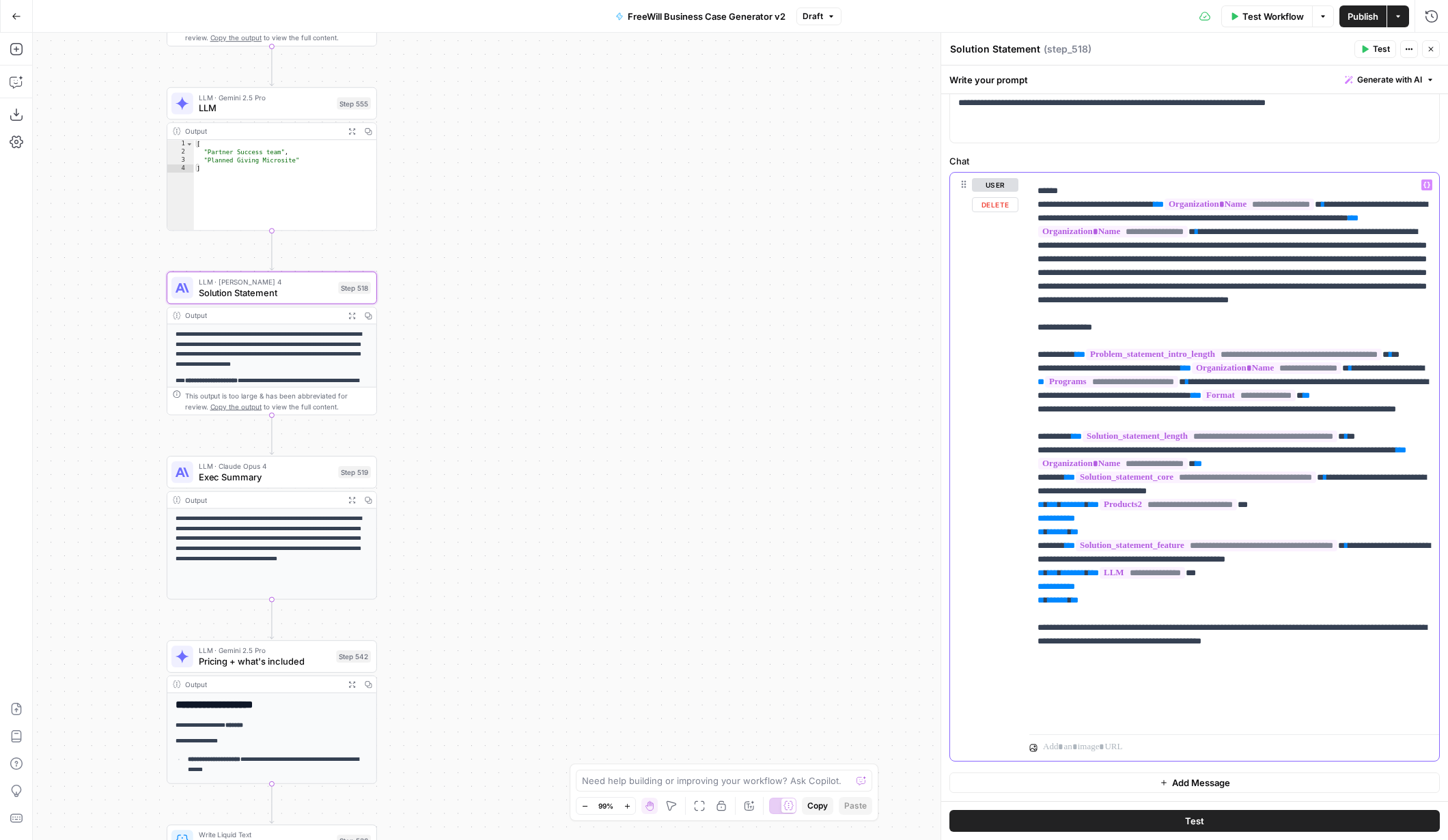
scroll to position [220, 0]
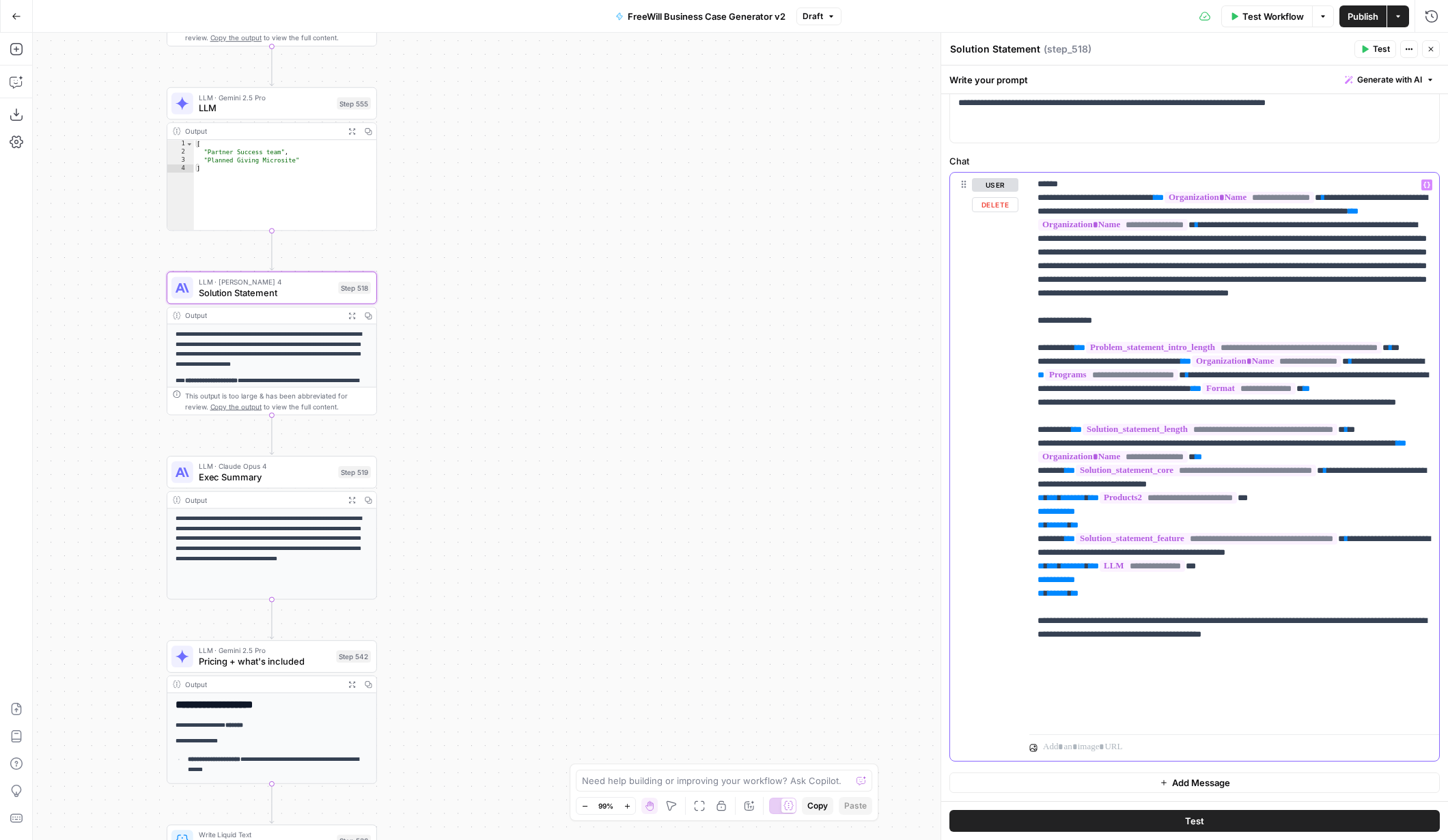
click at [1181, 486] on p "**********" at bounding box center [1234, 341] width 393 height 765
click at [1306, 531] on p "**********" at bounding box center [1234, 341] width 393 height 765
click at [1299, 565] on p "**********" at bounding box center [1234, 341] width 393 height 765
click at [1208, 504] on span "**********" at bounding box center [1168, 497] width 137 height 11
click at [1247, 645] on p "**********" at bounding box center [1234, 341] width 393 height 765
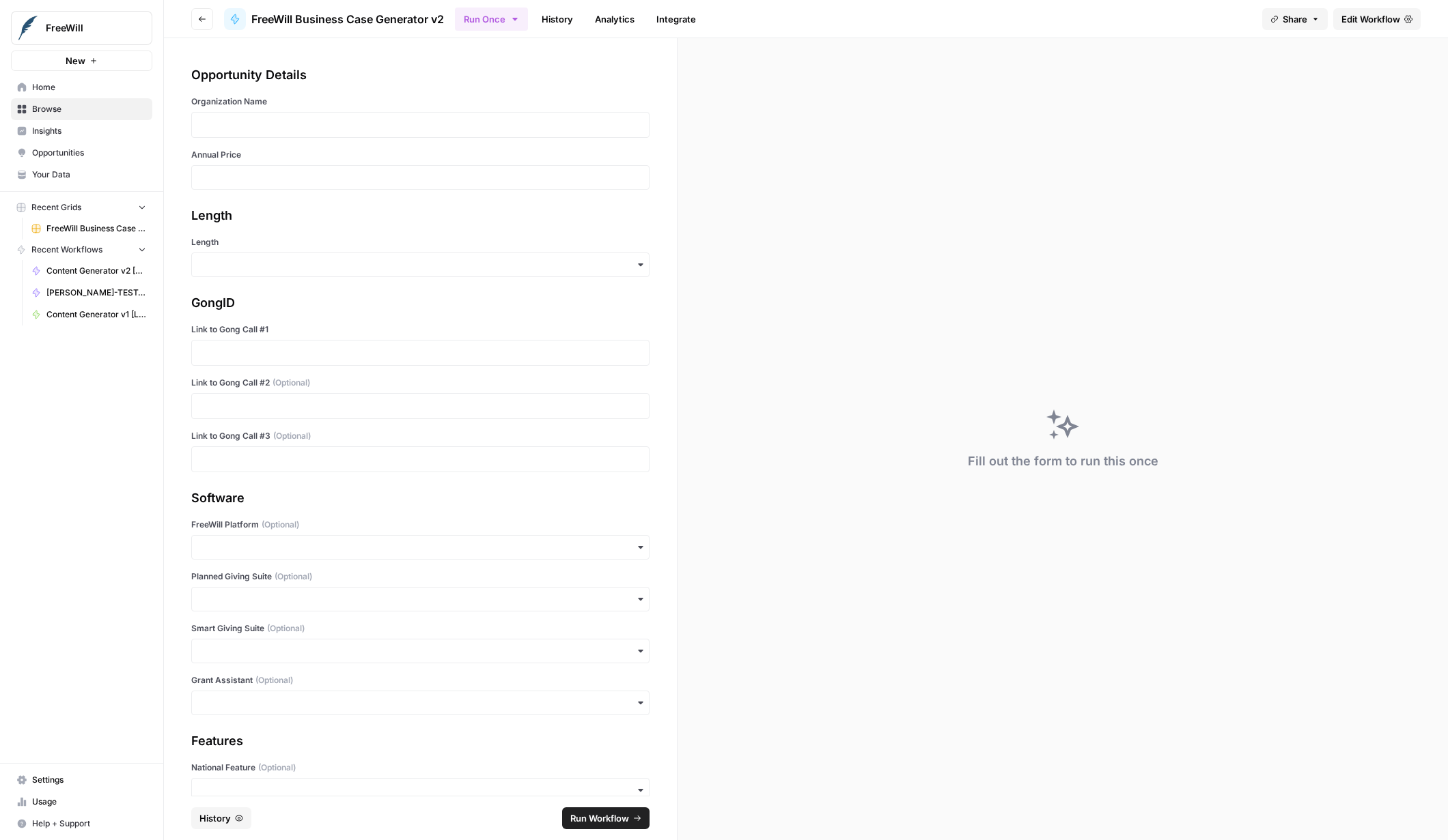
click at [49, 782] on span "Settings" at bounding box center [89, 780] width 114 height 12
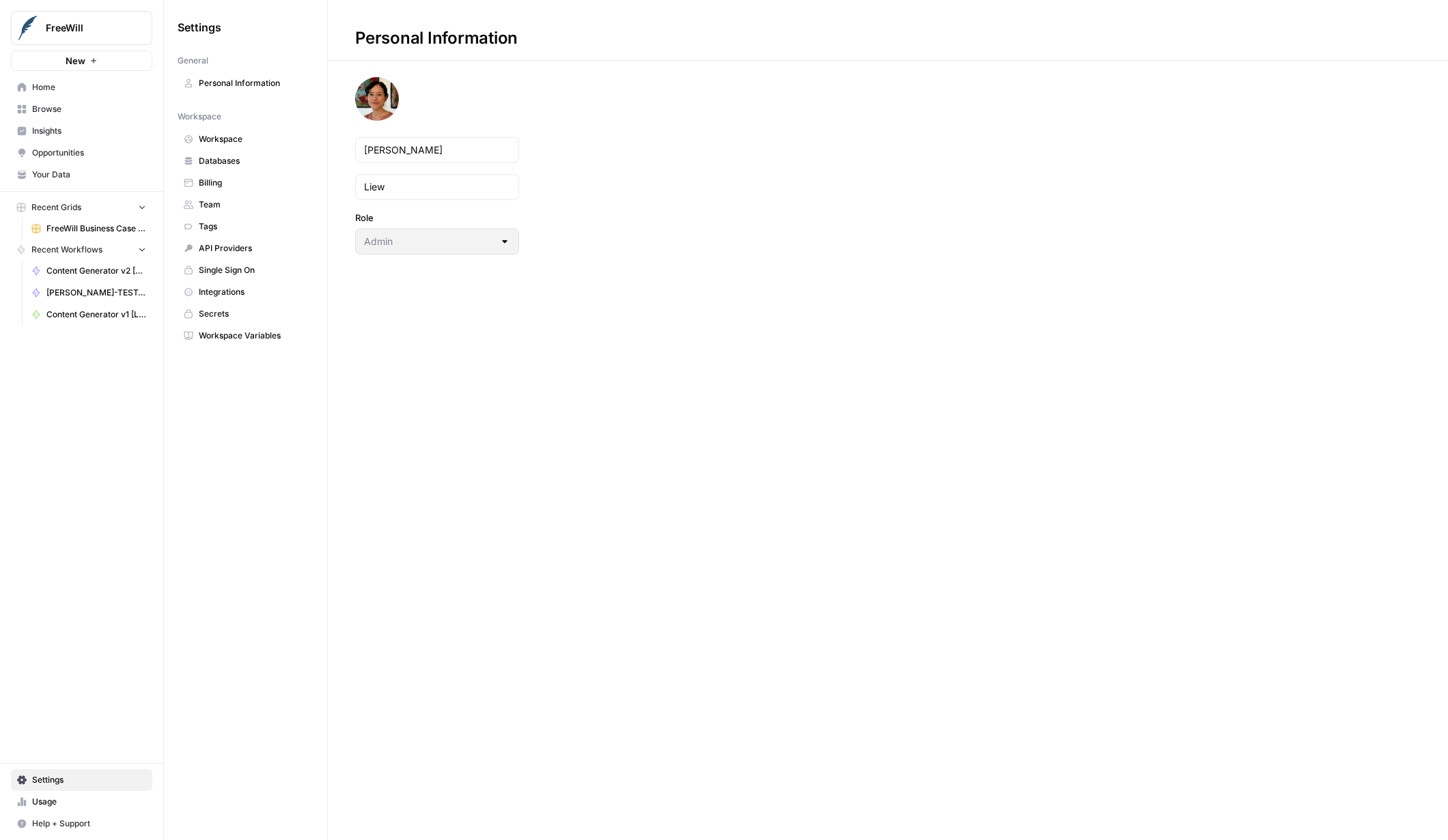
click at [250, 162] on span "Databases" at bounding box center [253, 161] width 109 height 12
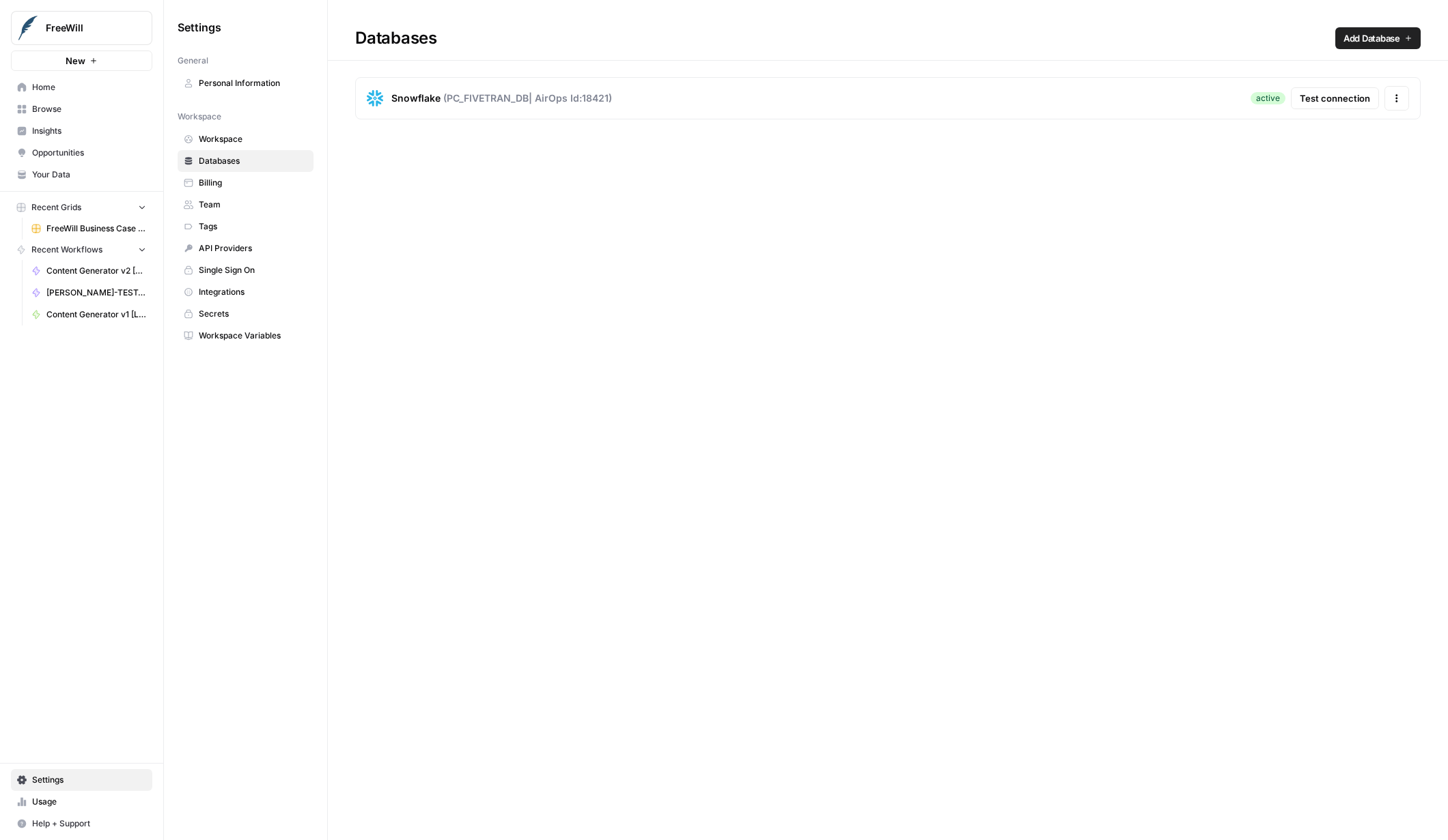
click at [216, 221] on span "Tags" at bounding box center [253, 226] width 109 height 12
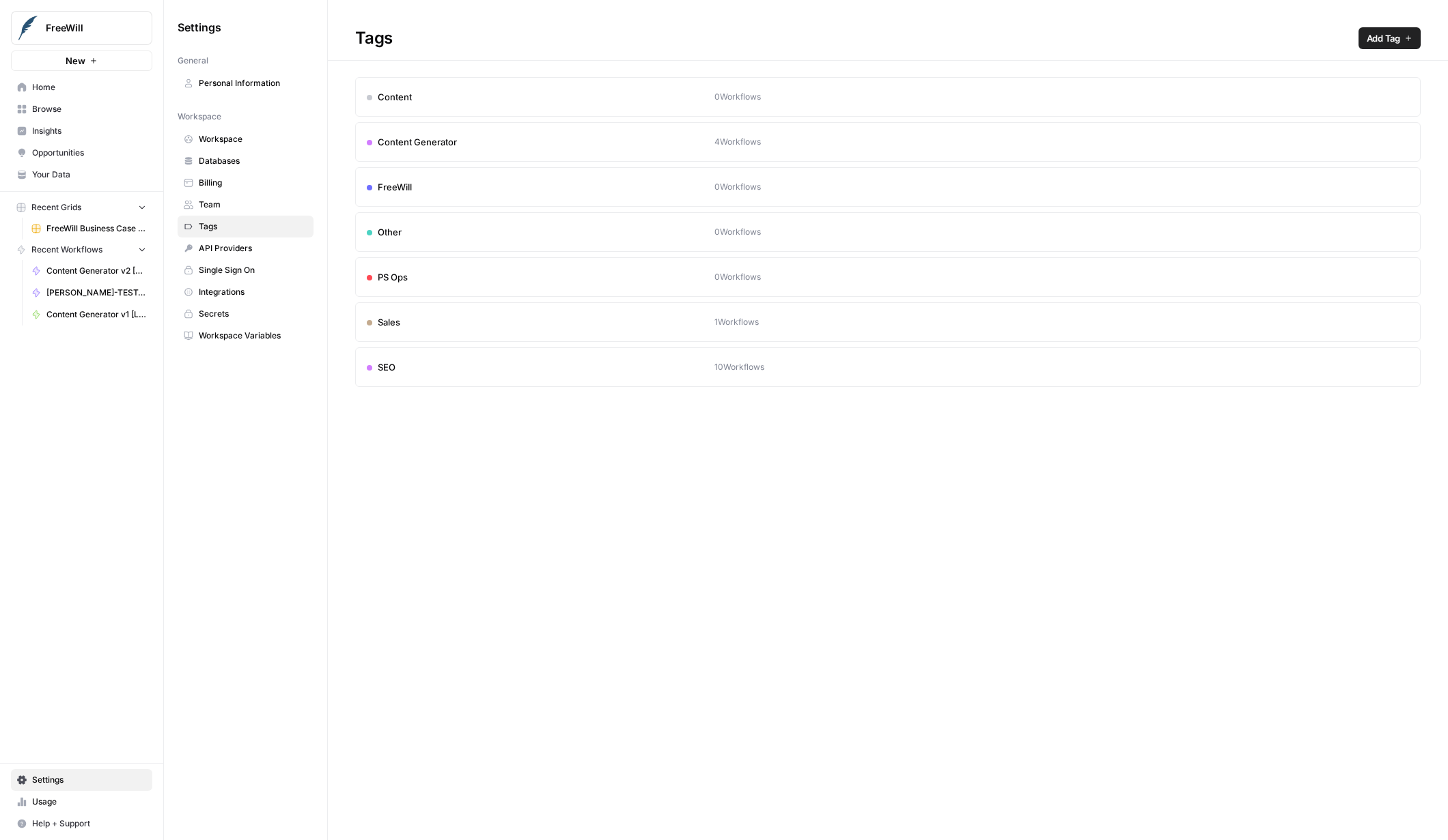
click at [240, 331] on span "Workspace Variables" at bounding box center [253, 336] width 109 height 12
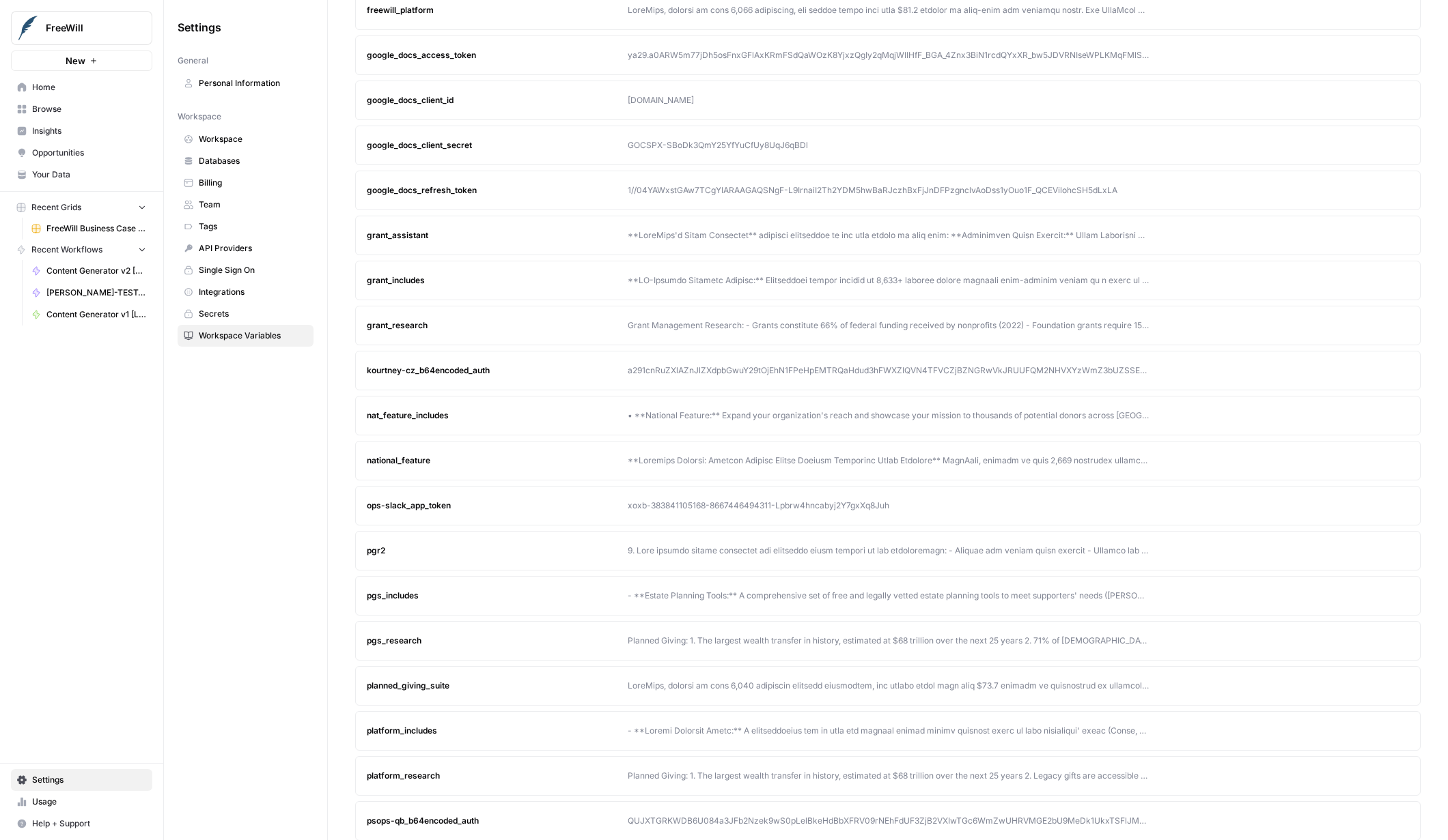
scroll to position [498, 0]
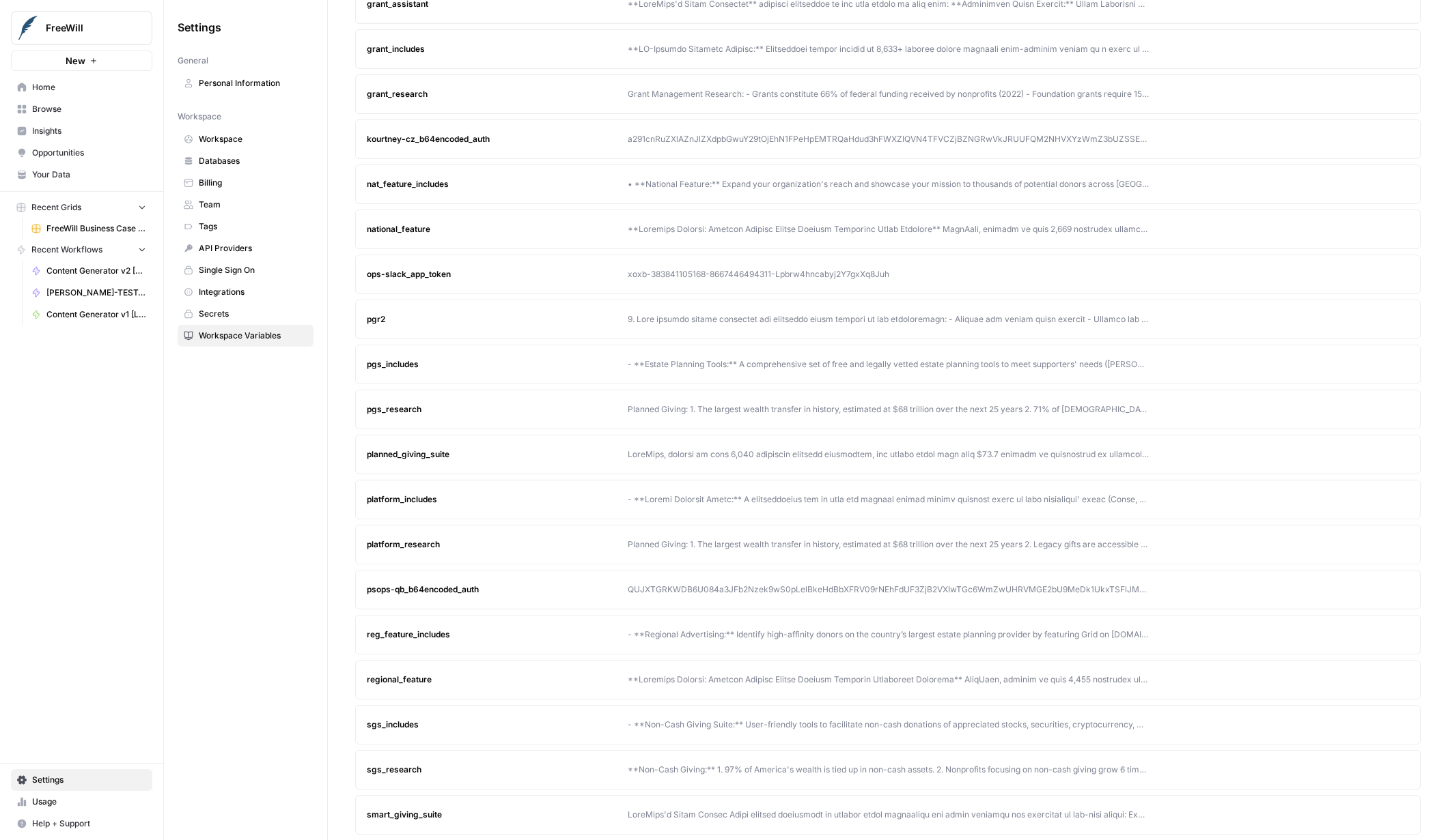
click at [452, 818] on div "smart_giving_suite" at bounding box center [497, 815] width 261 height 12
click at [1368, 817] on icon "button" at bounding box center [1372, 815] width 8 height 8
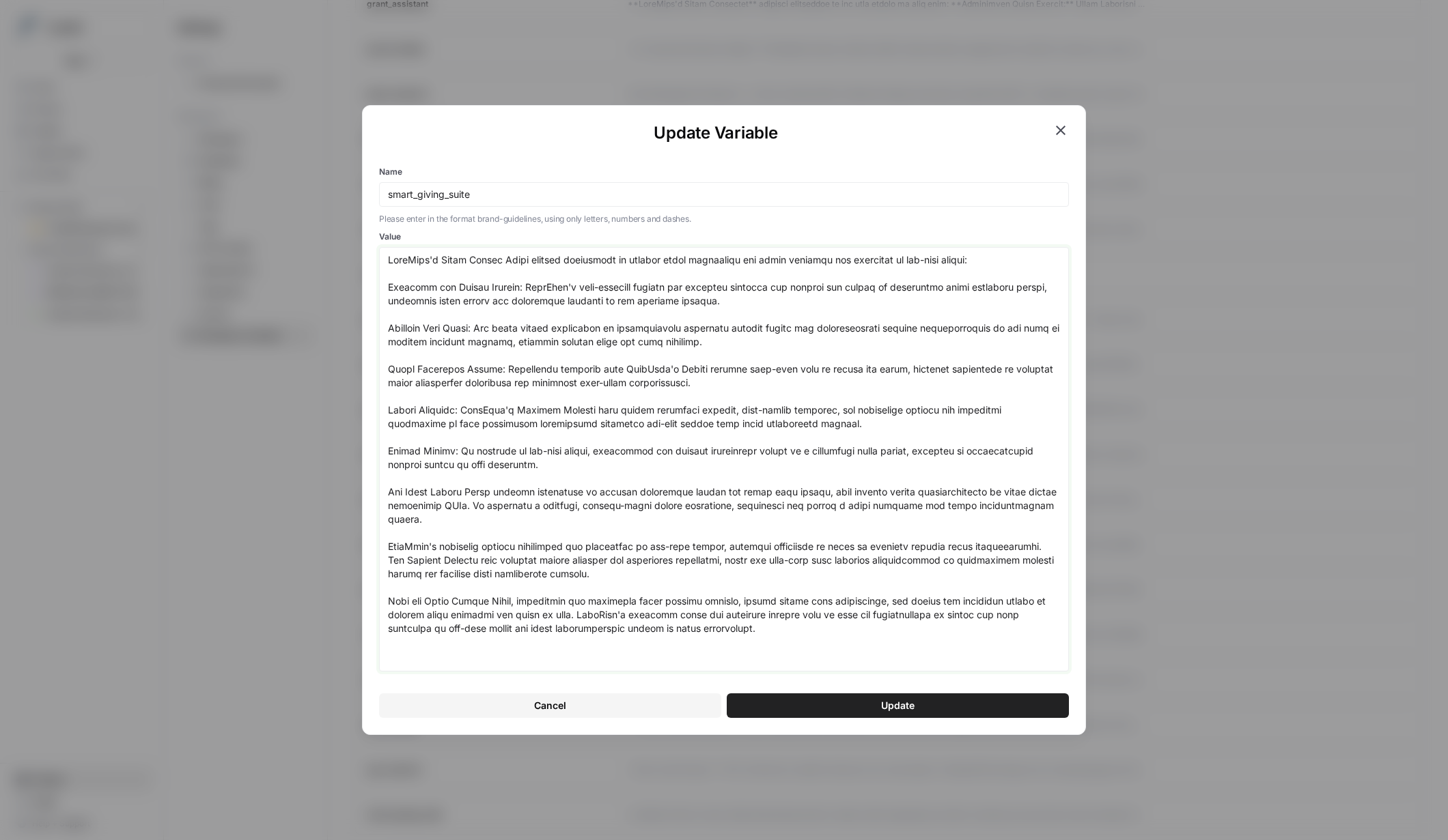
click at [617, 397] on textarea "Value" at bounding box center [724, 459] width 672 height 412
click at [749, 268] on textarea "Value" at bounding box center [724, 459] width 672 height 412
click at [749, 303] on textarea "Value" at bounding box center [724, 459] width 672 height 412
click at [878, 384] on textarea "Value" at bounding box center [724, 459] width 672 height 412
click at [609, 367] on textarea "Value" at bounding box center [724, 459] width 672 height 412
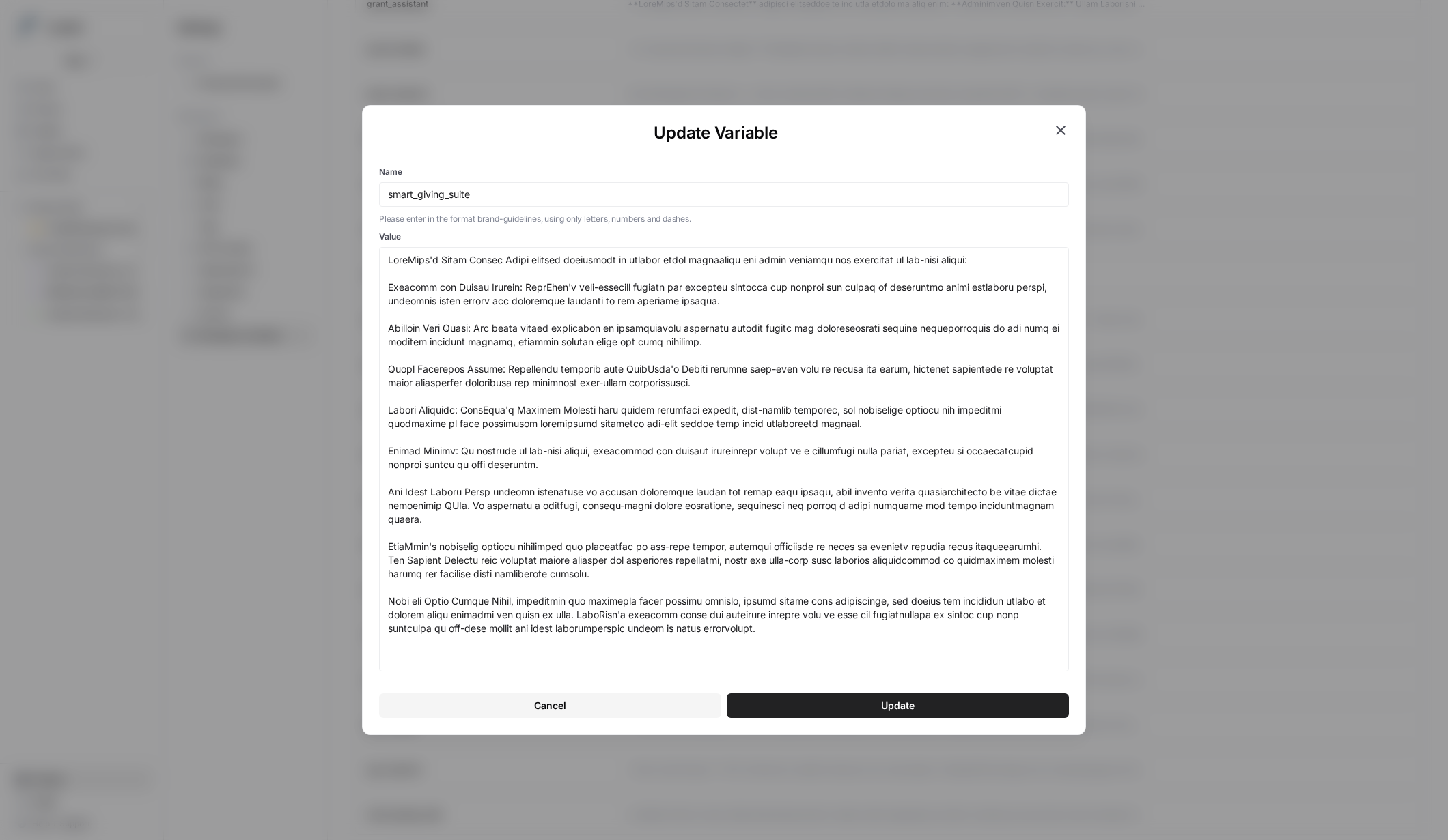
click at [1058, 128] on icon "button" at bounding box center [1060, 130] width 10 height 10
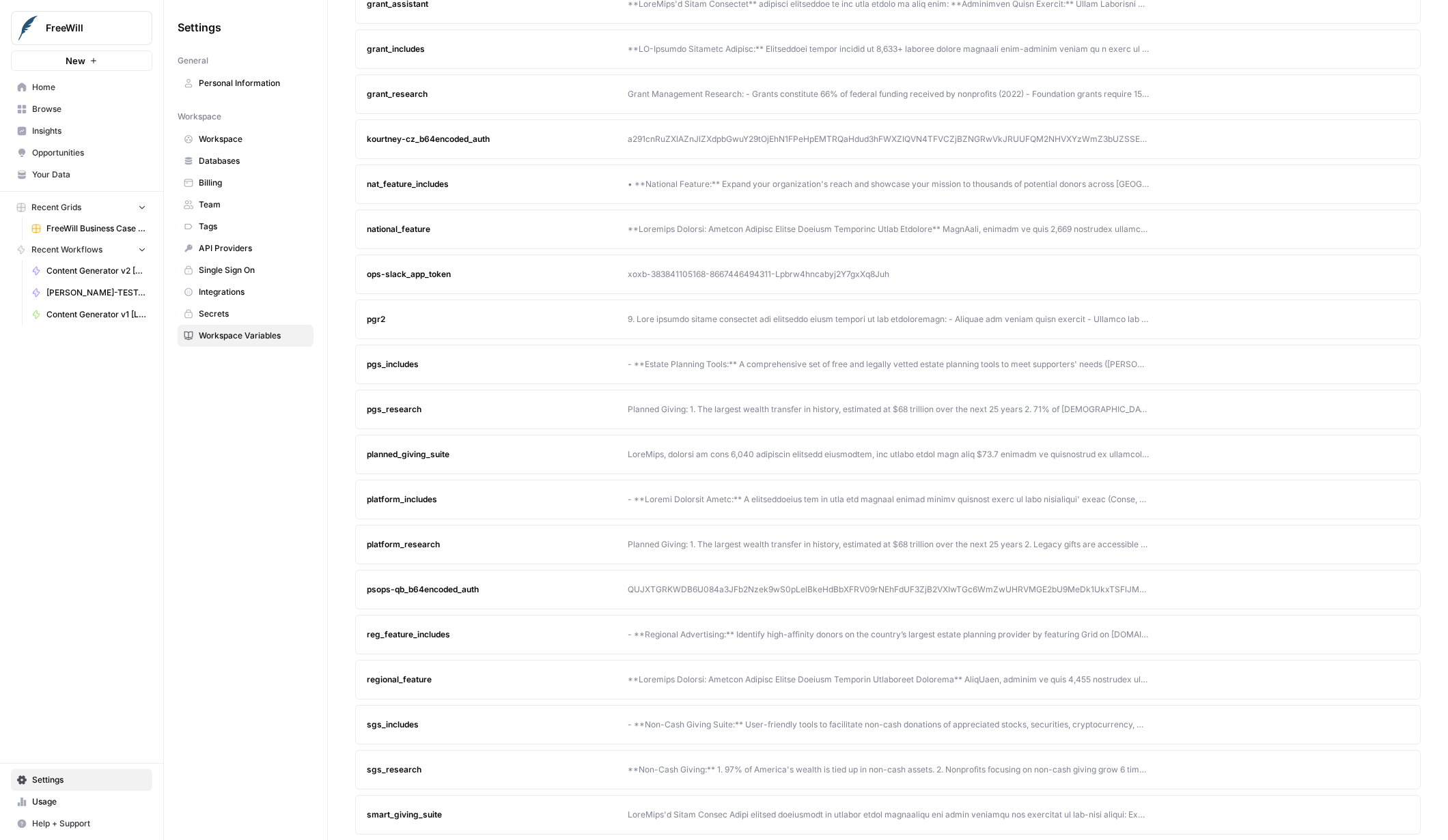
click at [412, 773] on div "sgs_research" at bounding box center [497, 770] width 261 height 12
click at [1375, 718] on button "Edit" at bounding box center [1372, 725] width 22 height 22
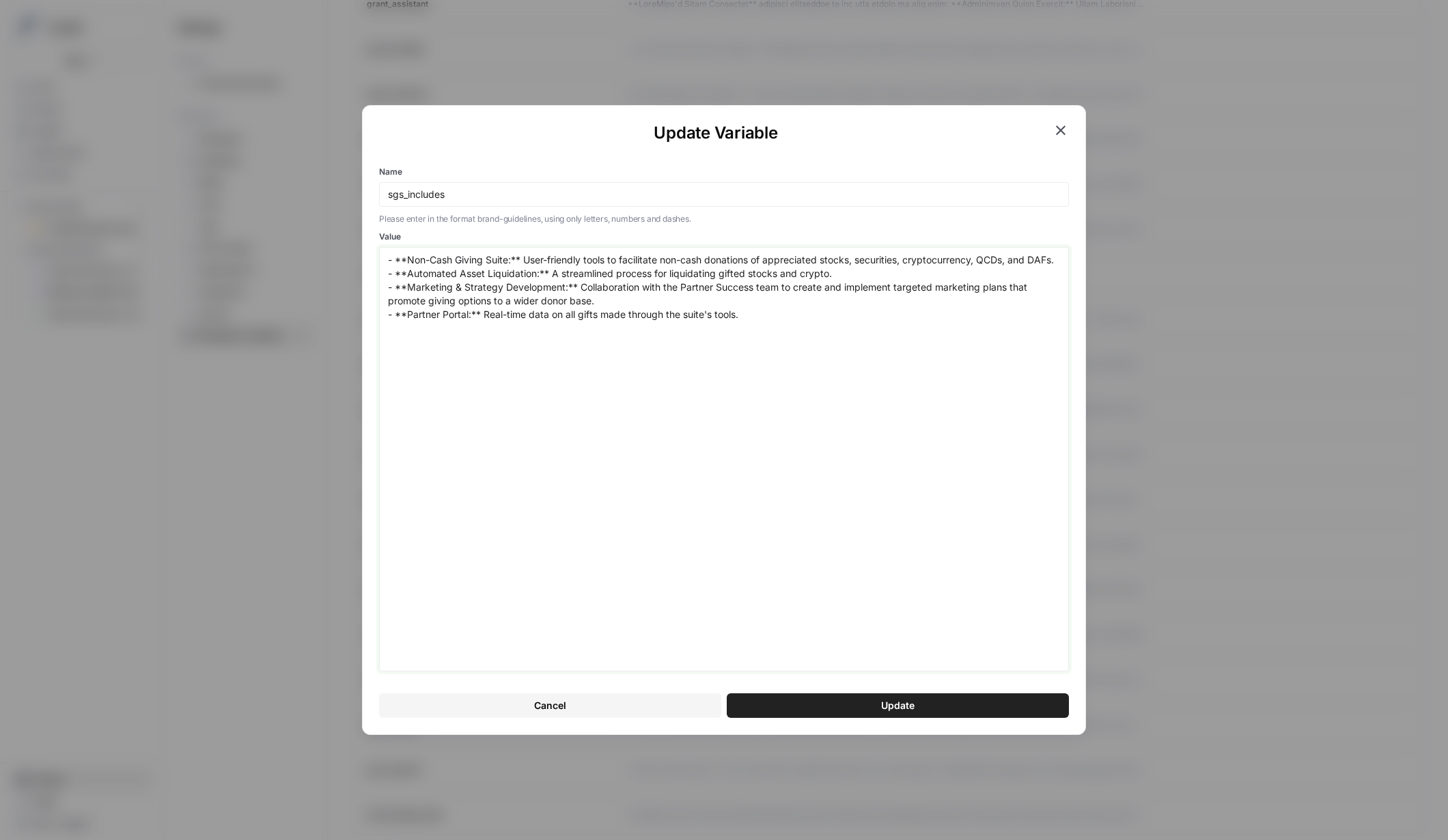
click at [780, 329] on textarea "- **Non-Cash Giving Suite:** User-friendly tools to facilitate non-cash donatio…" at bounding box center [724, 459] width 672 height 412
click at [1067, 127] on icon "button" at bounding box center [1060, 130] width 16 height 16
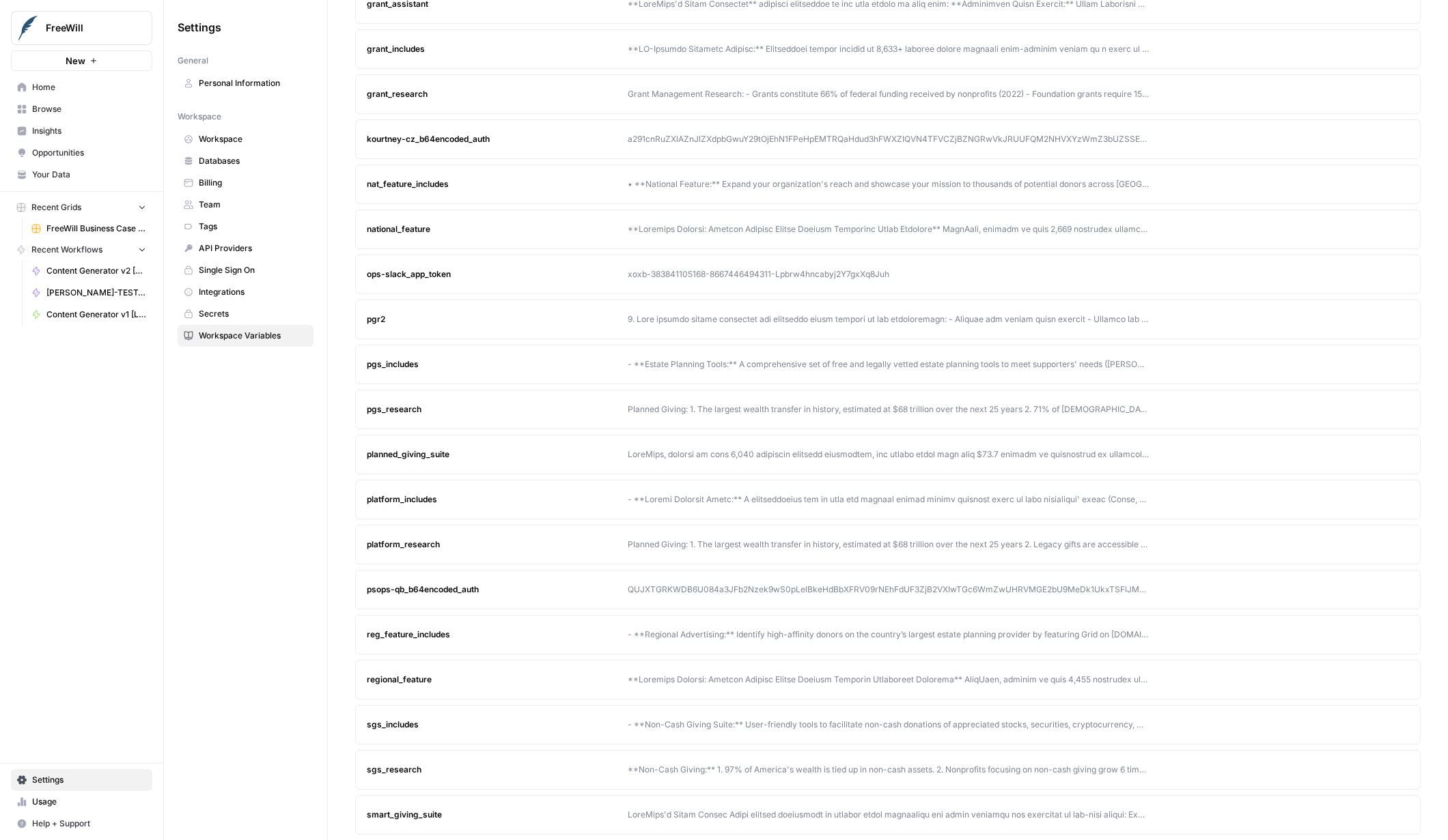
click at [1372, 771] on icon "button" at bounding box center [1372, 770] width 6 height 6
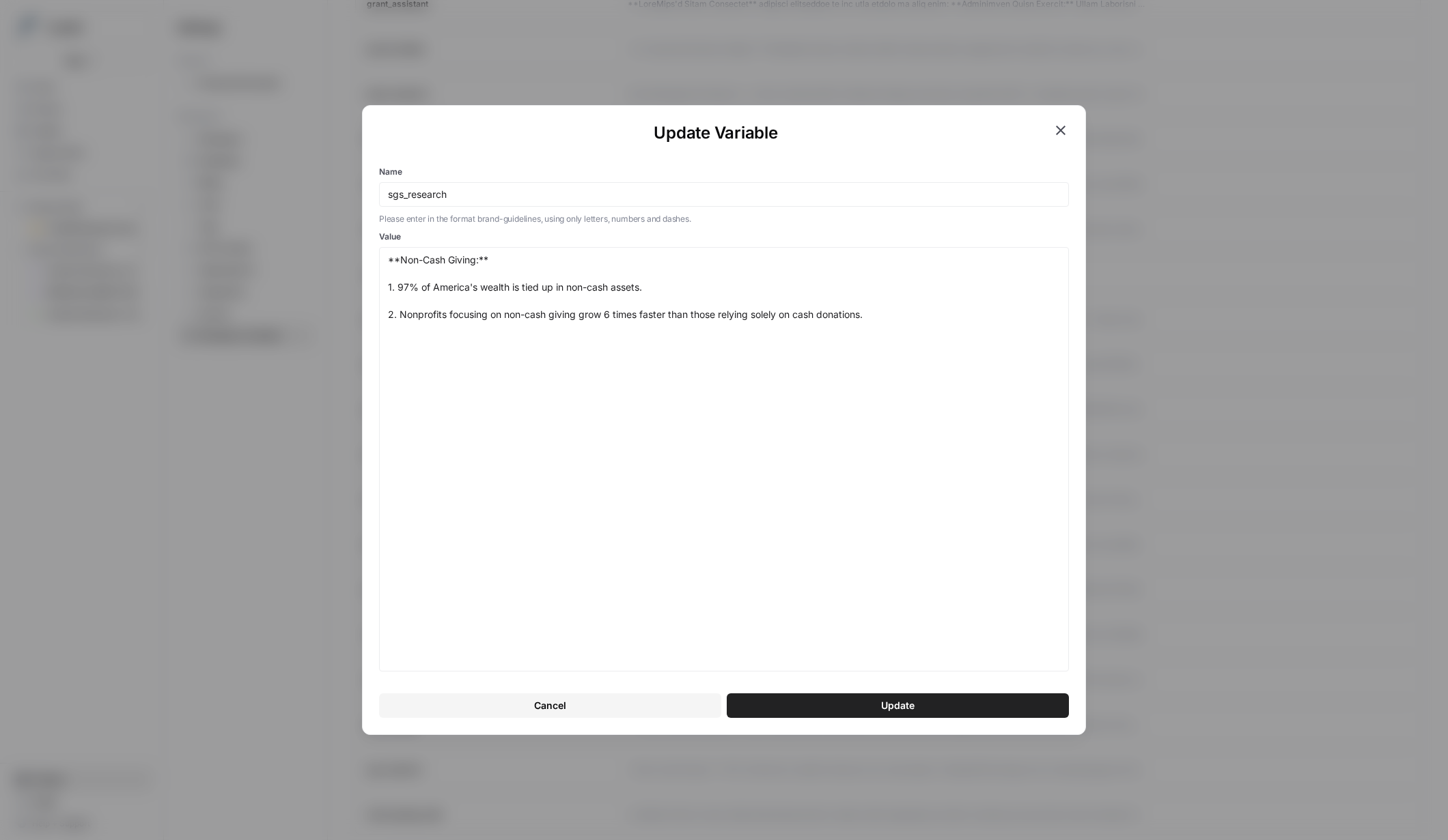
click at [1168, 457] on div "Update Variable Name sgs_research Please enter in the format brand-guidelines, …" at bounding box center [724, 420] width 1448 height 840
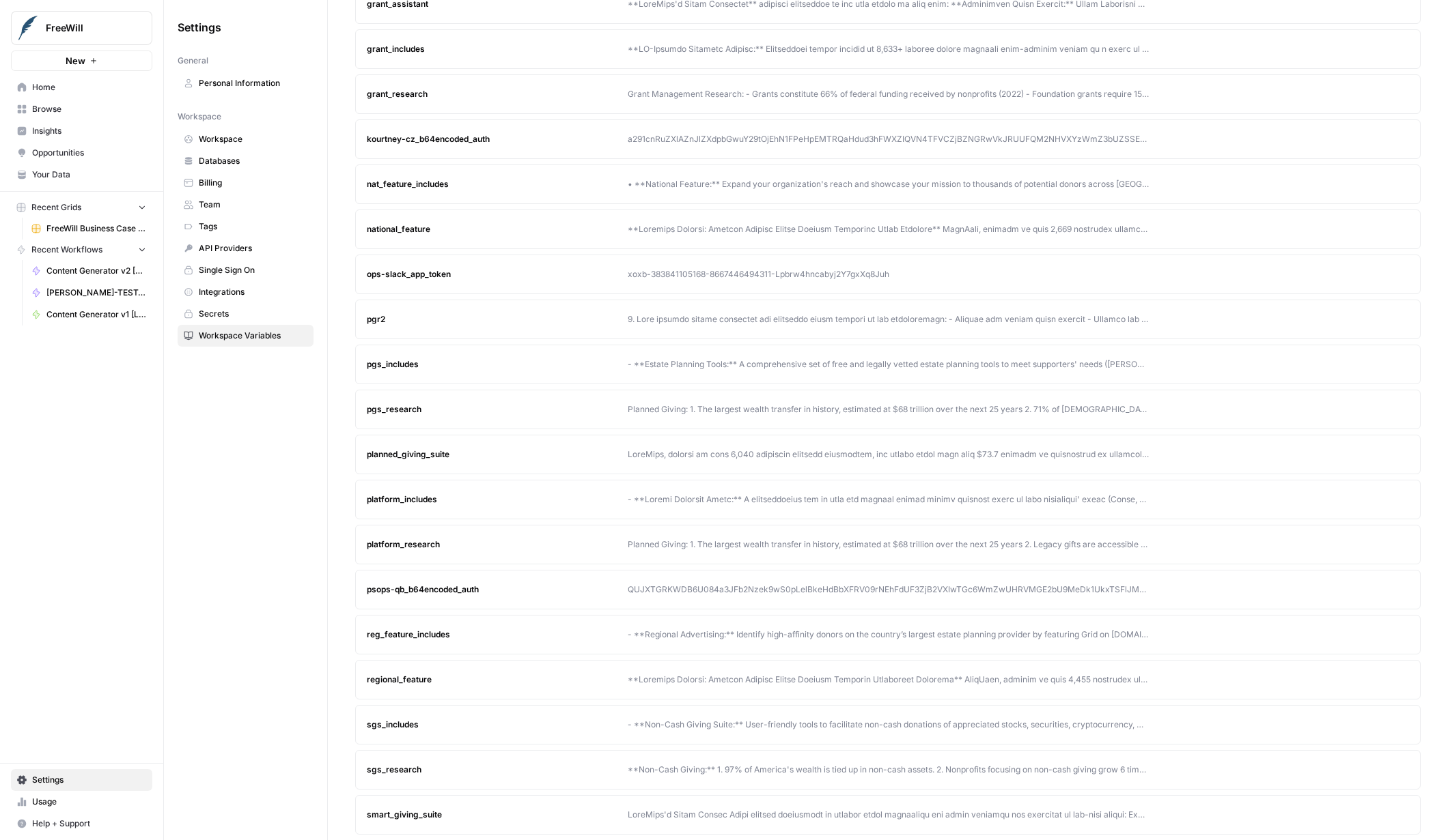
click at [546, 724] on div "sgs_includes" at bounding box center [497, 725] width 261 height 12
click at [1376, 450] on button "Edit" at bounding box center [1372, 454] width 22 height 22
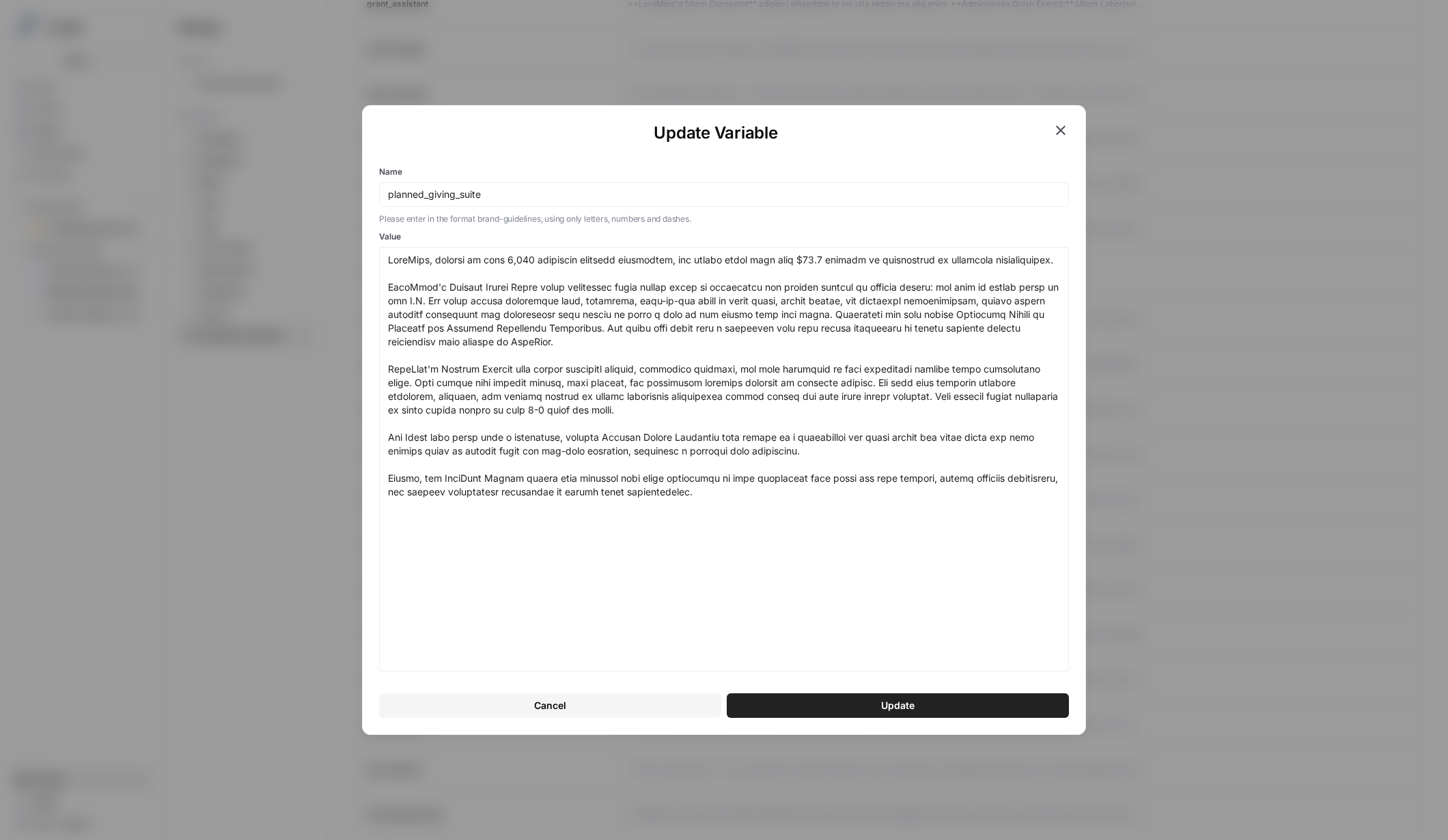
click at [633, 19] on div "Update Variable Name planned_giving_suite Please enter in the format brand-guid…" at bounding box center [724, 420] width 1448 height 840
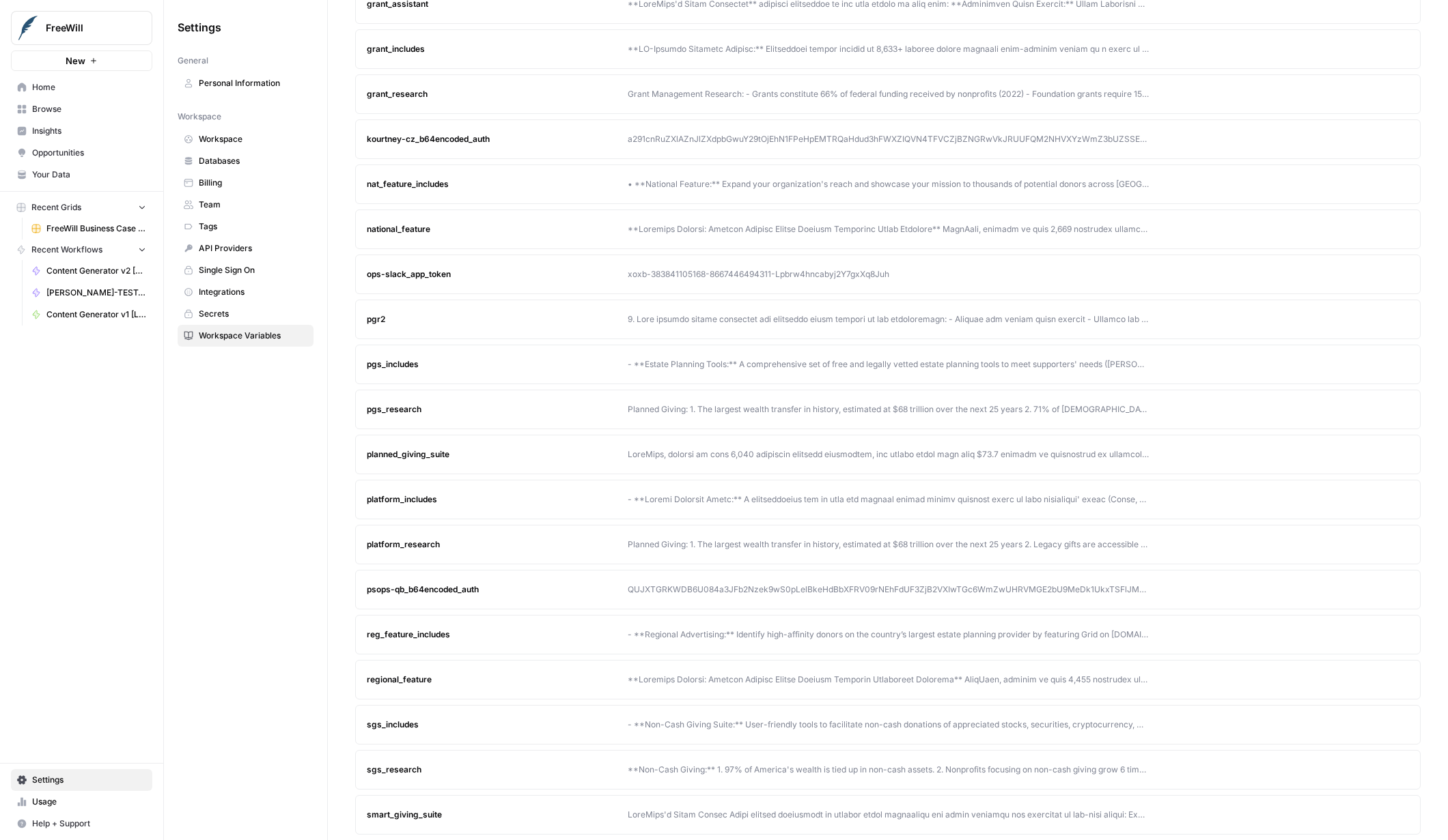
click at [713, 722] on div "- **Non-Cash Giving Suite:** User-friendly tools to facilitate non-cash donatio…" at bounding box center [888, 725] width 521 height 12
click at [1370, 723] on icon "button" at bounding box center [1372, 725] width 8 height 8
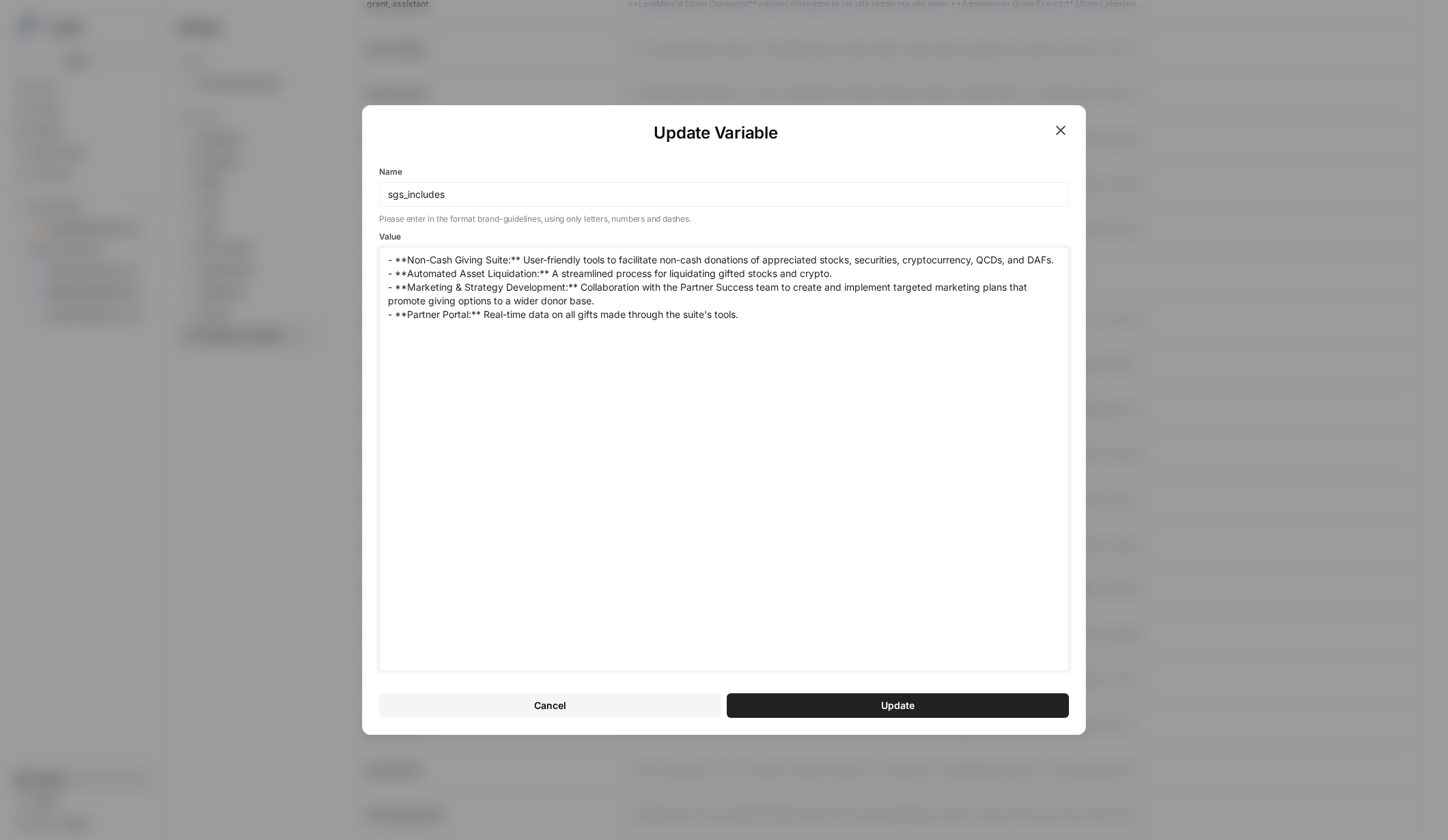
drag, startPoint x: 767, startPoint y: 335, endPoint x: 220, endPoint y: 198, distance: 563.9
click at [220, 198] on div "Update Variable Name sgs_includes Please enter in the format brand-guidelines, …" at bounding box center [724, 420] width 1448 height 840
click at [1058, 135] on icon "button" at bounding box center [1060, 130] width 16 height 16
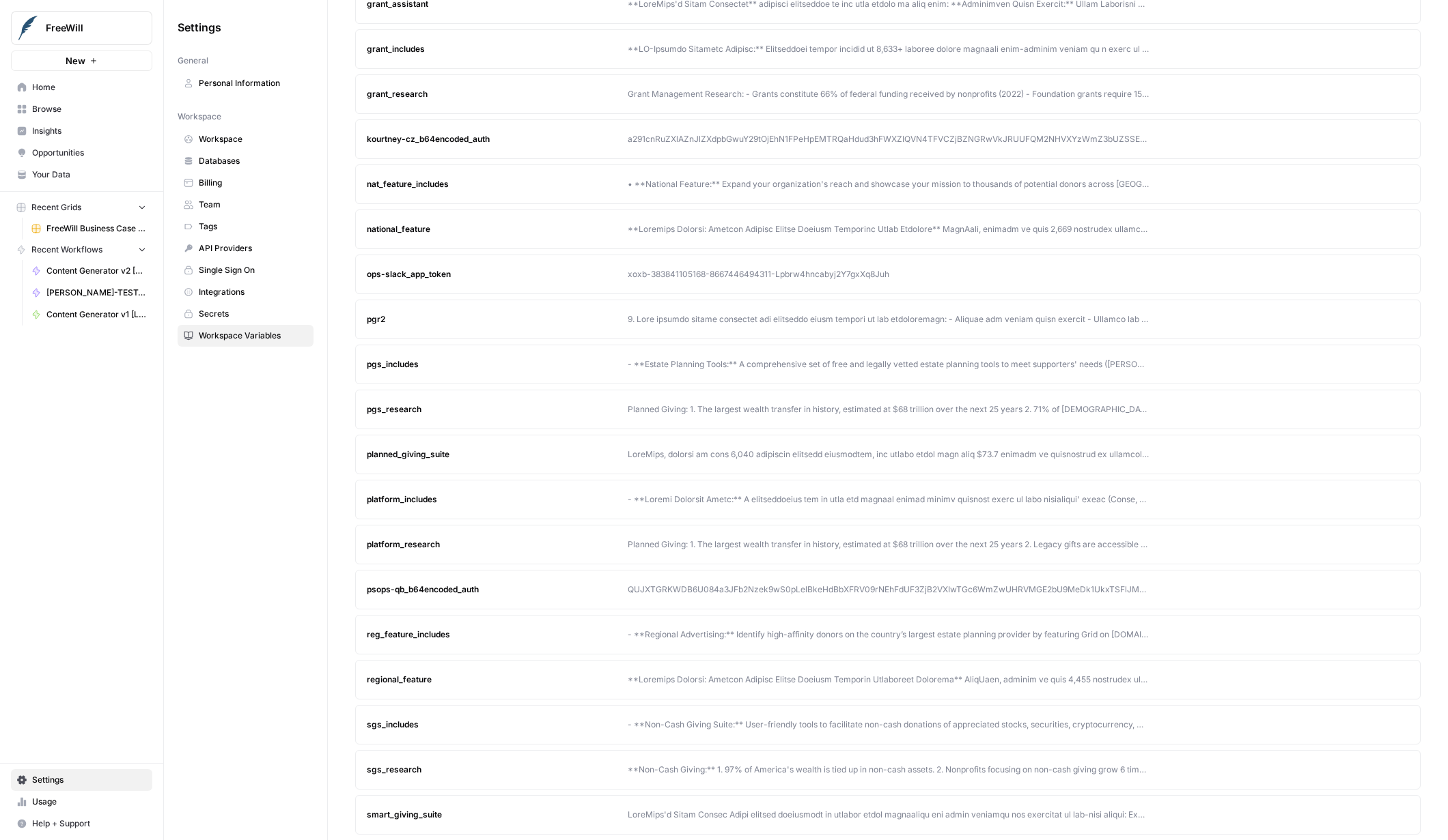
click at [1374, 770] on icon "button" at bounding box center [1372, 770] width 8 height 8
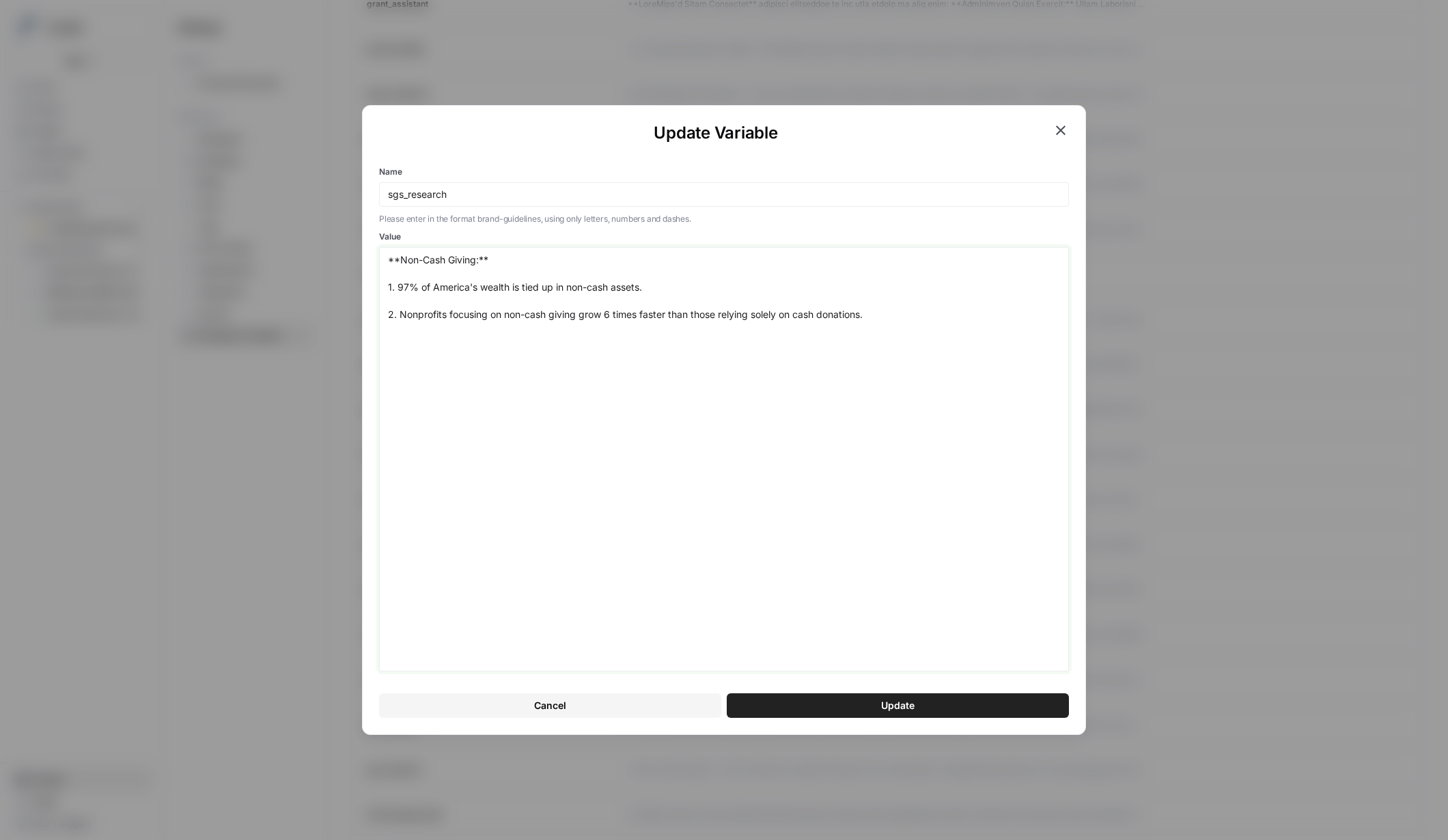
drag, startPoint x: 931, startPoint y: 344, endPoint x: 358, endPoint y: 245, distance: 581.5
click at [358, 245] on div "Update Variable Name sgs_research Please enter in the format brand-guidelines, …" at bounding box center [724, 420] width 1448 height 840
click at [1066, 131] on icon "button" at bounding box center [1060, 130] width 16 height 16
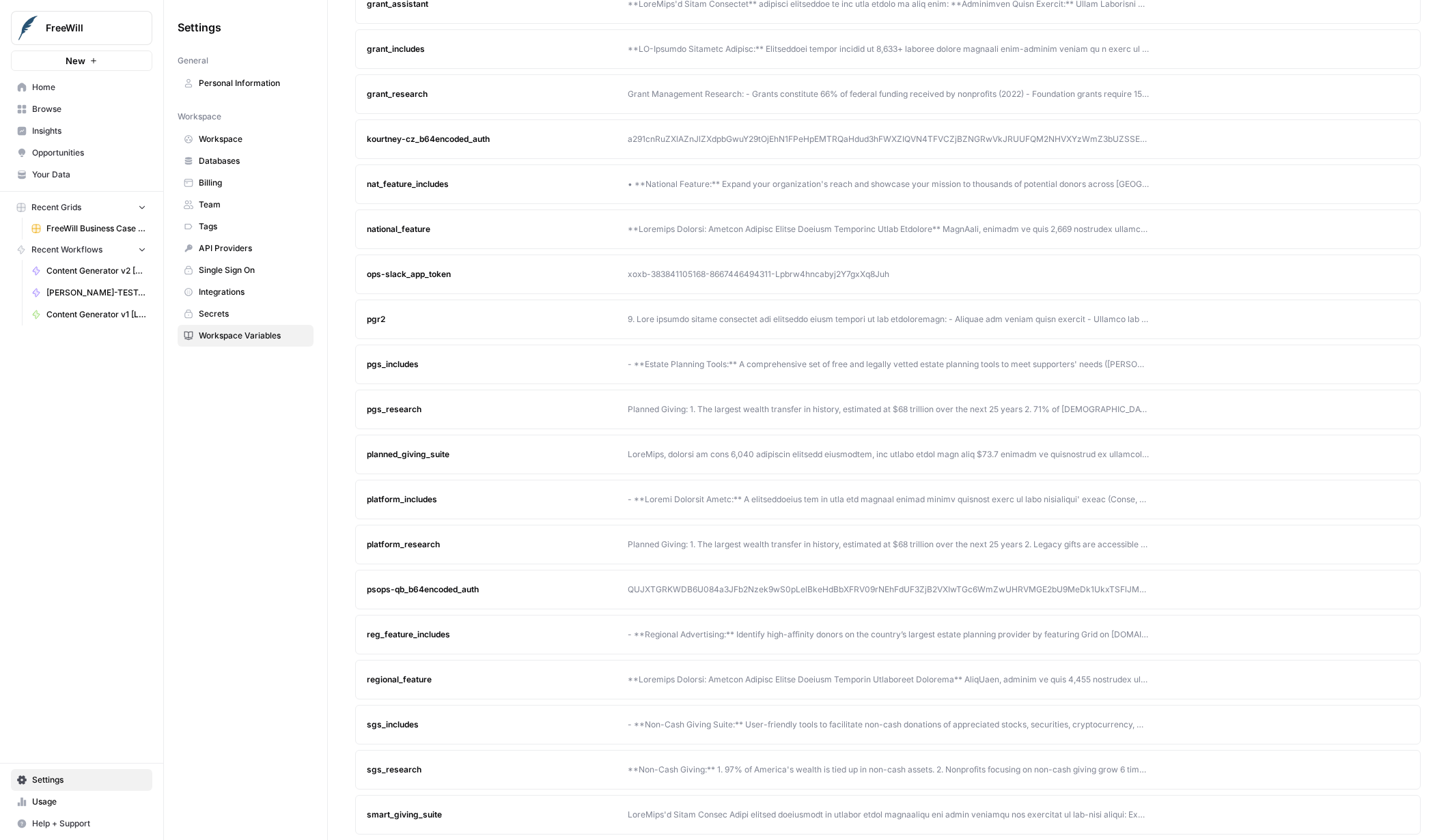
click at [692, 810] on div at bounding box center [888, 815] width 521 height 12
click at [1373, 817] on icon "button" at bounding box center [1372, 815] width 8 height 8
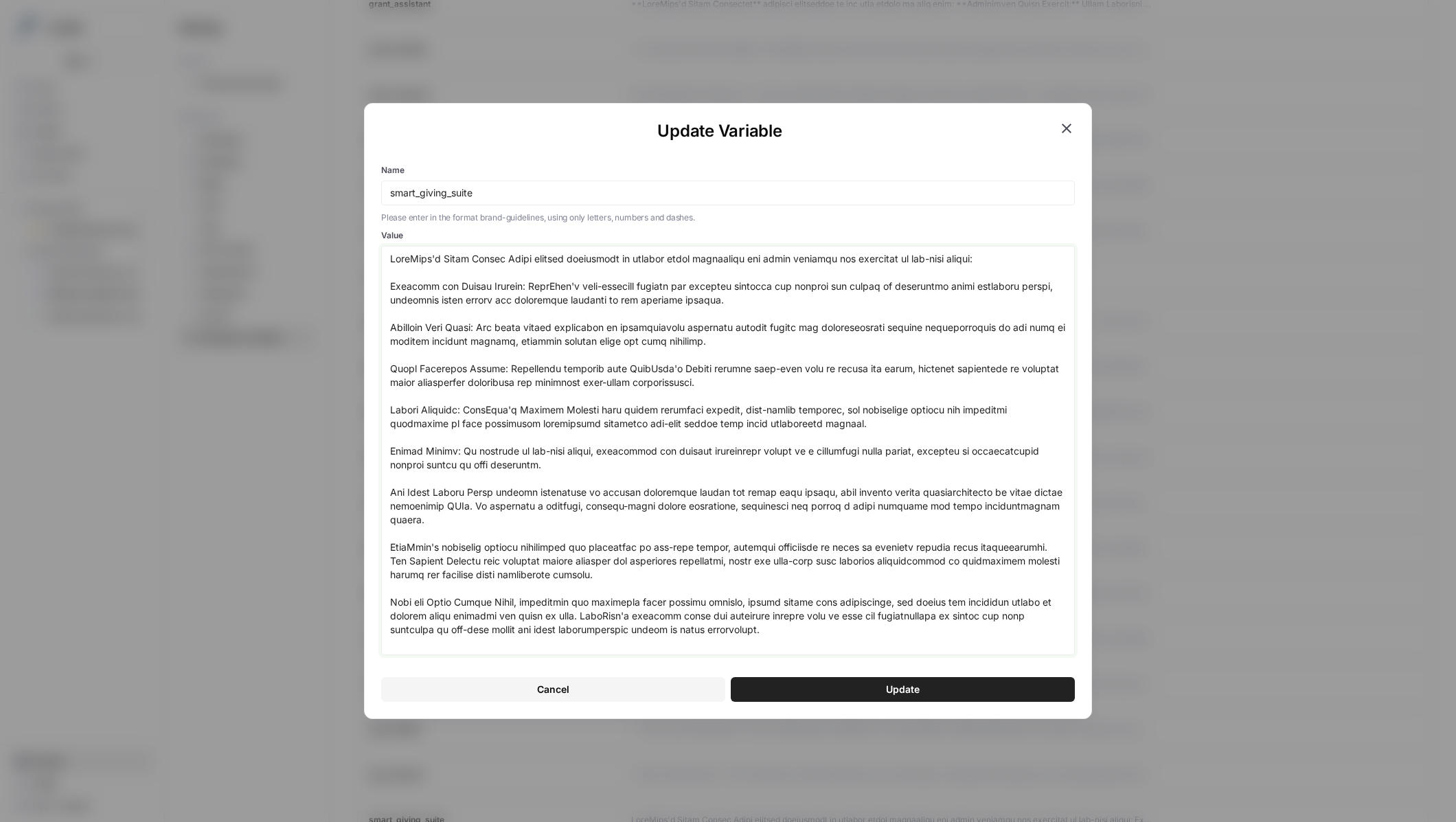
click at [688, 403] on textarea "Value" at bounding box center [728, 450] width 676 height 397
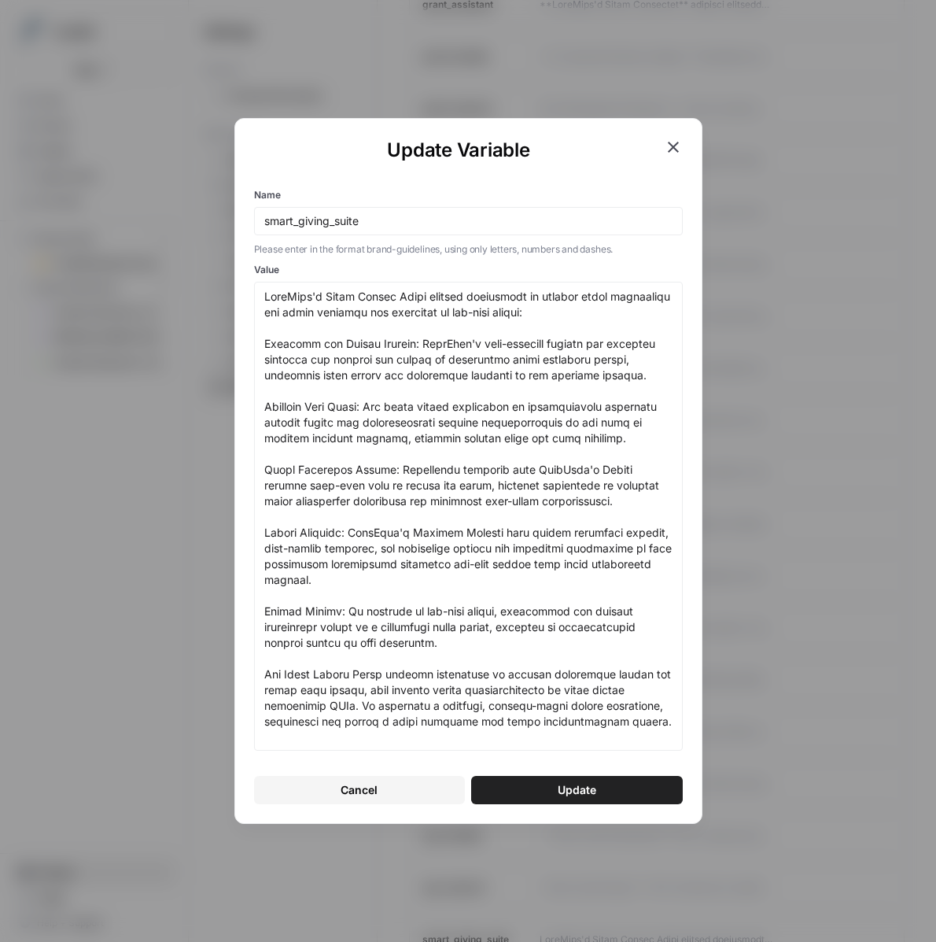
click at [679, 144] on icon "button" at bounding box center [673, 147] width 19 height 19
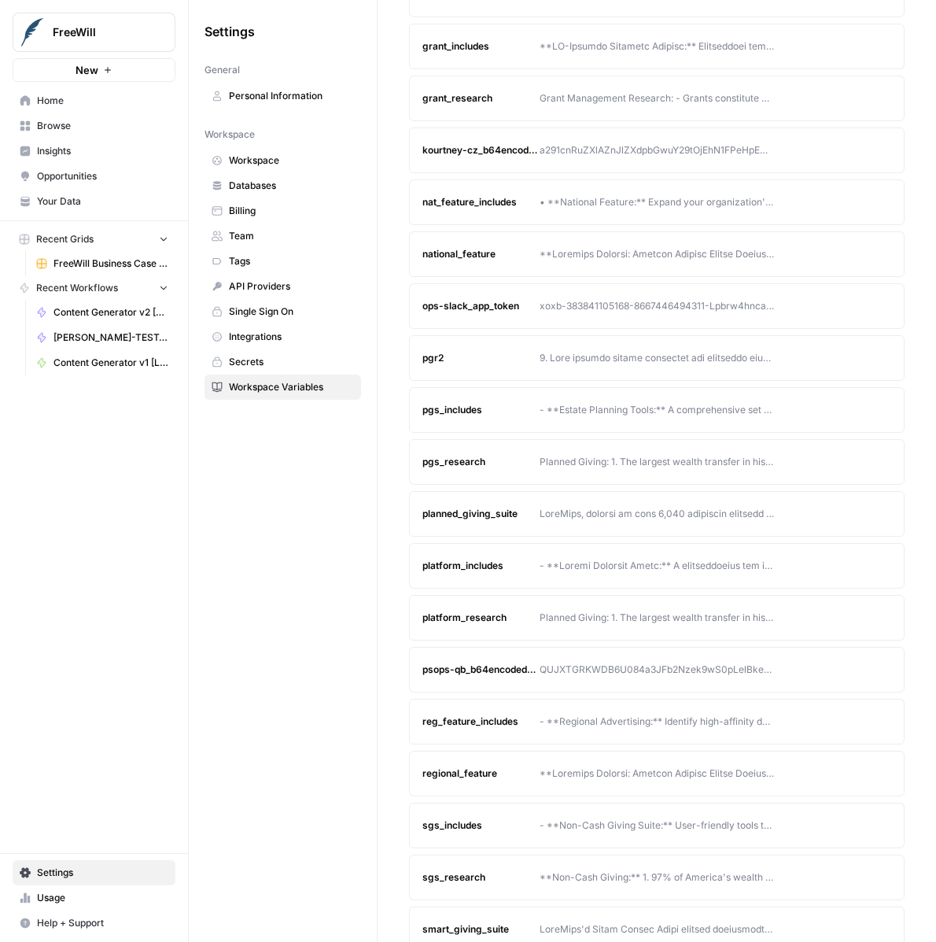
scroll to position [601, 0]
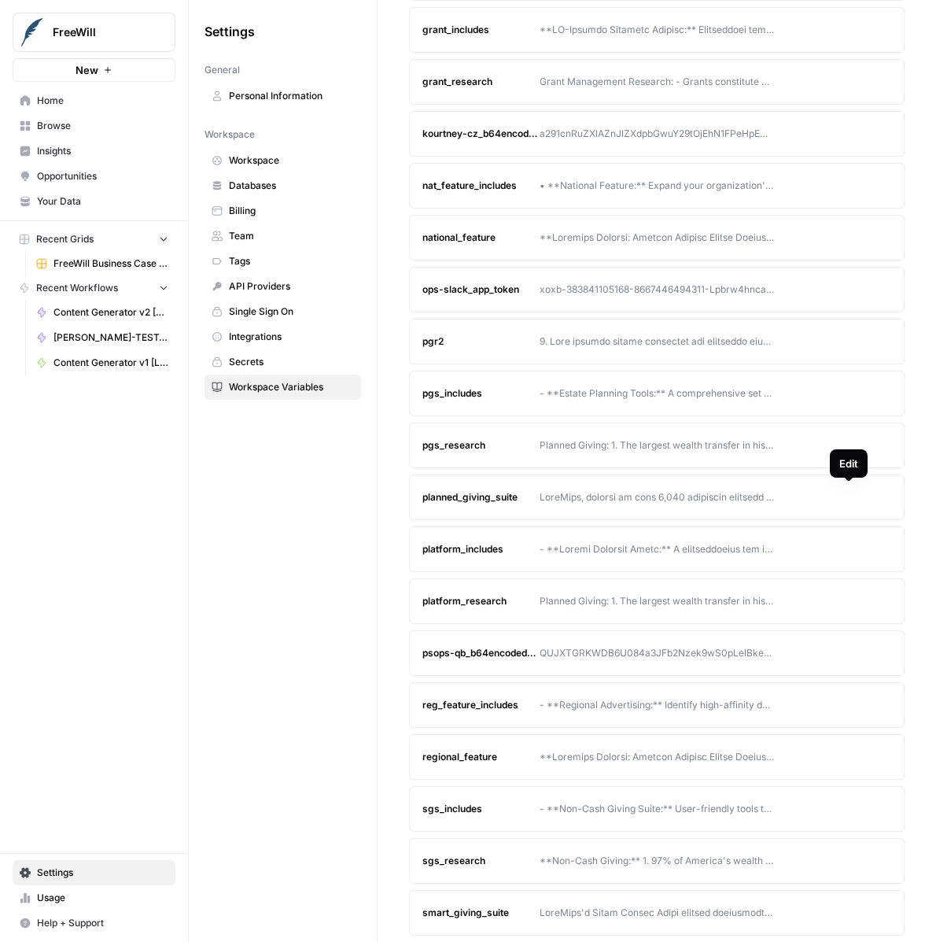
click at [849, 495] on icon "button" at bounding box center [849, 496] width 7 height 7
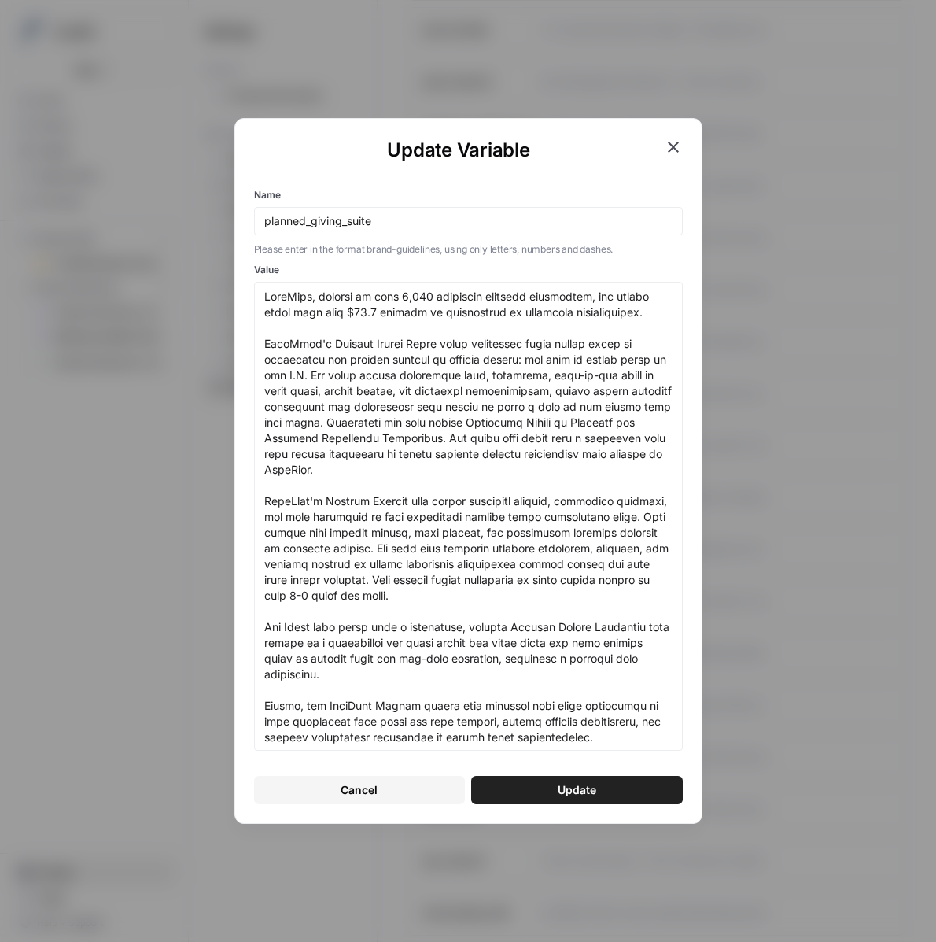
scroll to position [17, 0]
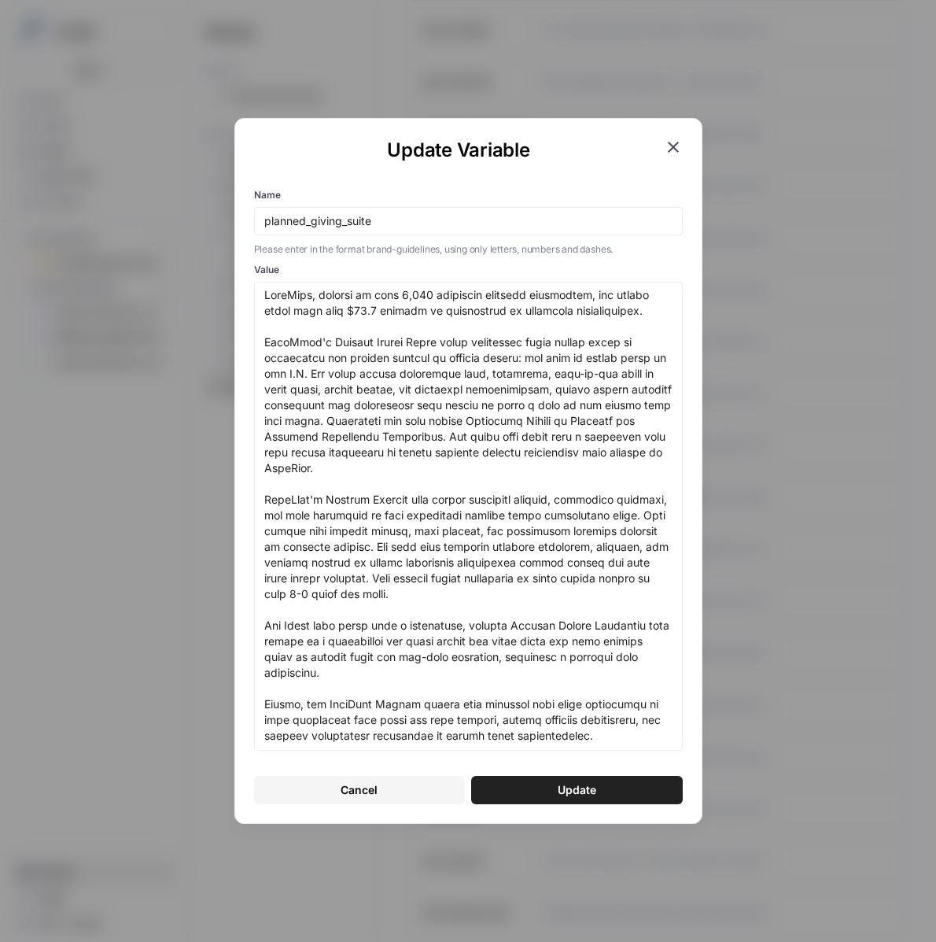
click at [670, 146] on icon "button" at bounding box center [673, 147] width 11 height 11
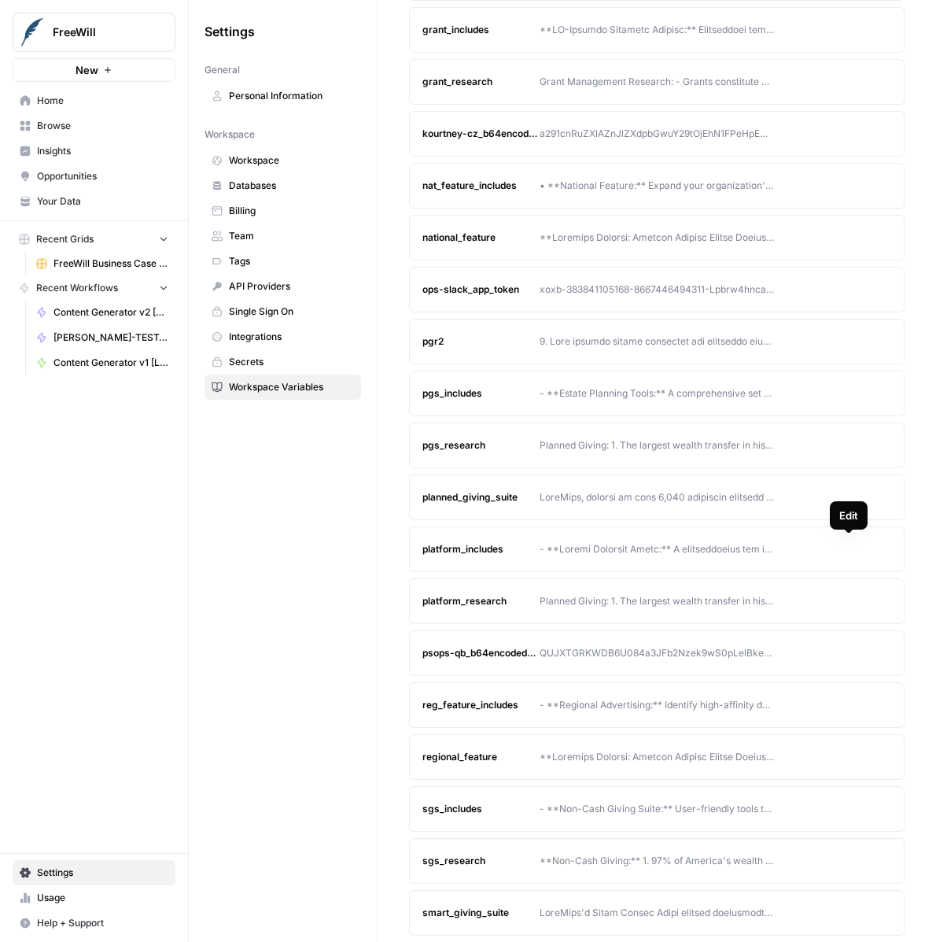
click at [843, 552] on button "Edit" at bounding box center [848, 549] width 25 height 25
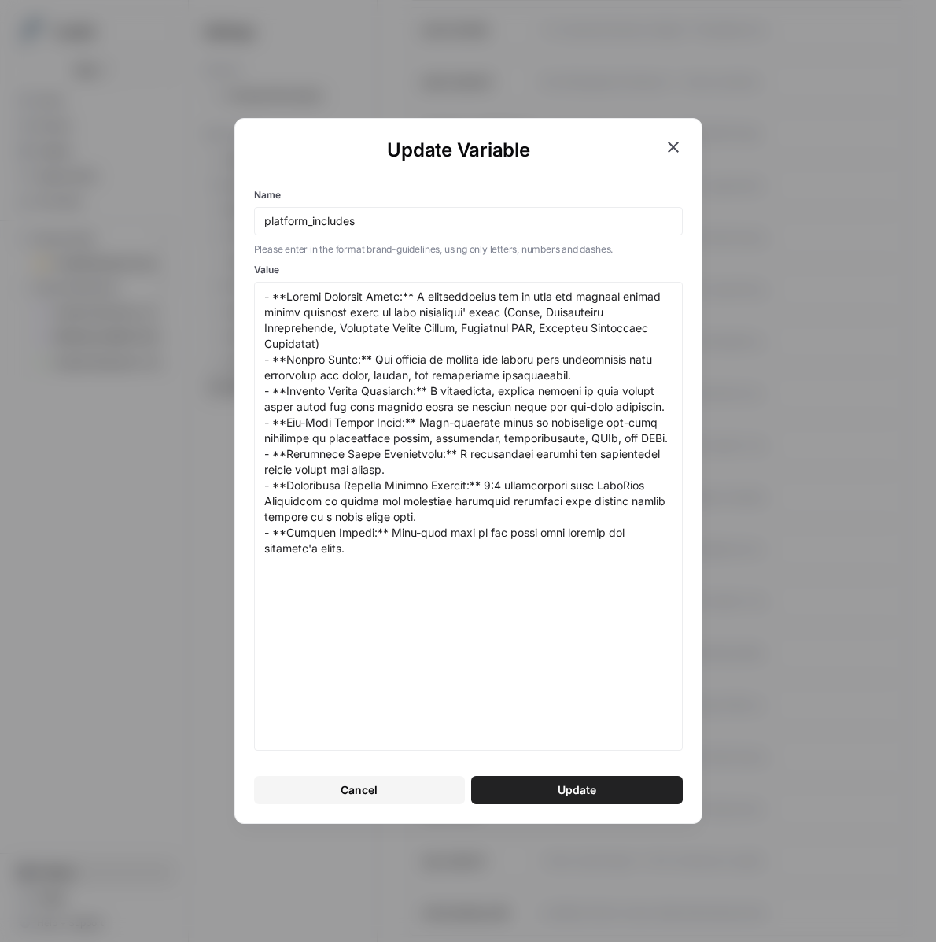
click at [673, 148] on icon "button" at bounding box center [673, 147] width 11 height 11
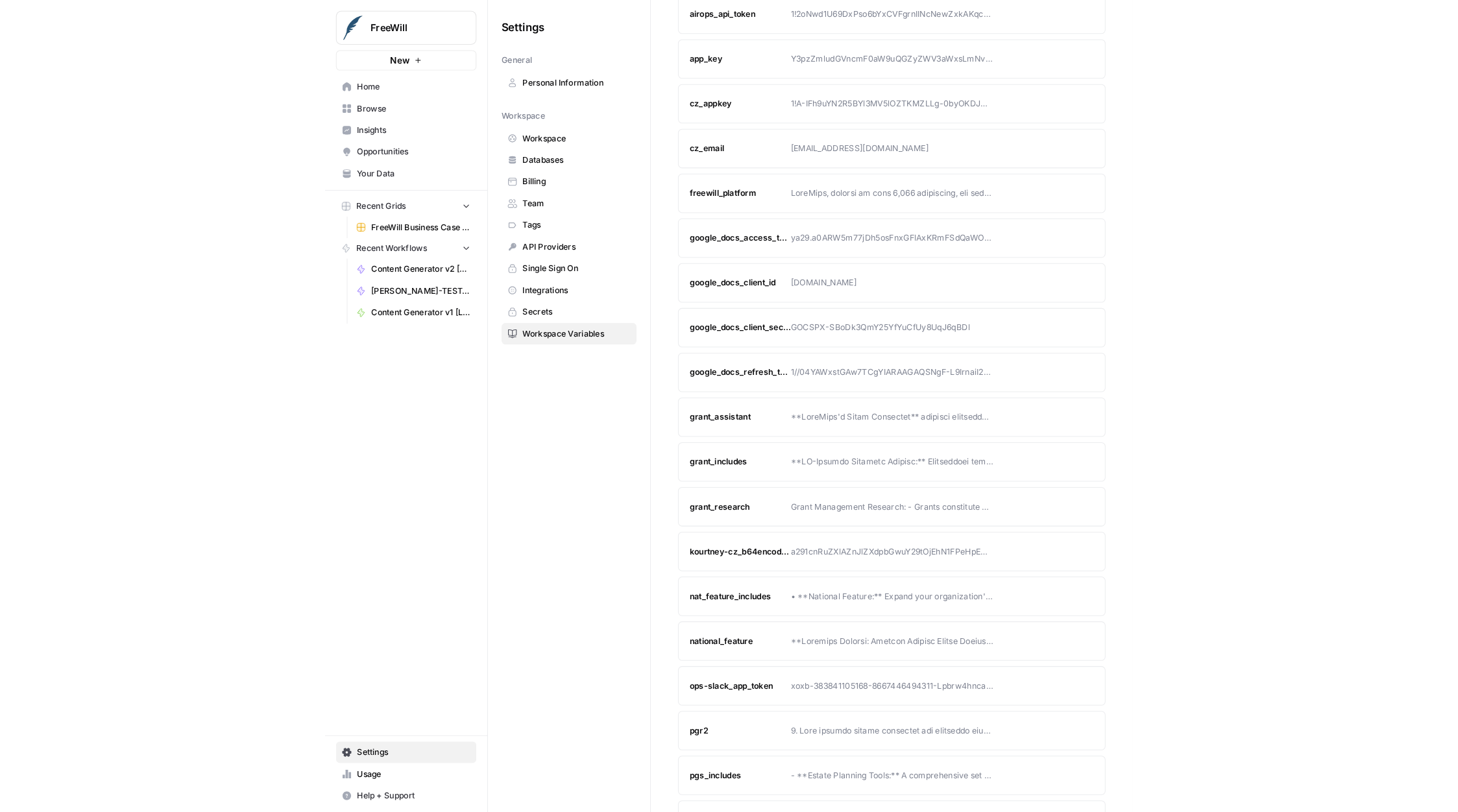
scroll to position [0, 0]
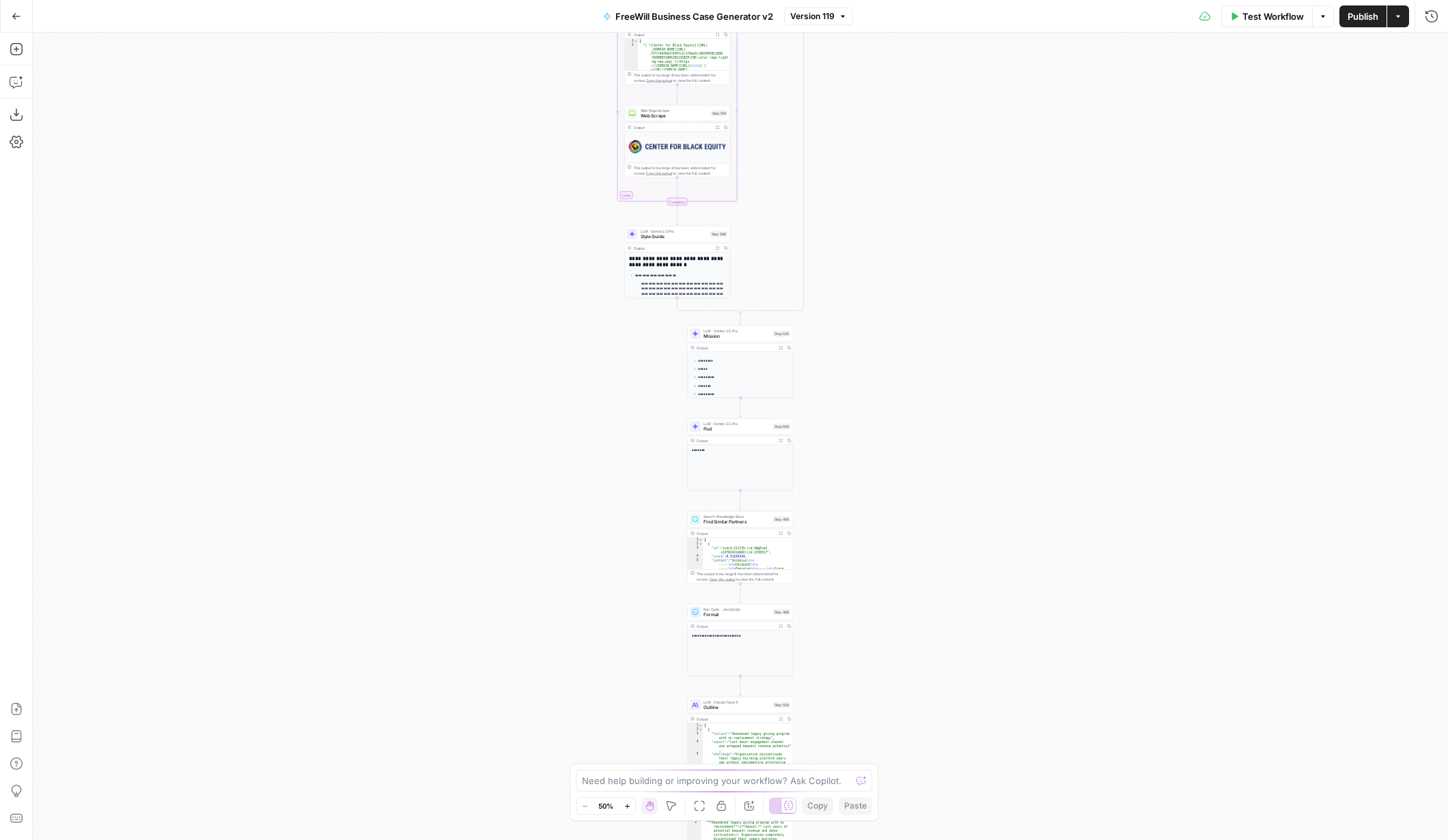
click at [11, 15] on icon "button" at bounding box center [16, 16] width 10 height 10
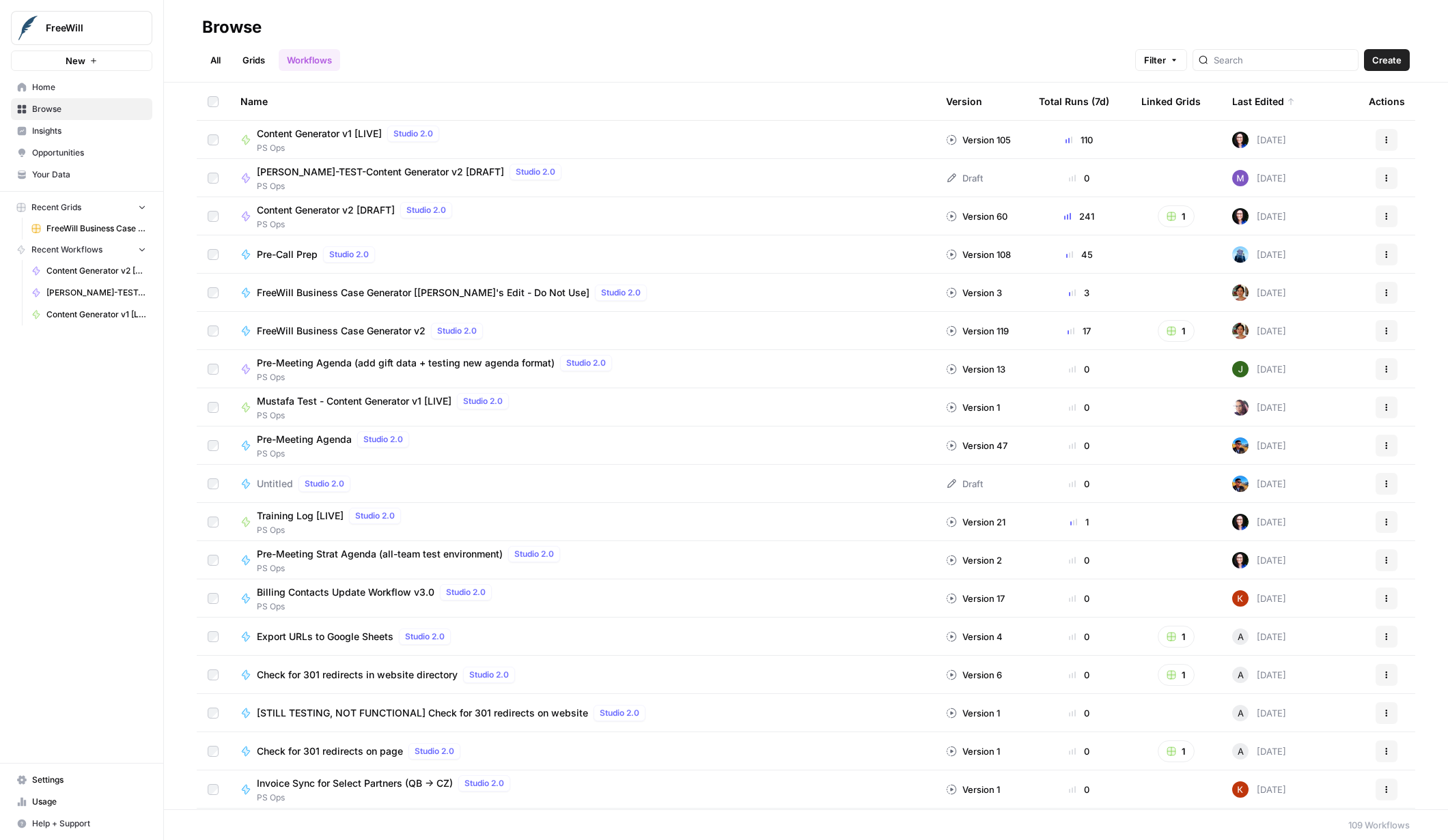
click at [1382, 331] on icon "button" at bounding box center [1385, 331] width 8 height 8
click at [1304, 455] on span "Show History" at bounding box center [1326, 451] width 109 height 14
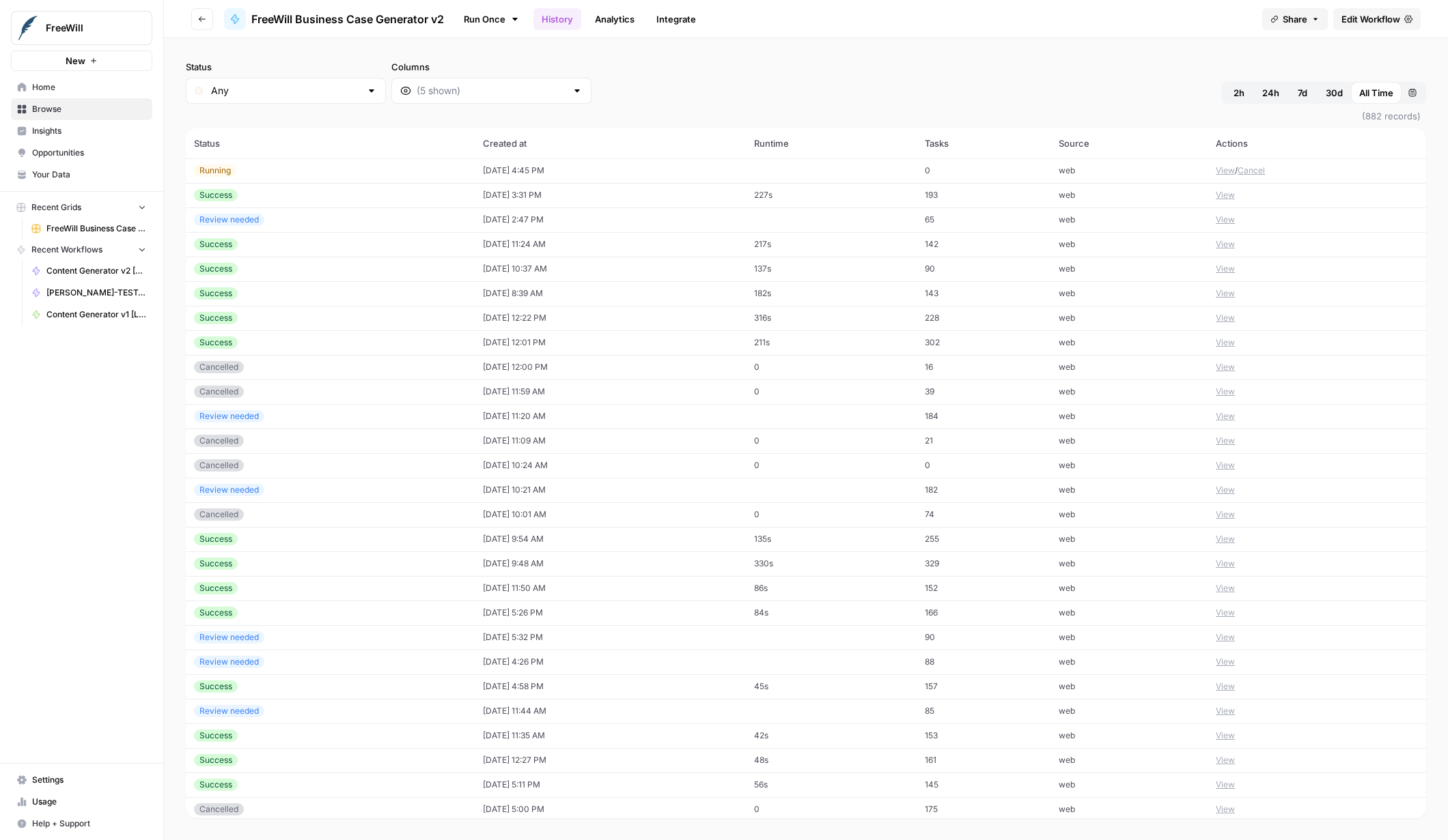
click at [338, 263] on div "Success" at bounding box center [330, 269] width 273 height 12
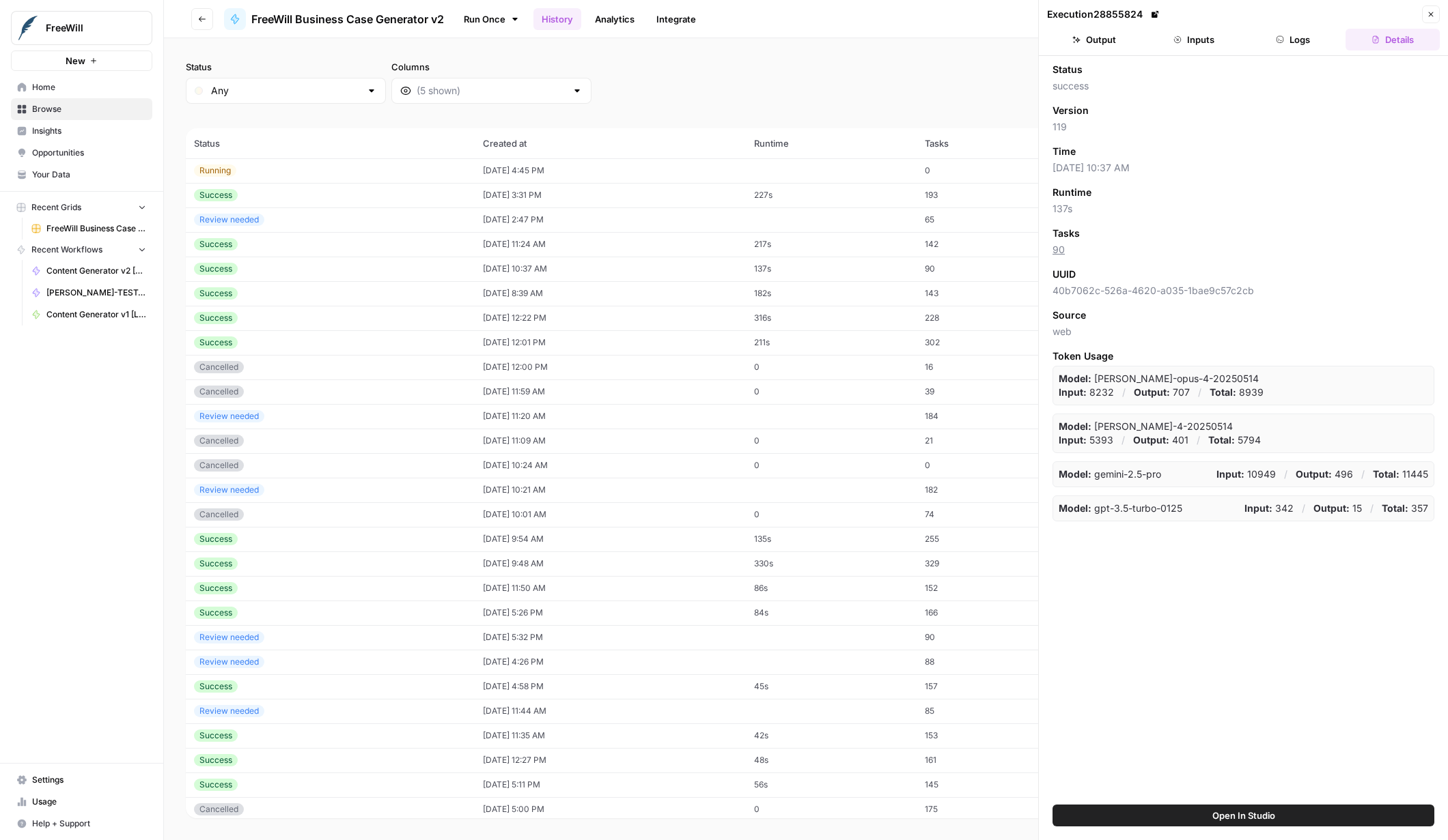
click at [1105, 42] on button "Output" at bounding box center [1094, 39] width 95 height 22
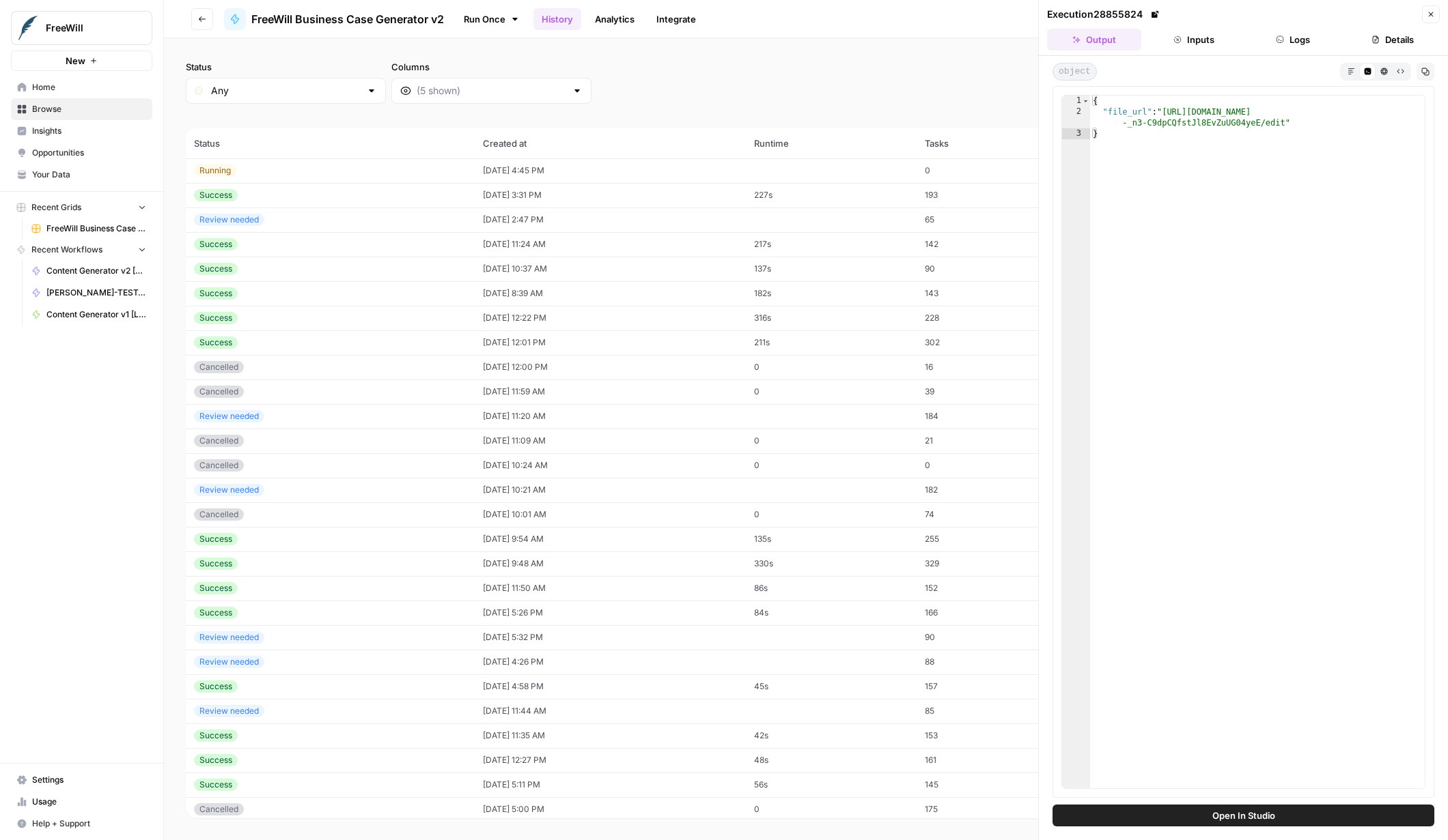
click at [1199, 36] on button "Inputs" at bounding box center [1194, 39] width 95 height 22
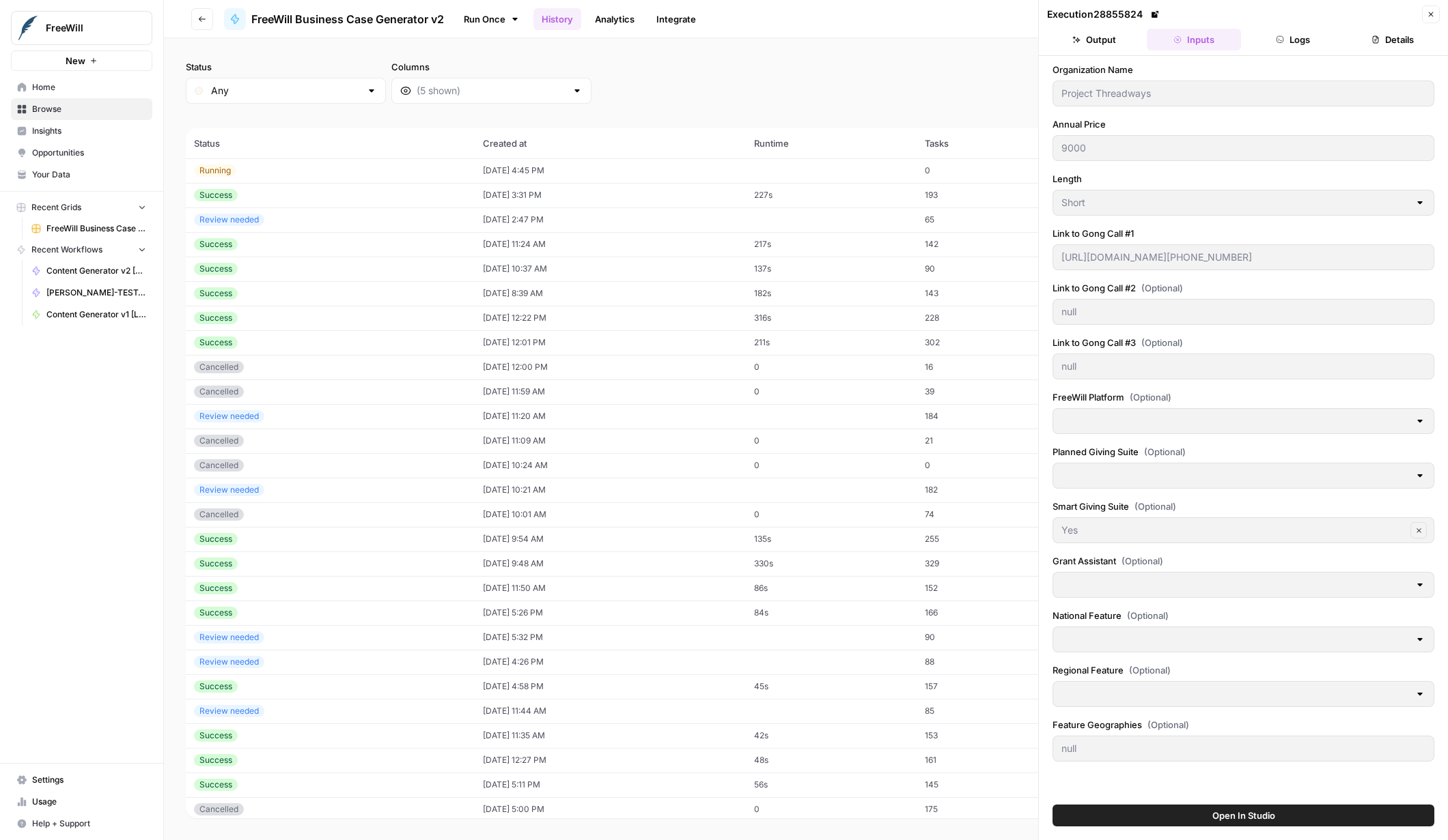
scroll to position [0, 82]
drag, startPoint x: 1059, startPoint y: 258, endPoint x: 1467, endPoint y: 259, distance: 408.0
click at [1447, 259] on html "FreeWill New Home Browse Insights Opportunities Your Data Recent Grids FreeWill…" at bounding box center [724, 420] width 1448 height 840
click at [1063, 84] on div "Project Threadways" at bounding box center [1243, 94] width 382 height 26
click at [582, 239] on td "[DATE] 11:24 AM" at bounding box center [610, 244] width 271 height 24
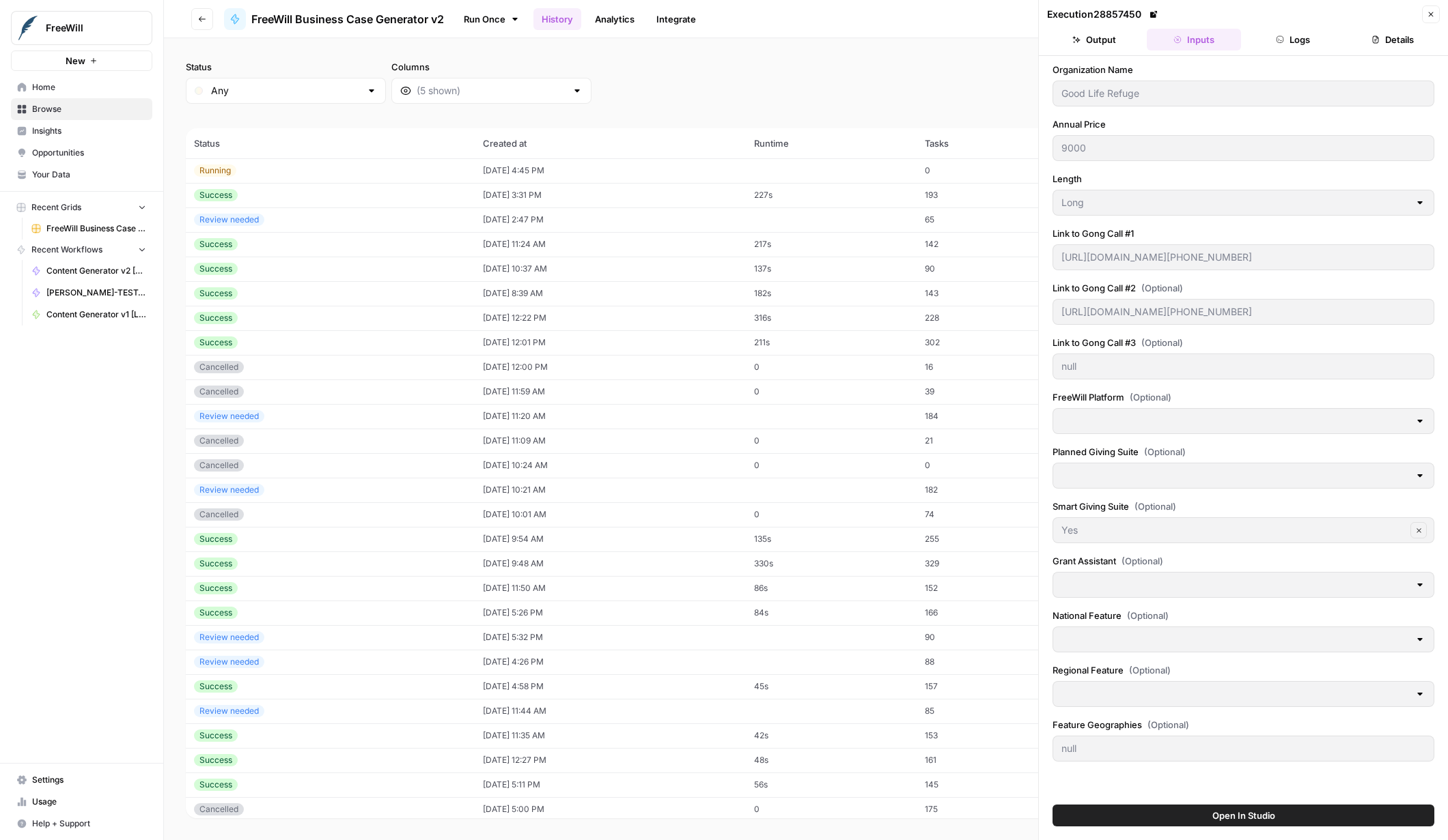
click at [1059, 90] on div "Good Life Refuge" at bounding box center [1243, 94] width 382 height 26
click at [1101, 39] on button "Output" at bounding box center [1094, 39] width 95 height 22
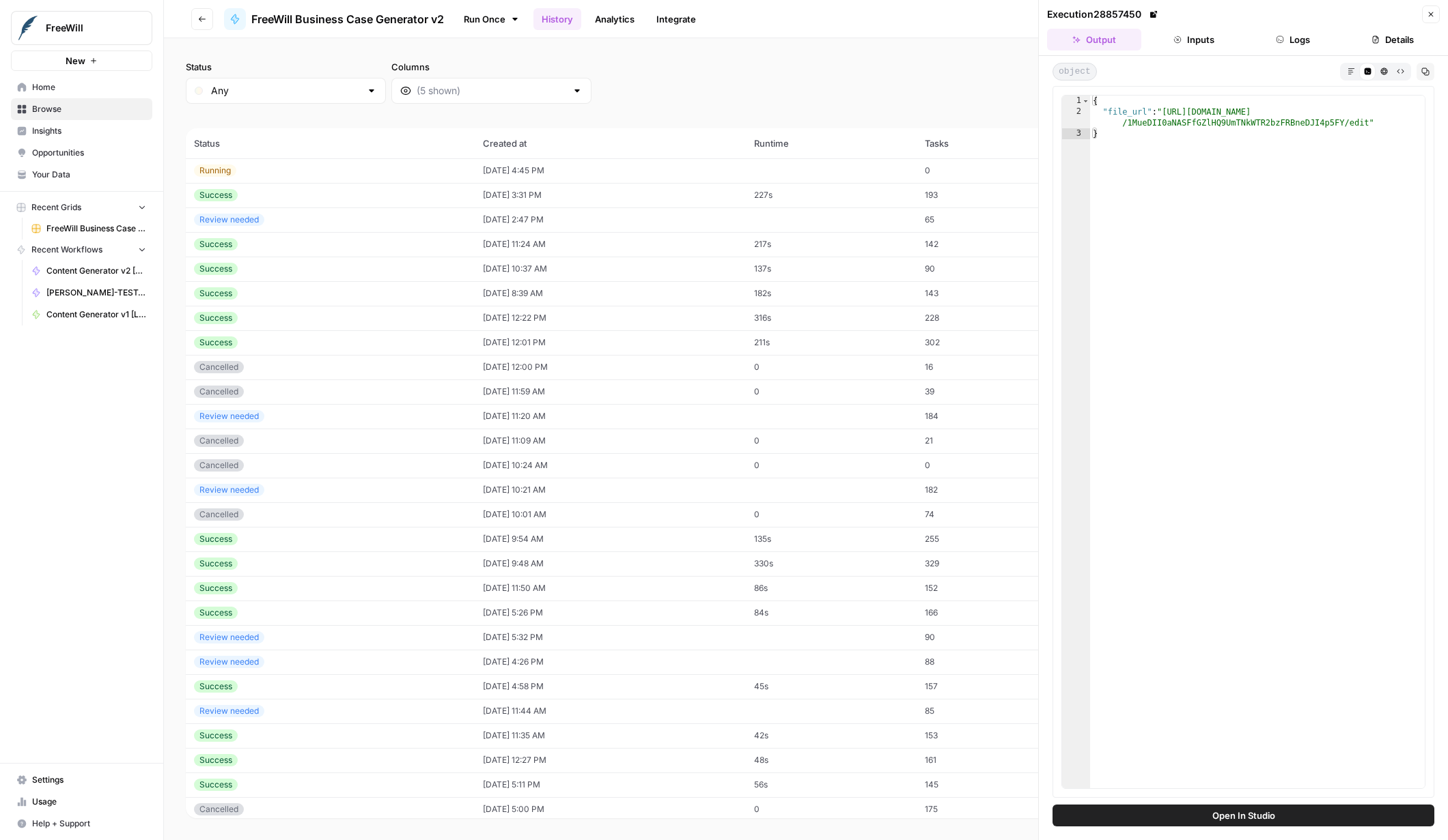
type textarea "**********"
drag, startPoint x: 1164, startPoint y: 110, endPoint x: 1367, endPoint y: 120, distance: 203.2
click at [1368, 120] on div "{ "file_url" : "https://docs.google.com/document/d /1MueDII0aNASFfGZlHQ9UmTNkWT…" at bounding box center [1258, 453] width 335 height 715
click at [805, 76] on div "Status Any Columns 2h 24h 7d 30d All Time Custom range" at bounding box center [806, 82] width 1241 height 43
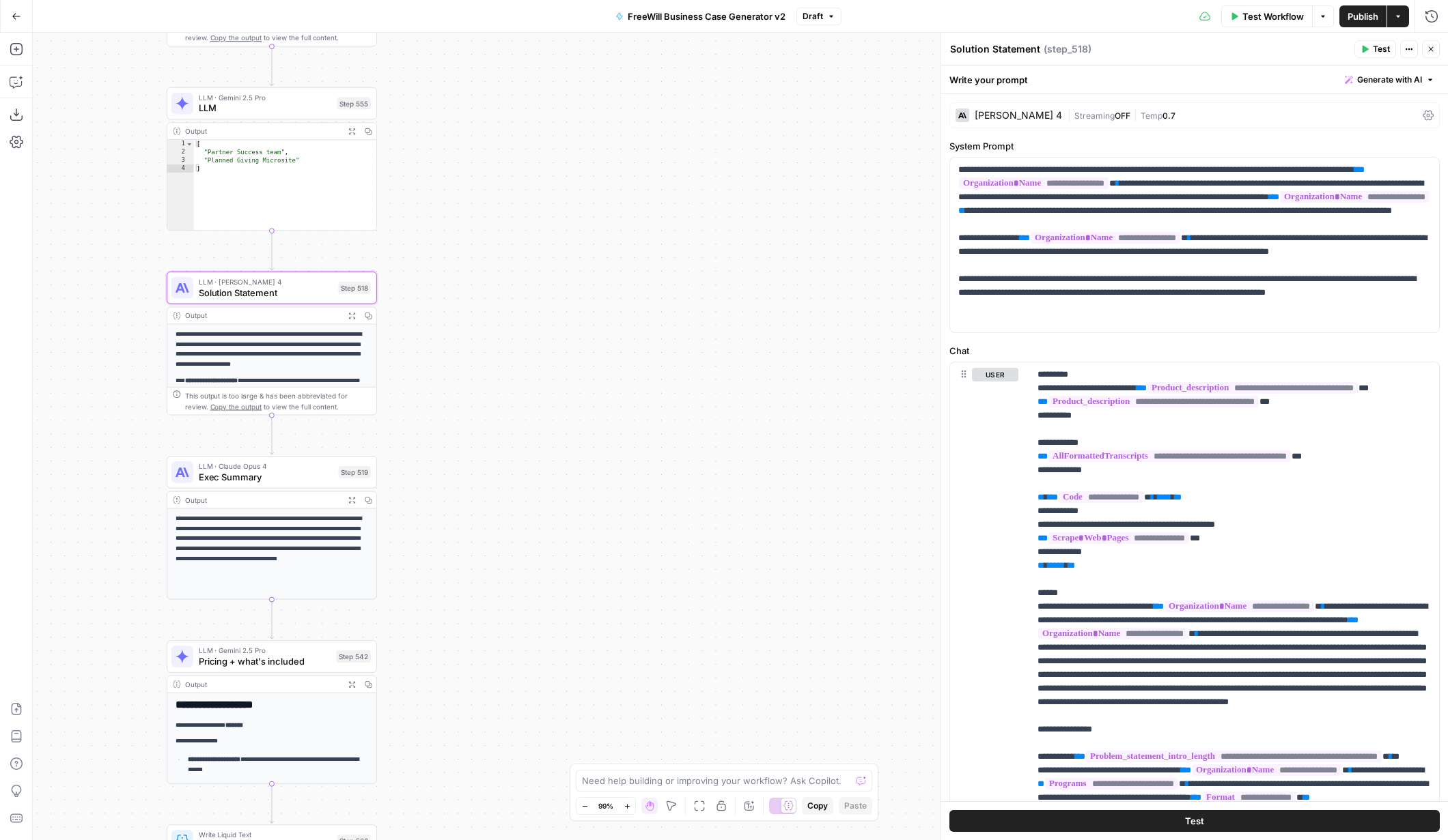
scroll to position [220, 0]
